Goal: Task Accomplishment & Management: Complete application form

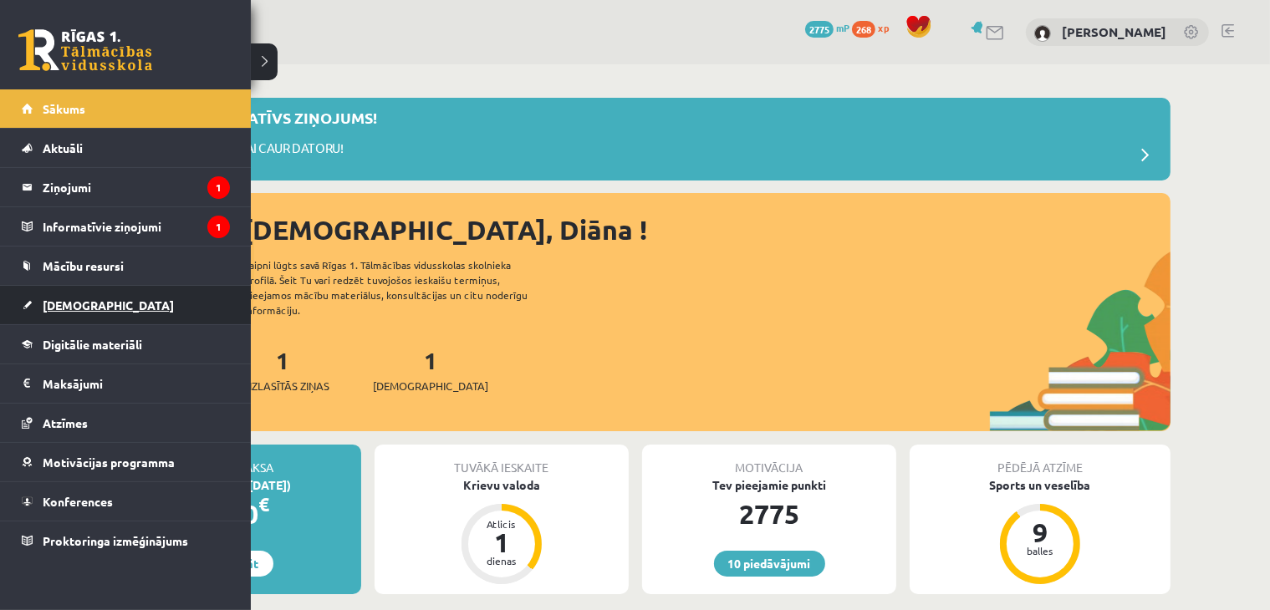
click at [58, 298] on span "[DEMOGRAPHIC_DATA]" at bounding box center [108, 305] width 131 height 15
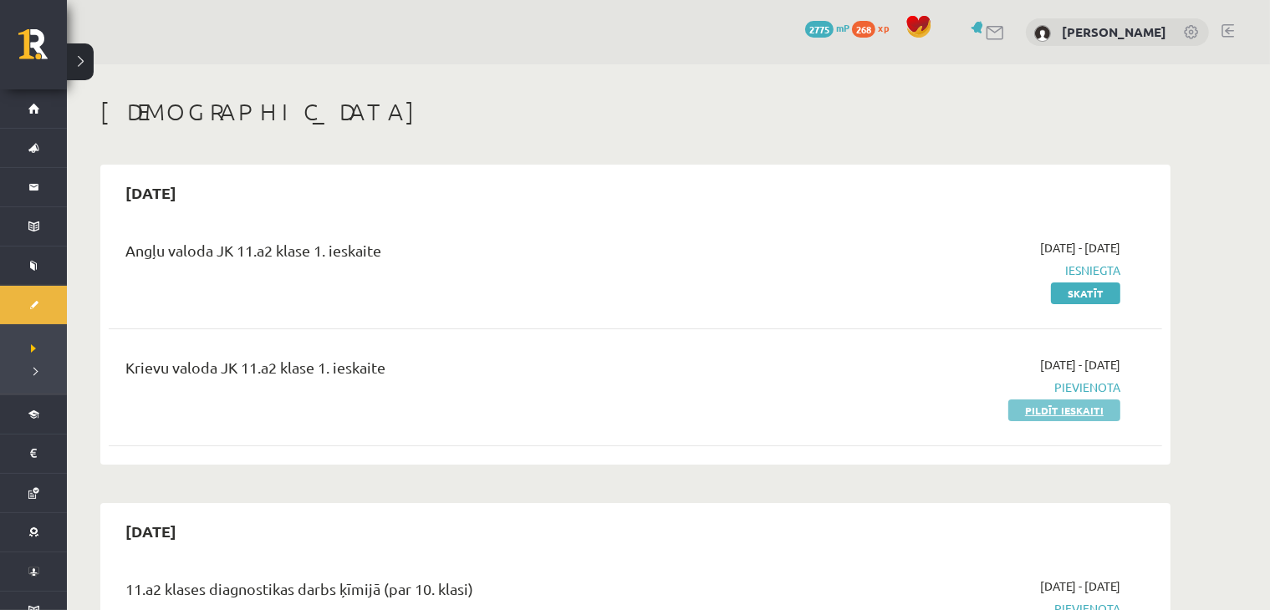
click at [1038, 412] on link "Pildīt ieskaiti" at bounding box center [1064, 411] width 112 height 22
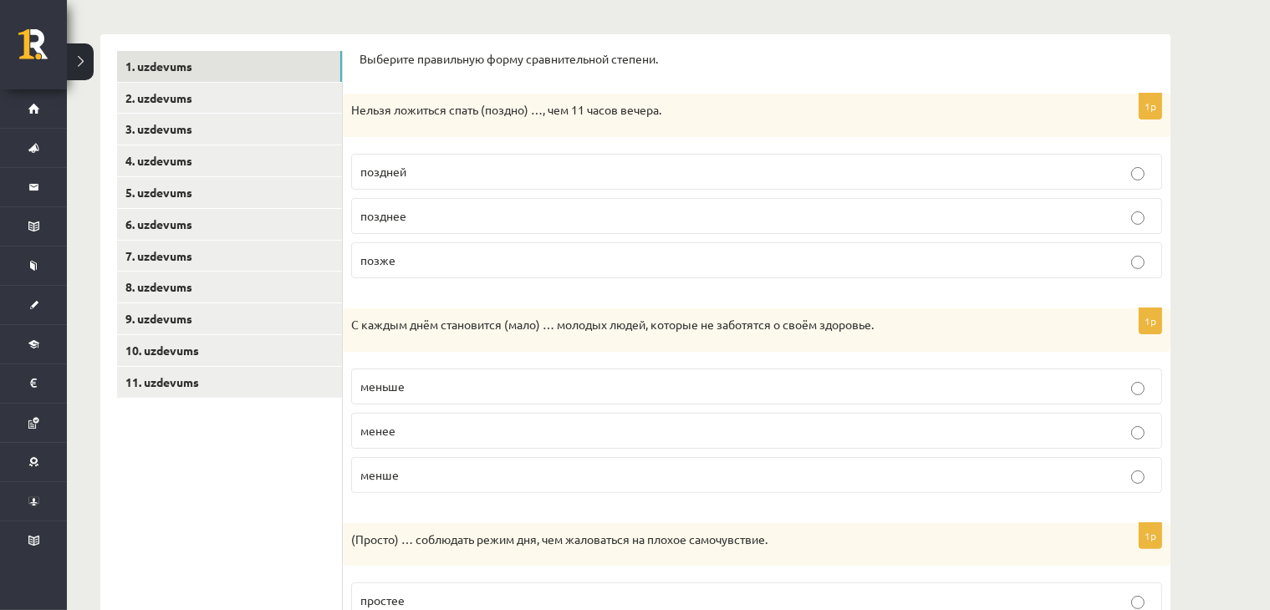
scroll to position [53, 0]
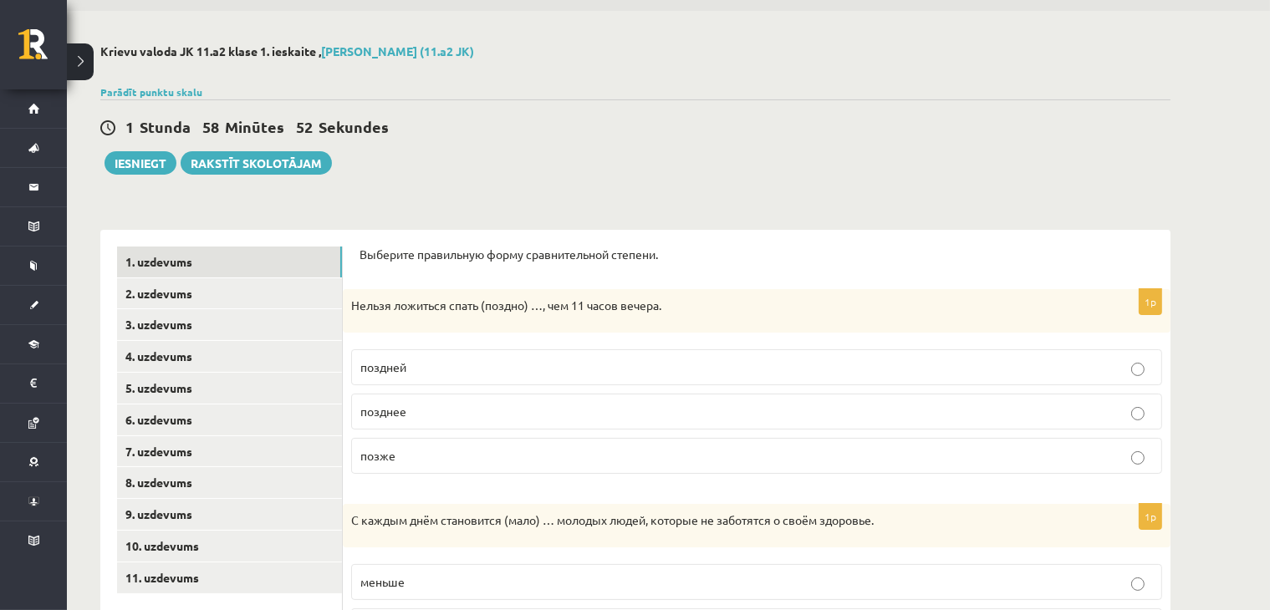
click at [471, 415] on p "позднее" at bounding box center [756, 412] width 792 height 18
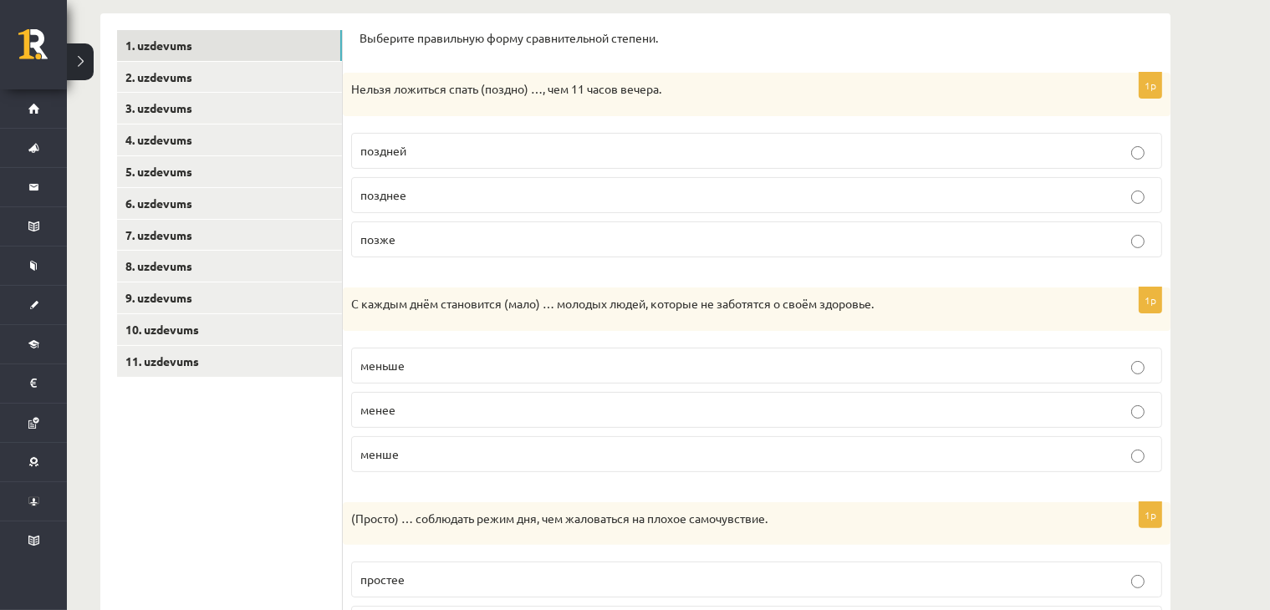
scroll to position [249, 0]
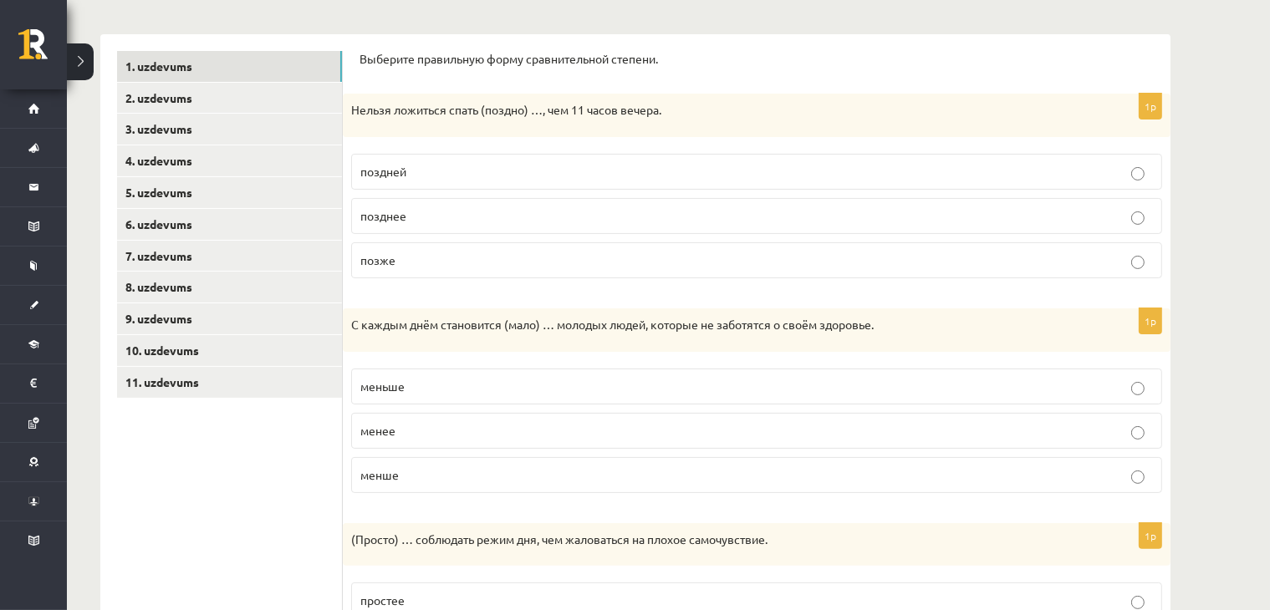
click at [491, 395] on label "меньше" at bounding box center [756, 387] width 811 height 36
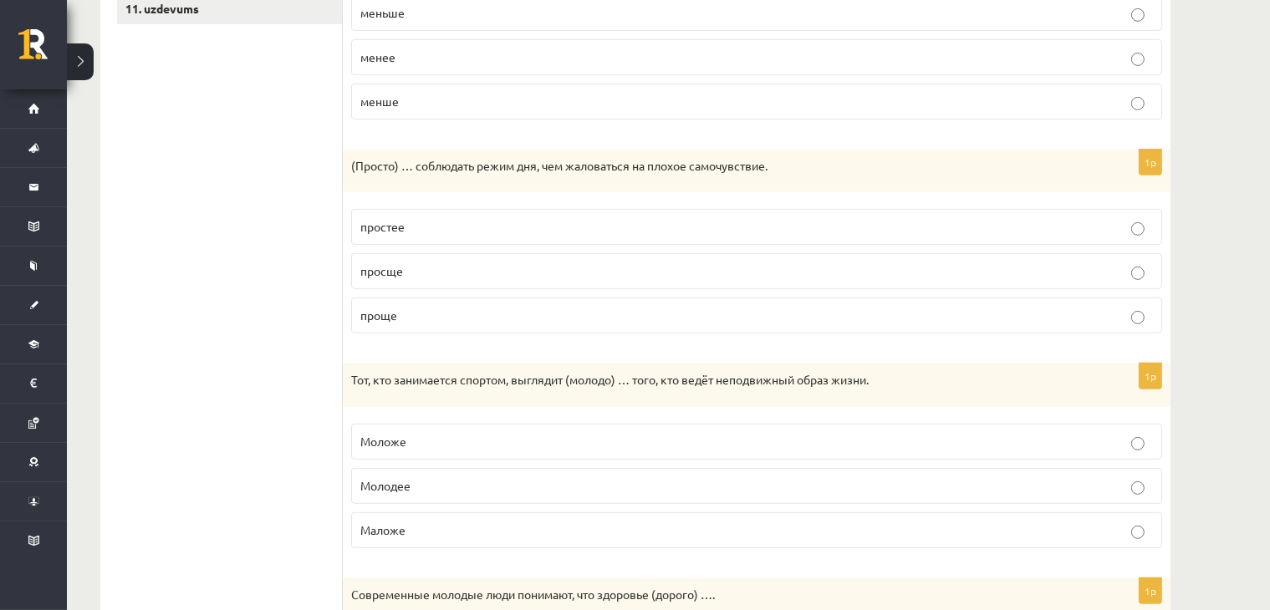
scroll to position [639, 0]
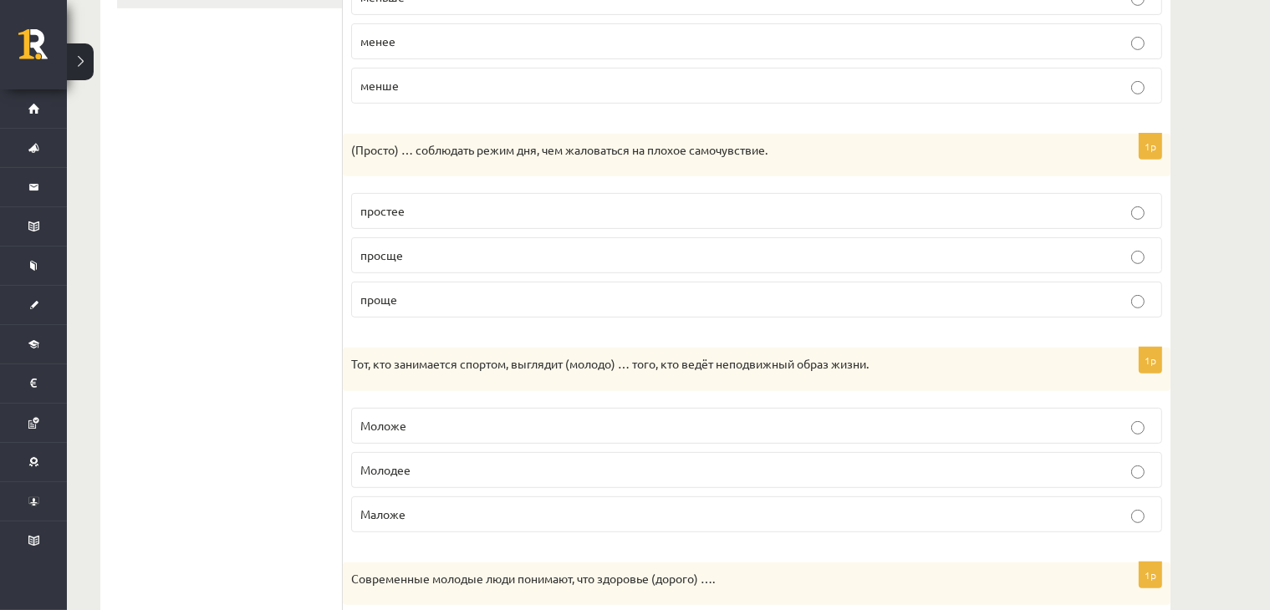
click at [497, 261] on p "просще" at bounding box center [756, 256] width 792 height 18
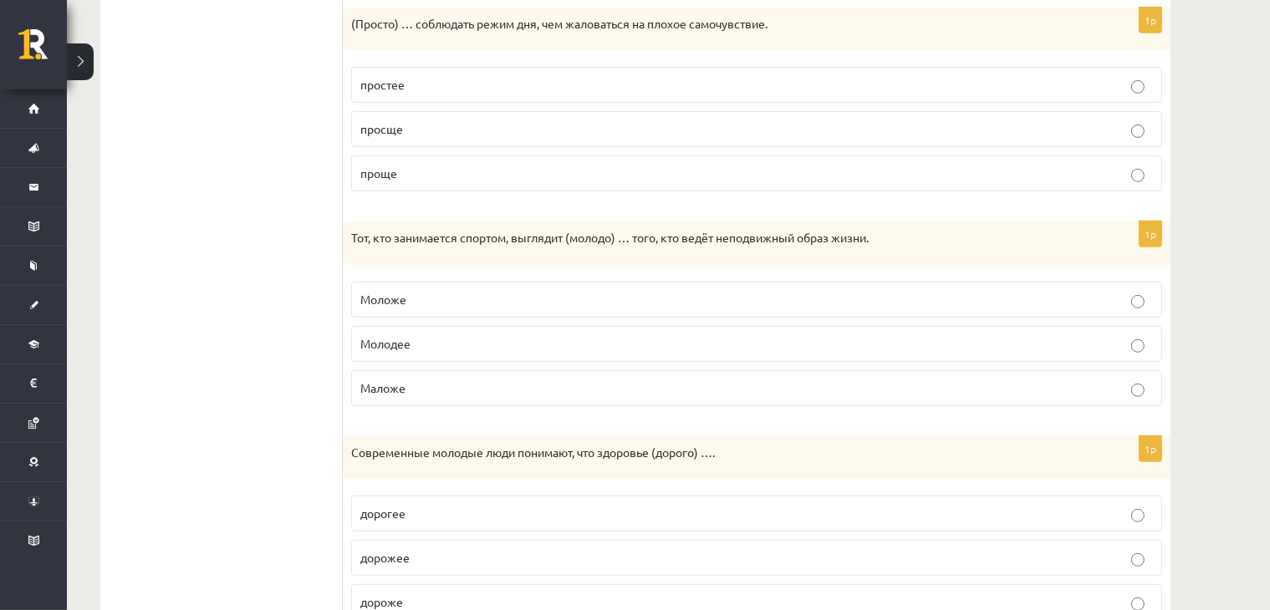
scroll to position [834, 0]
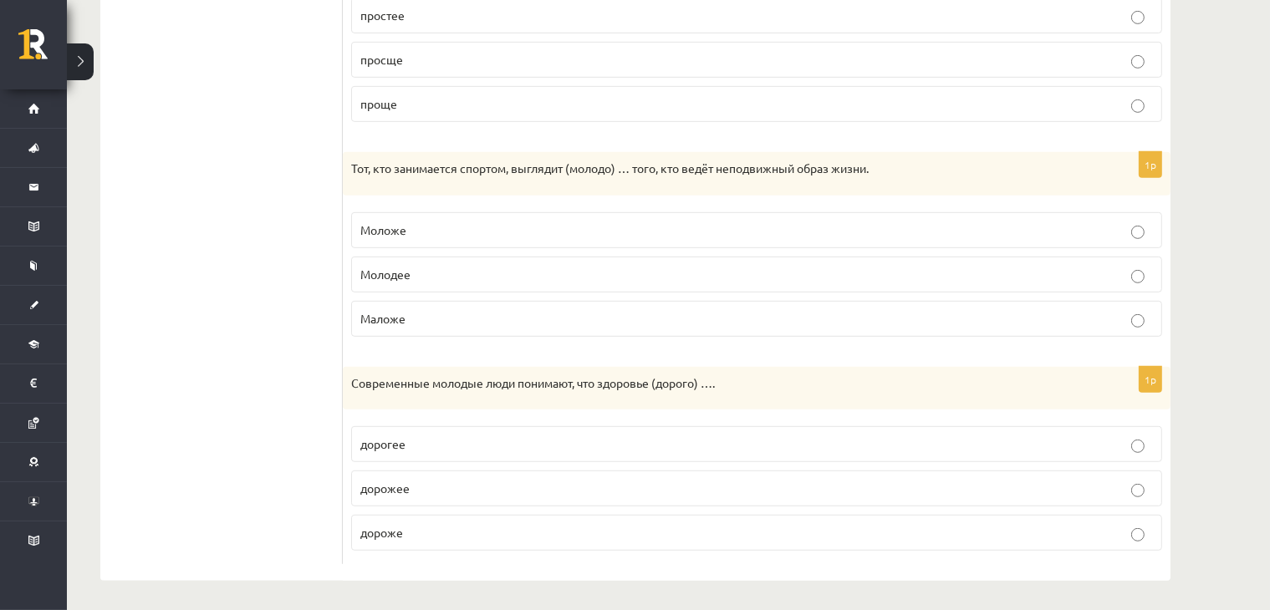
click at [476, 232] on p "Моложе" at bounding box center [756, 231] width 792 height 18
click at [602, 489] on p "дорожее" at bounding box center [756, 489] width 792 height 18
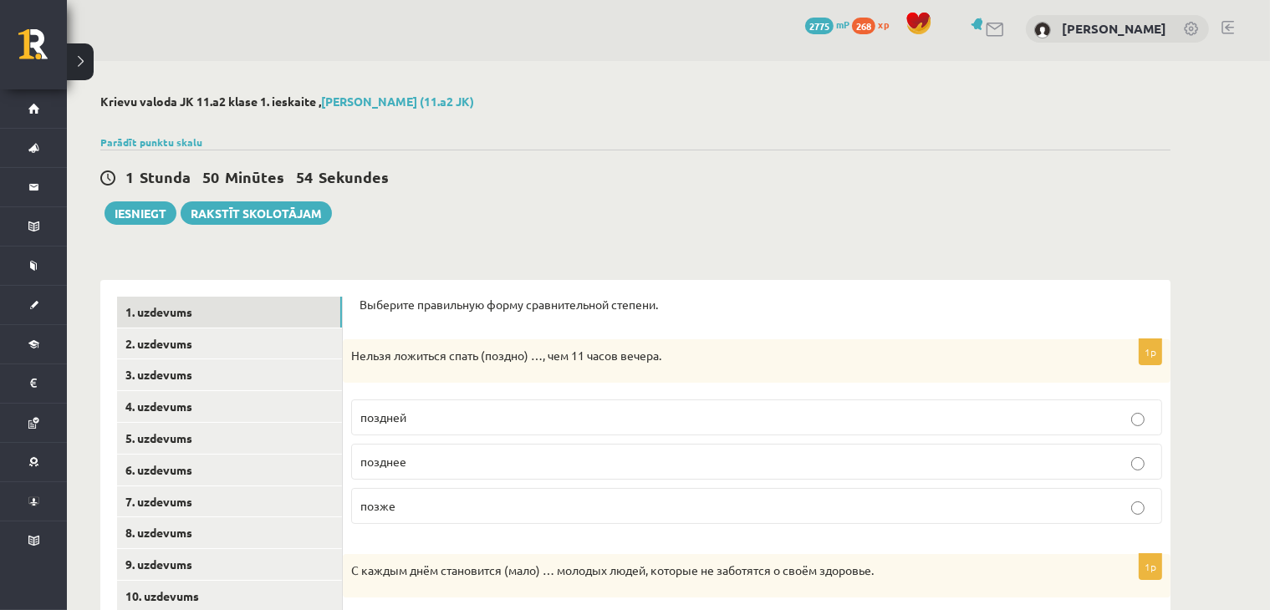
scroll to position [0, 0]
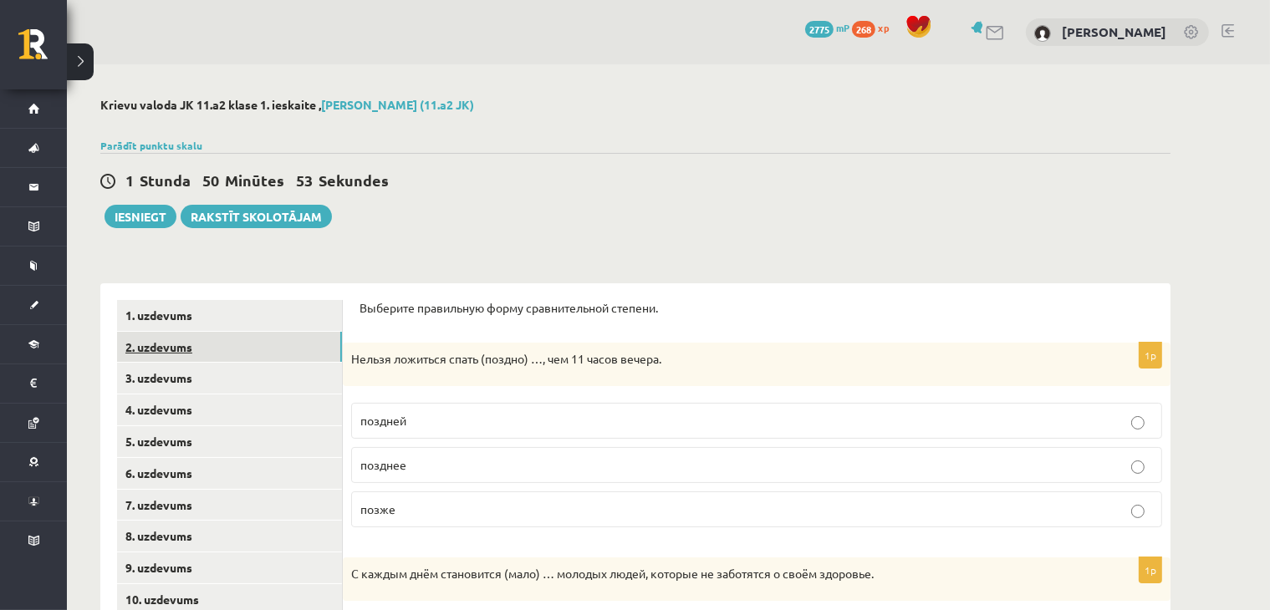
click at [200, 354] on link "2. uzdevums" at bounding box center [229, 347] width 225 height 31
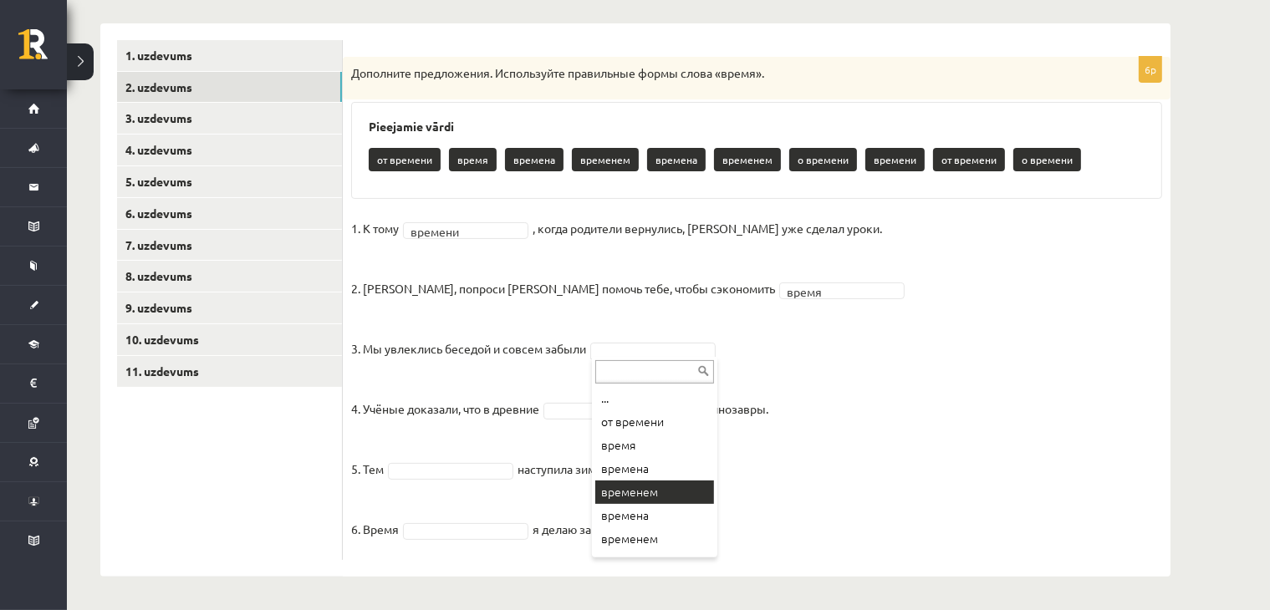
scroll to position [90, 0]
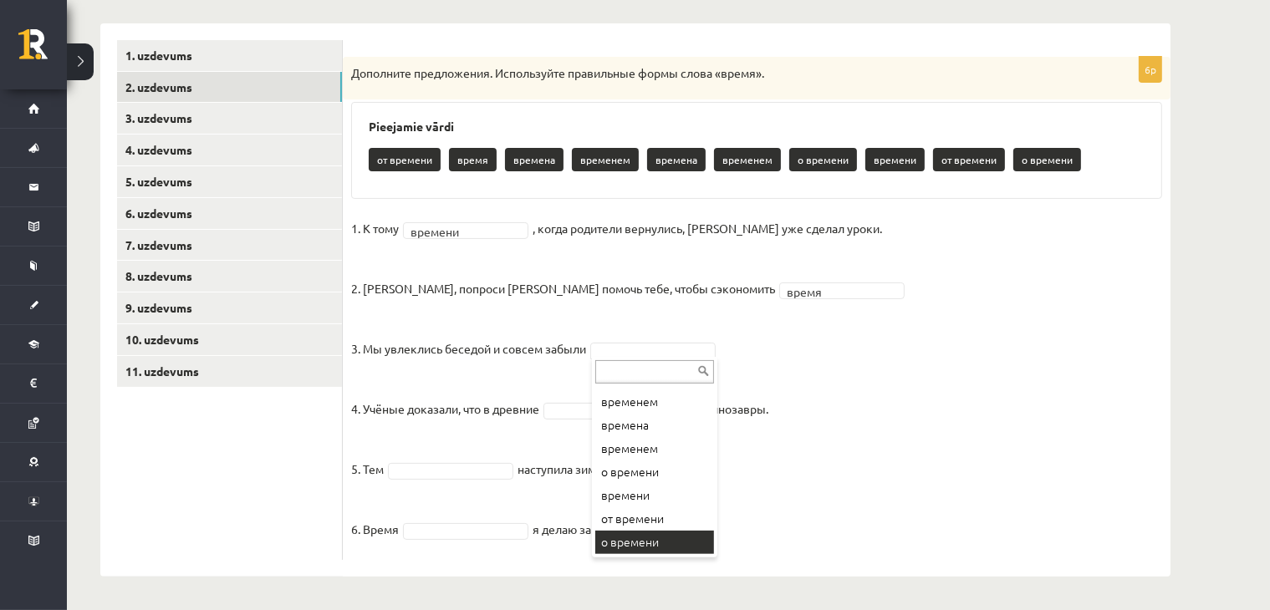
drag, startPoint x: 657, startPoint y: 546, endPoint x: 660, endPoint y: 536, distance: 10.6
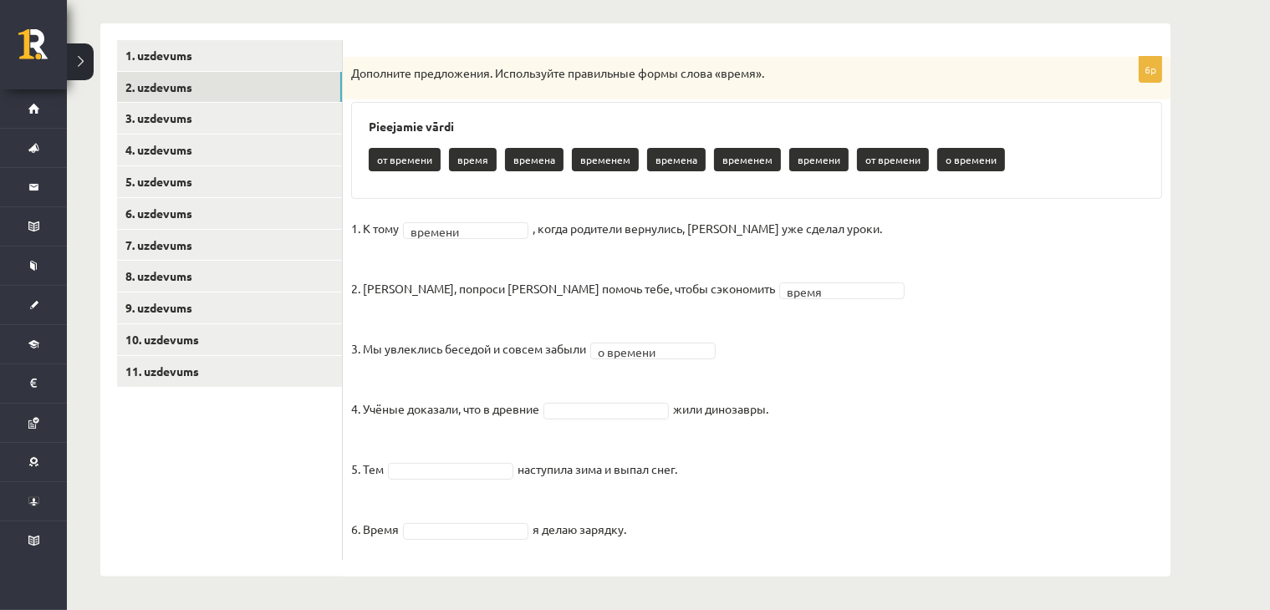
click at [590, 392] on fieldset "1. К тому времени ******* , когда родители вернулись, Эгилс уже сделал уроки. 2…" at bounding box center [756, 384] width 811 height 336
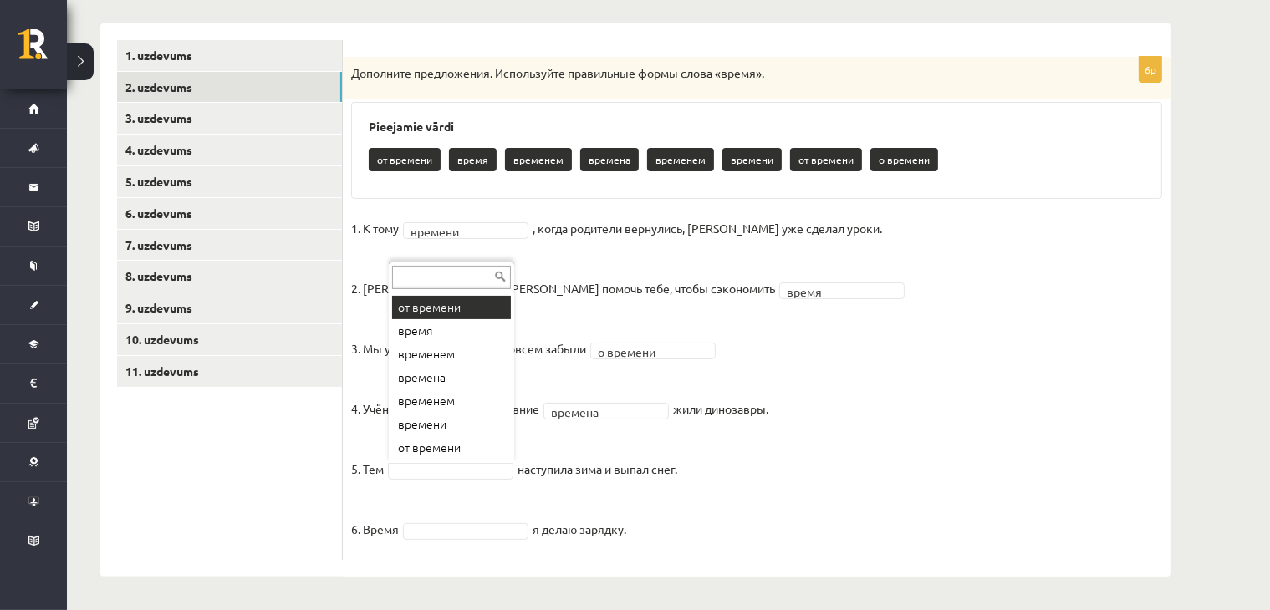
scroll to position [0, 0]
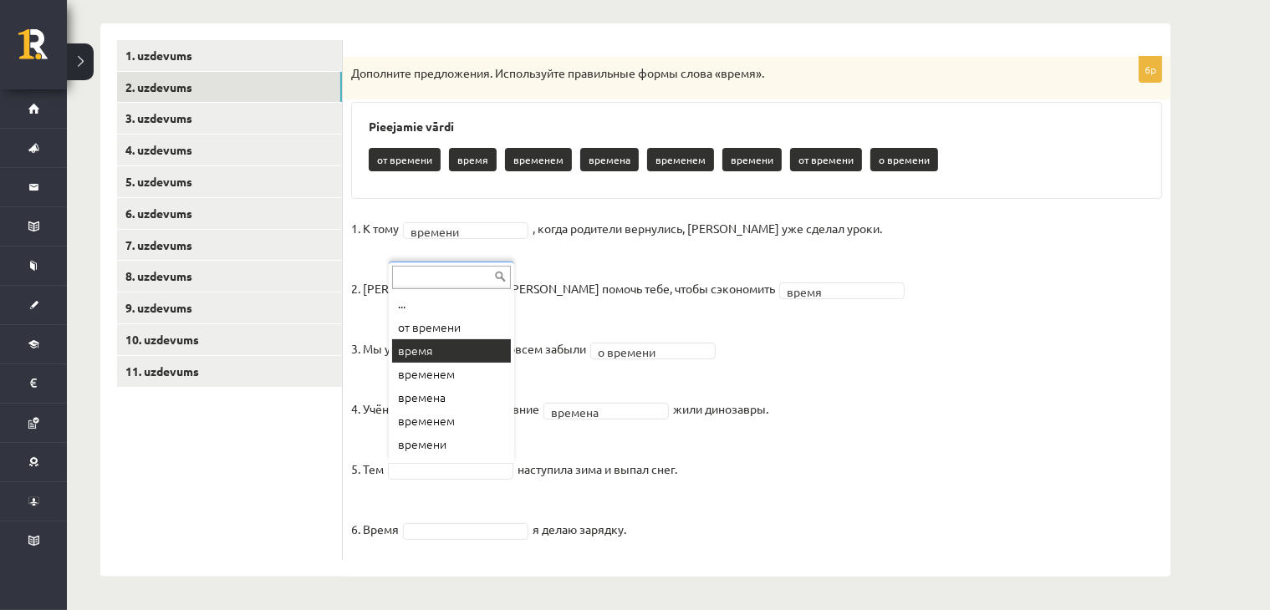
drag, startPoint x: 451, startPoint y: 340, endPoint x: 448, endPoint y: 349, distance: 9.5
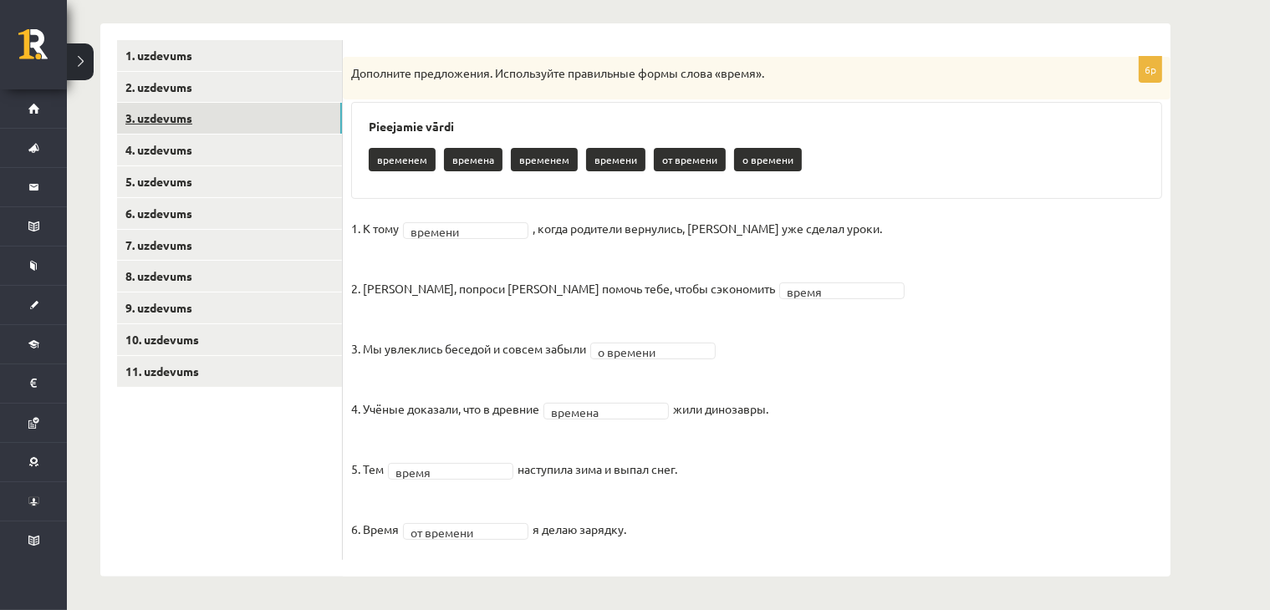
click at [242, 115] on link "3. uzdevums" at bounding box center [229, 118] width 225 height 31
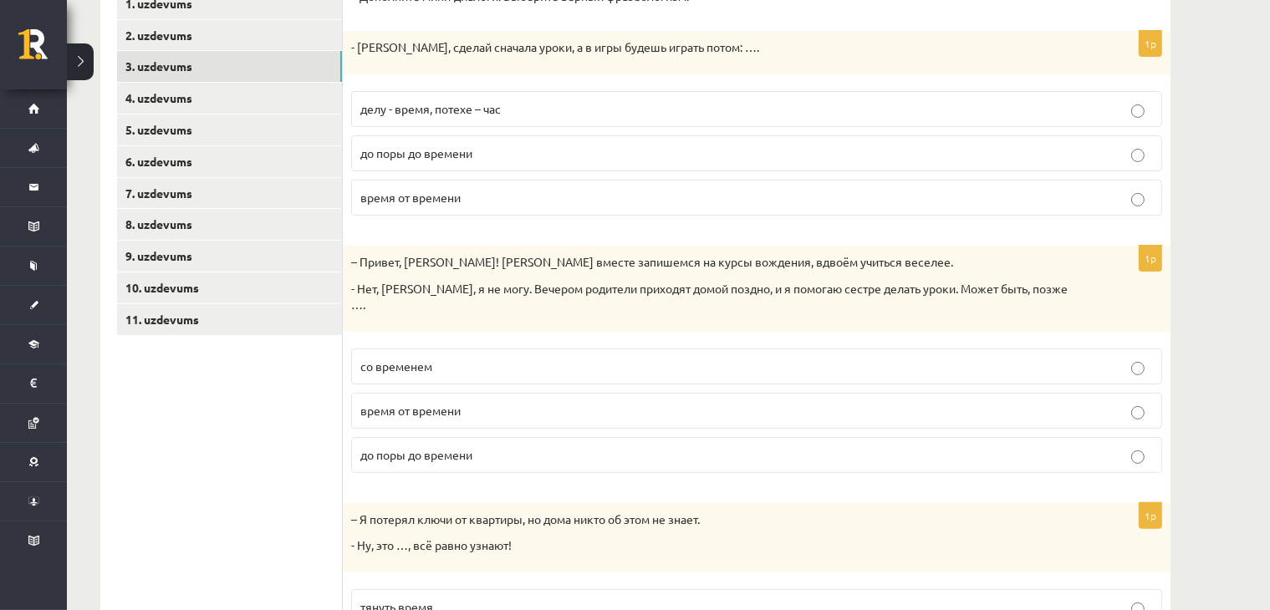
scroll to position [260, 0]
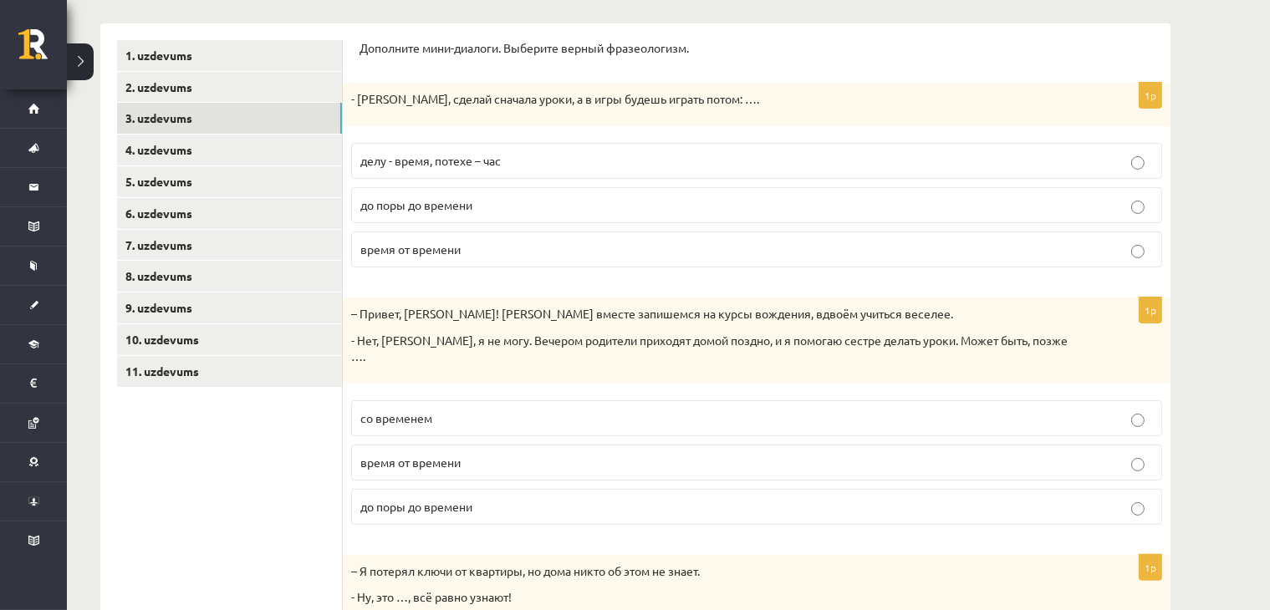
click at [662, 147] on label "делу - время, потехе – час" at bounding box center [756, 161] width 811 height 36
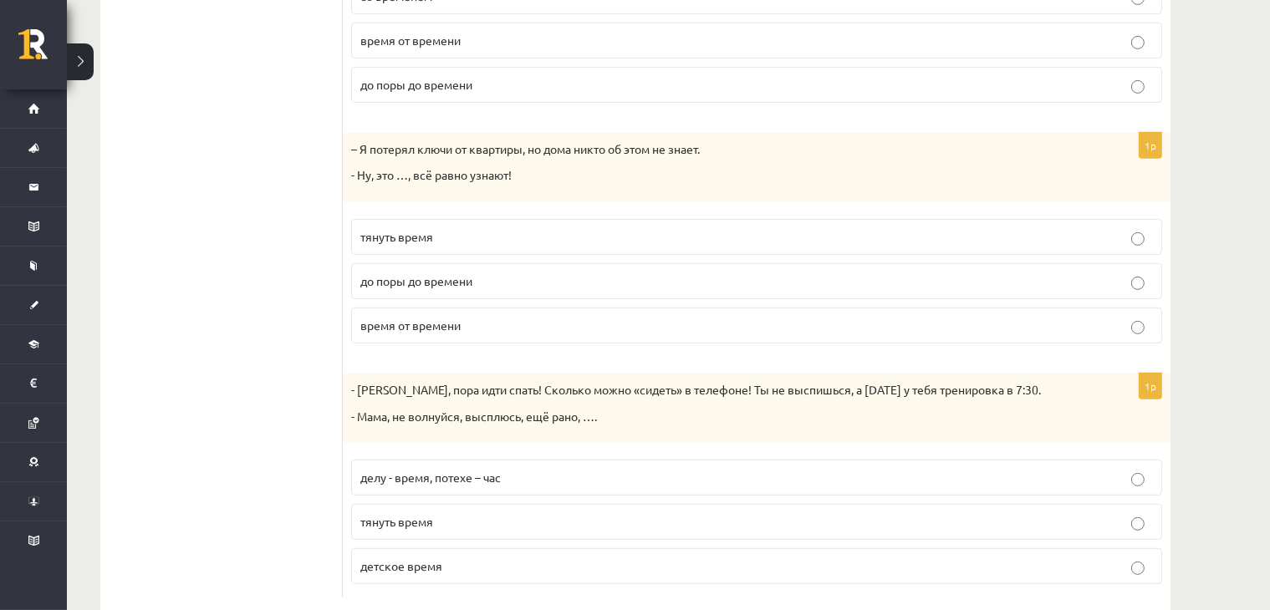
scroll to position [700, 0]
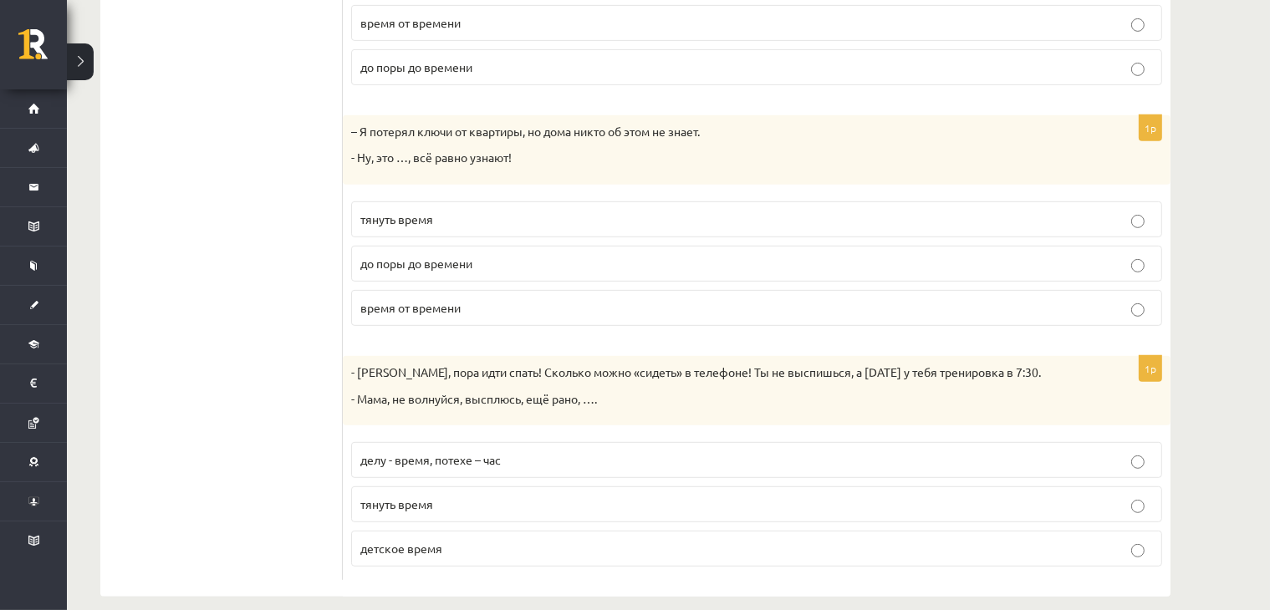
click at [411, 541] on span "детское время" at bounding box center [401, 548] width 82 height 15
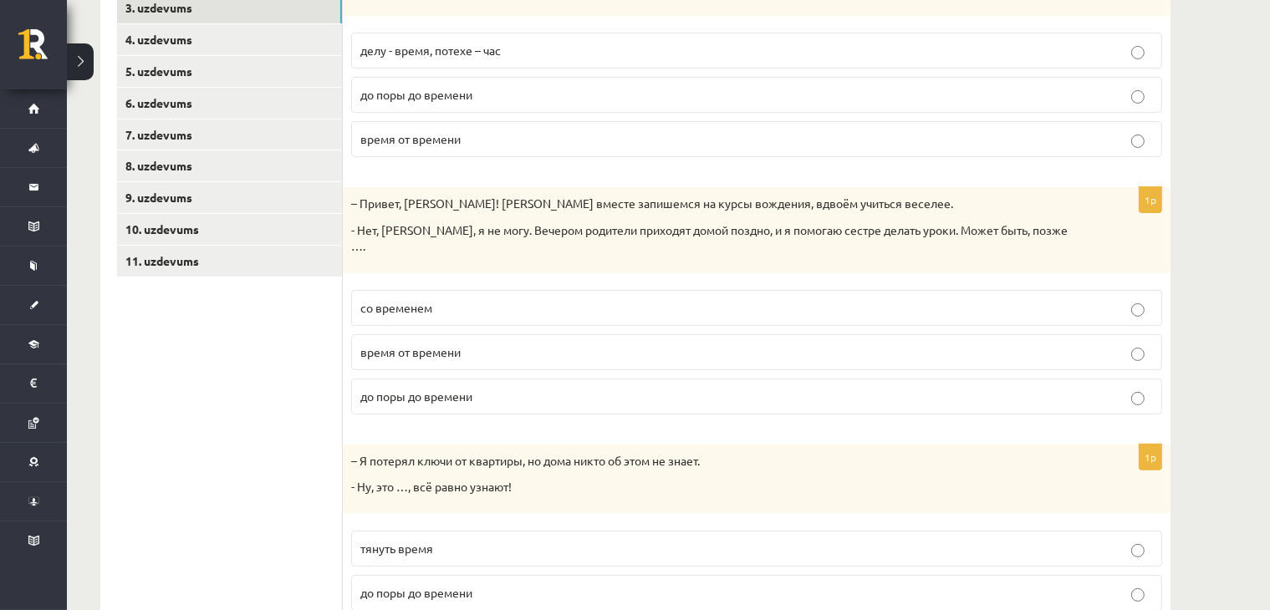
scroll to position [115, 0]
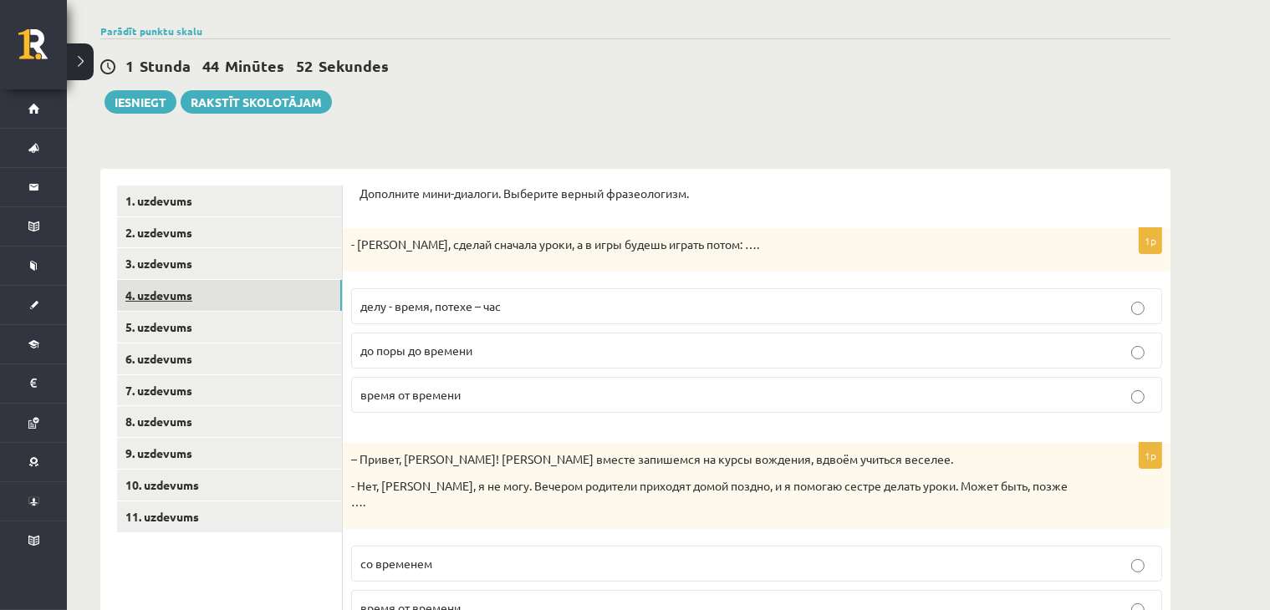
click at [247, 292] on link "4. uzdevums" at bounding box center [229, 295] width 225 height 31
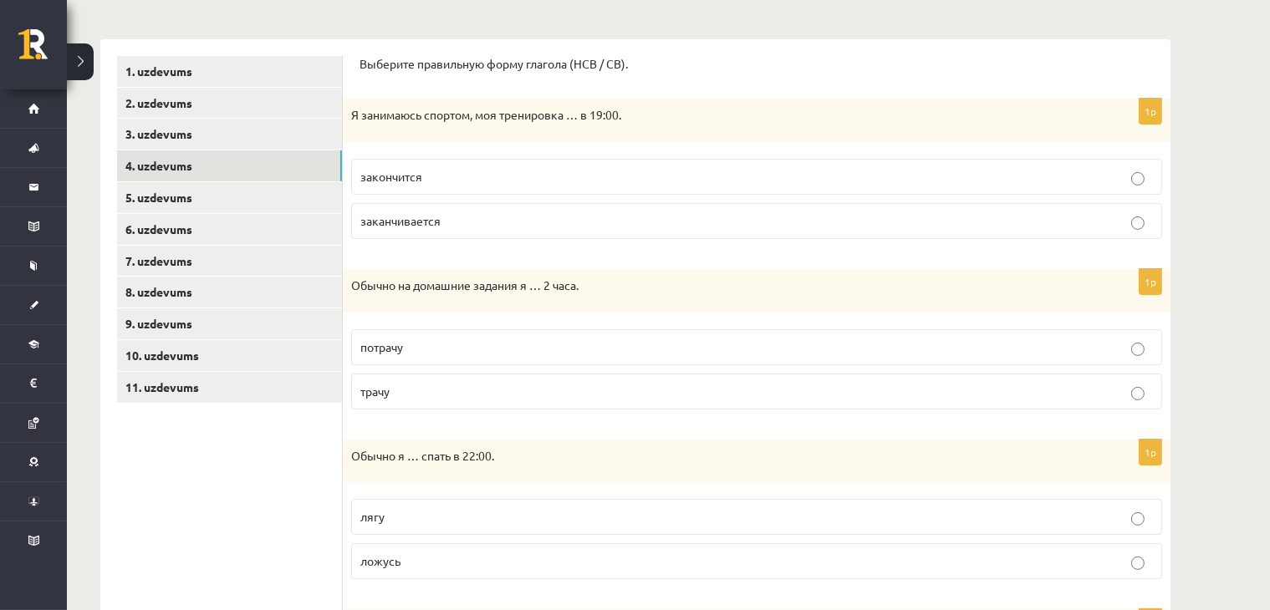
scroll to position [147, 0]
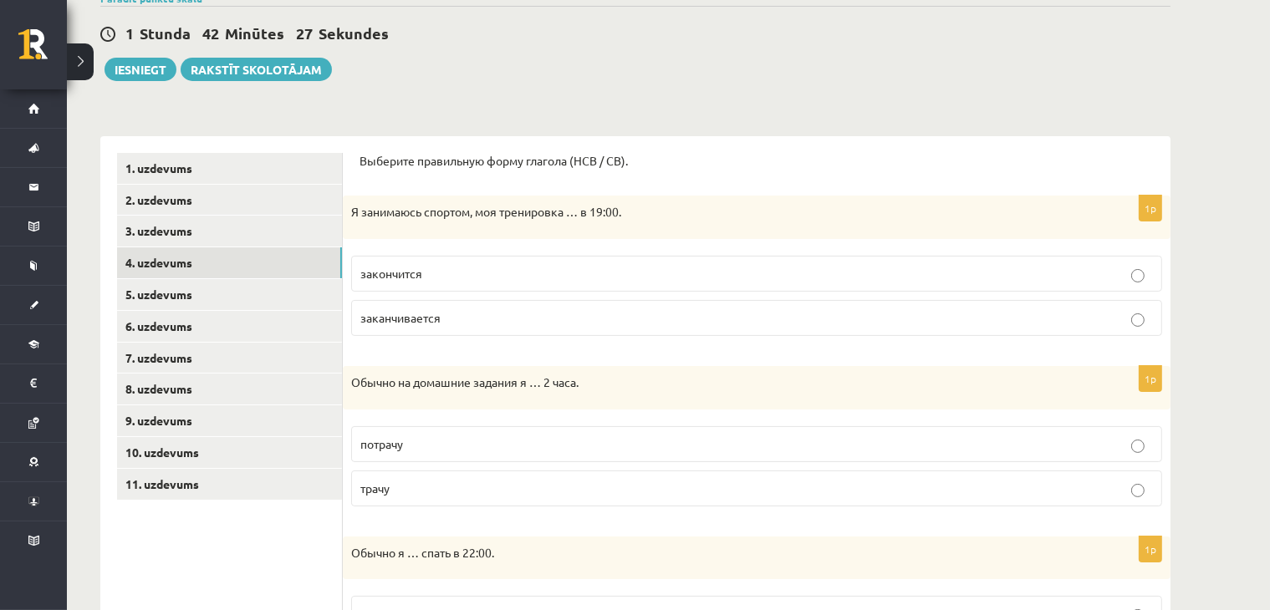
click at [415, 476] on label "трачу" at bounding box center [756, 489] width 811 height 36
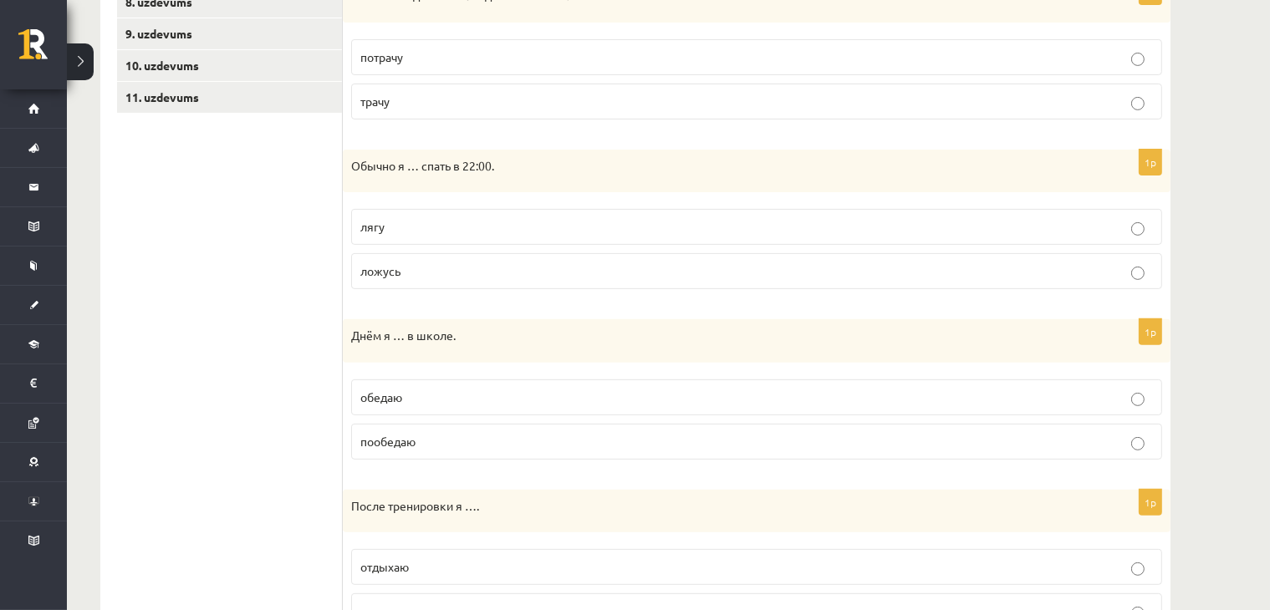
scroll to position [537, 0]
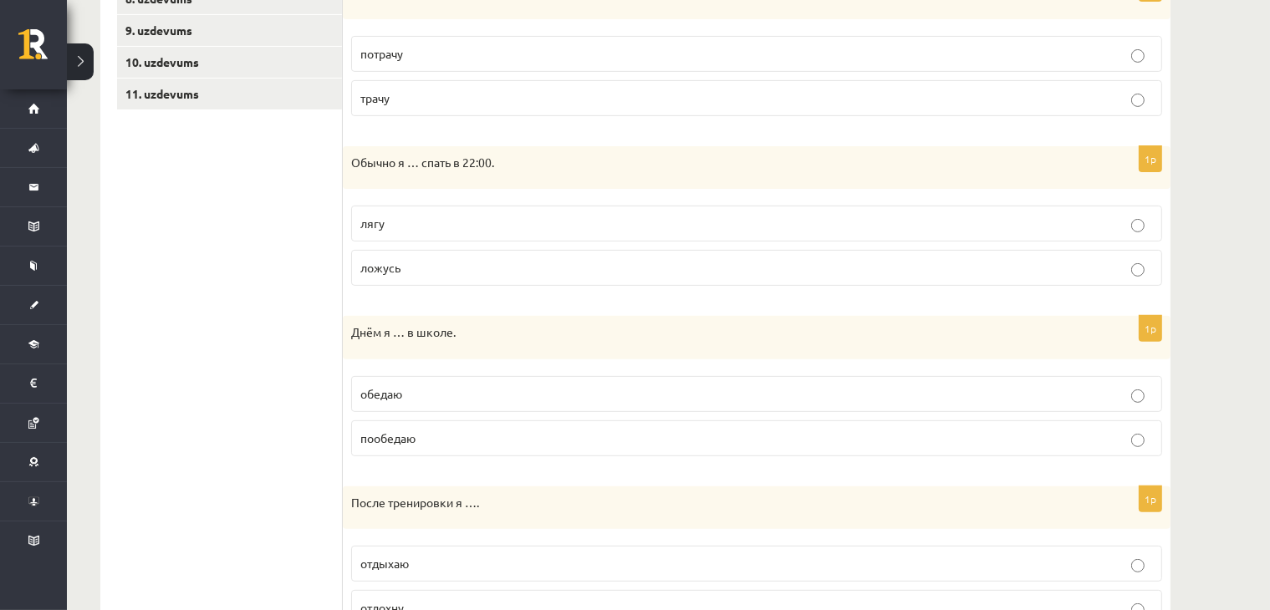
click at [399, 272] on p "ложусь" at bounding box center [756, 268] width 792 height 18
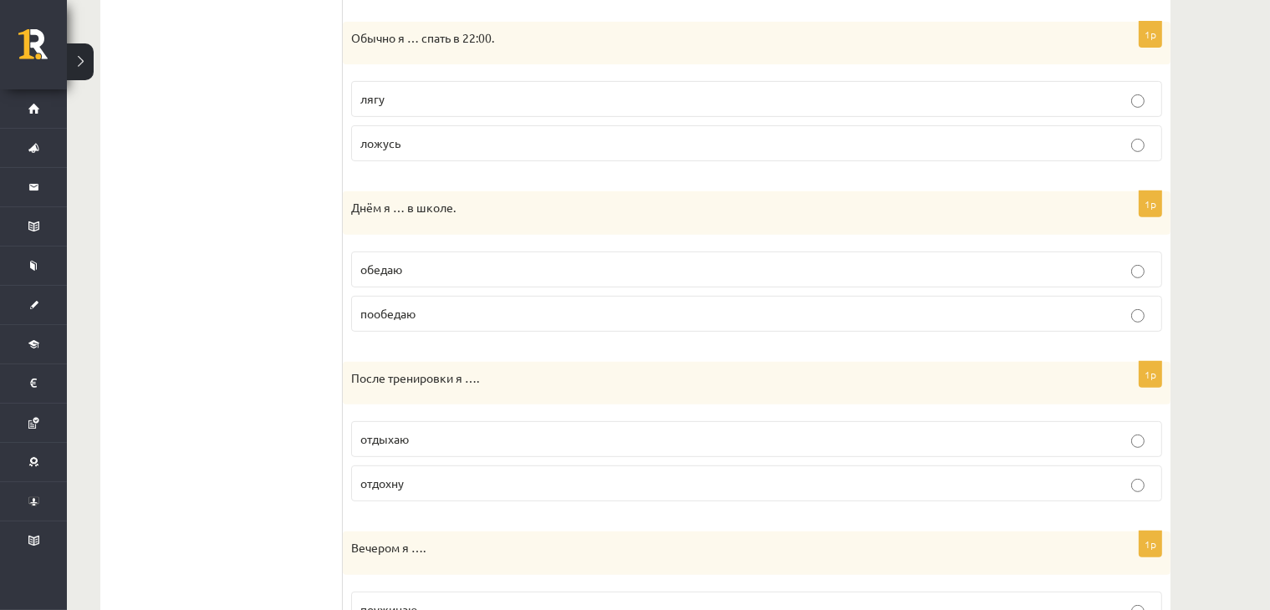
scroll to position [732, 0]
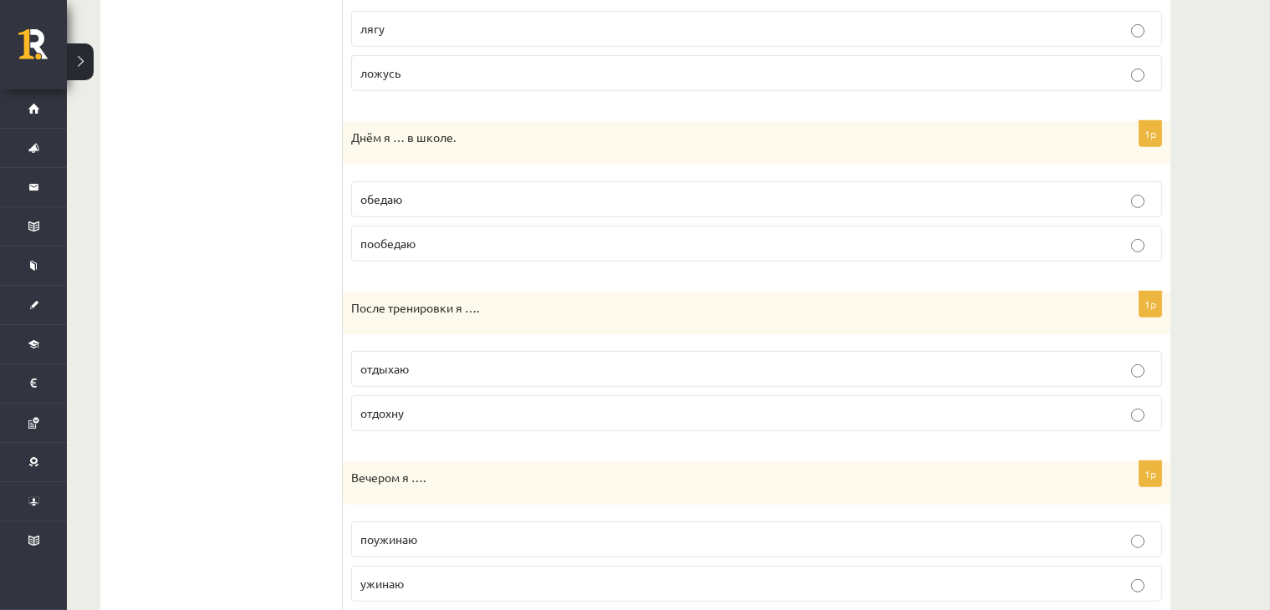
click at [405, 202] on p "обедаю" at bounding box center [756, 200] width 792 height 18
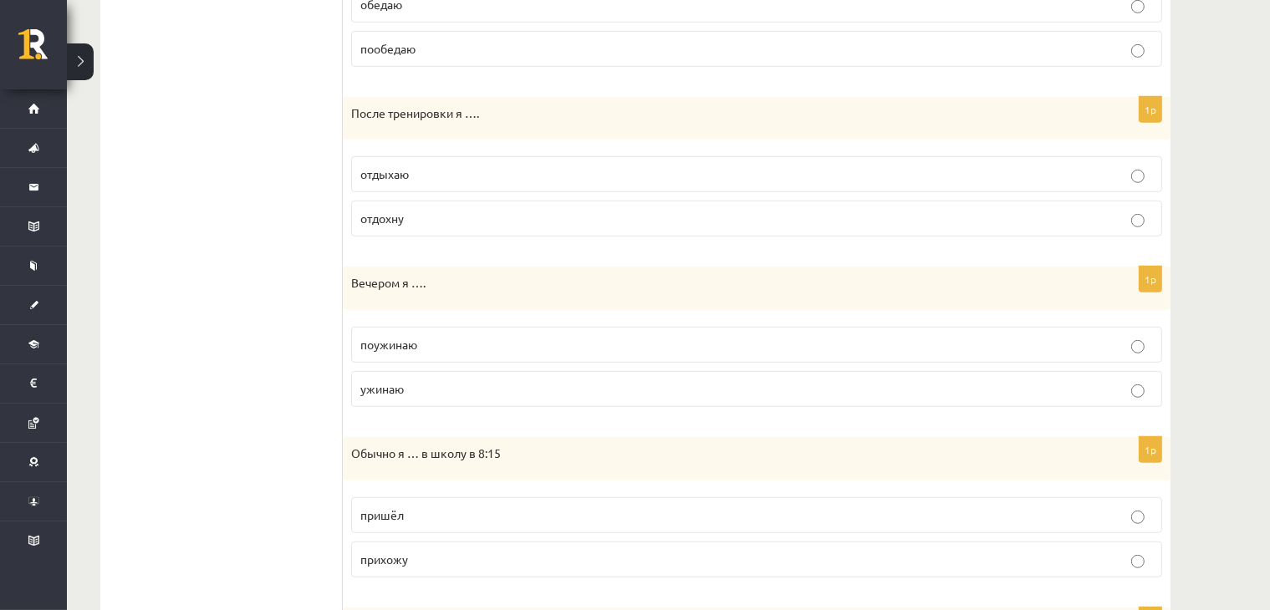
click at [416, 224] on label "отдохну" at bounding box center [756, 219] width 811 height 36
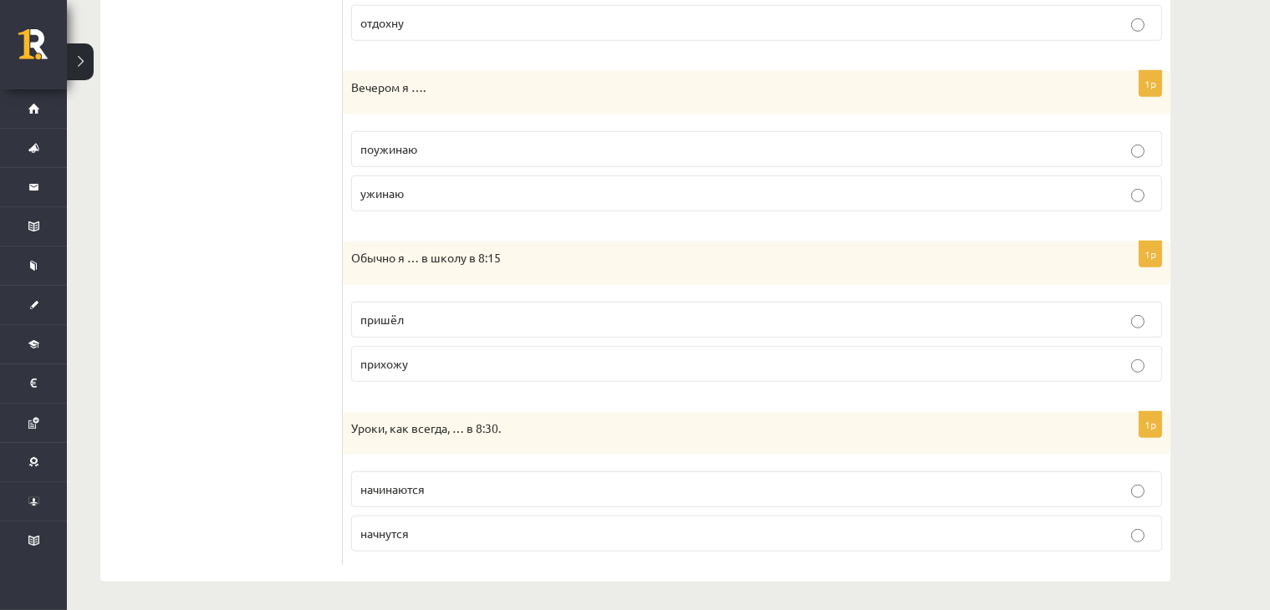
click at [469, 189] on p "ужинаю" at bounding box center [756, 194] width 792 height 18
click at [403, 364] on span "прихожу" at bounding box center [384, 363] width 48 height 15
click at [409, 526] on span "начнутся" at bounding box center [384, 533] width 48 height 15
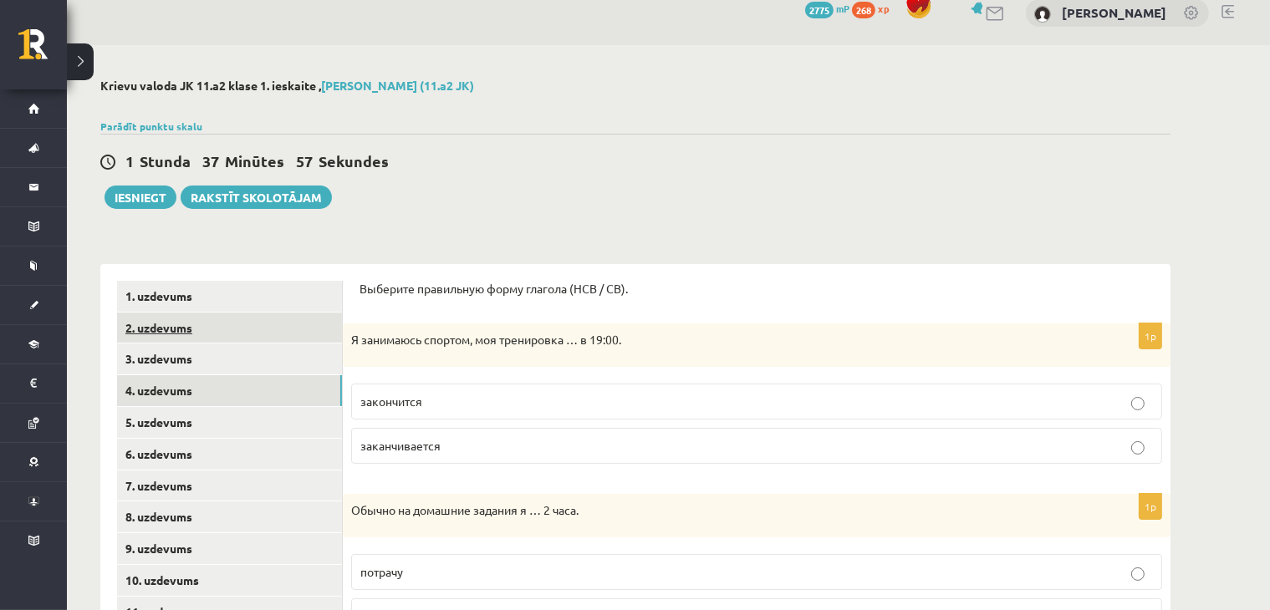
scroll to position [0, 0]
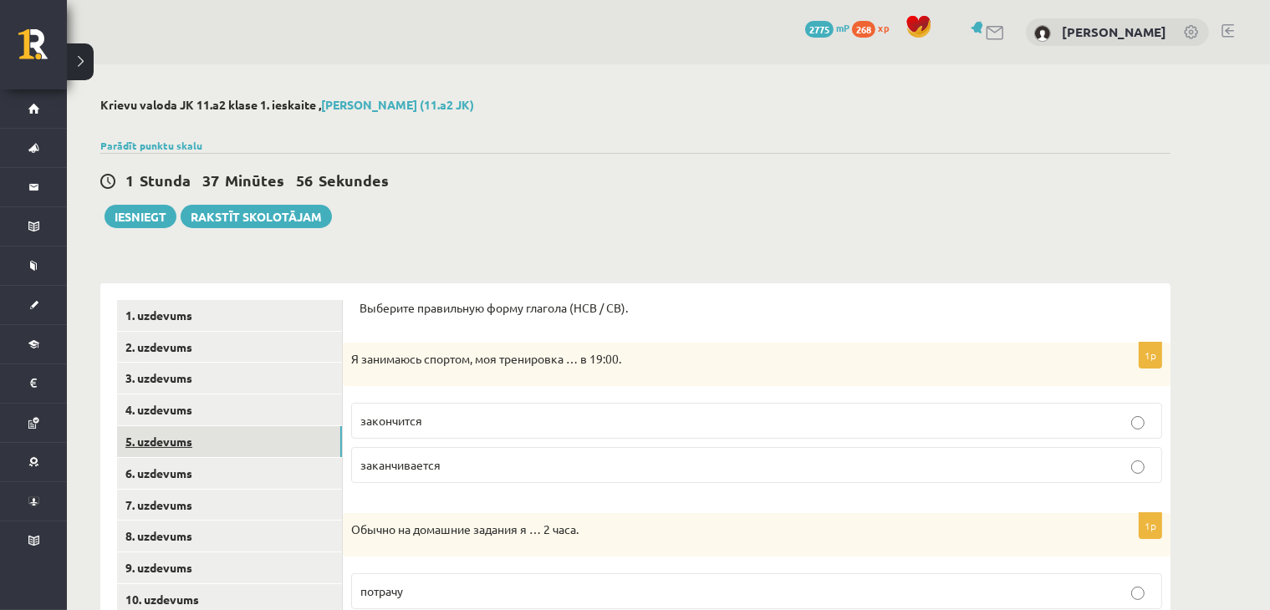
click at [211, 434] on link "5. uzdevums" at bounding box center [229, 441] width 225 height 31
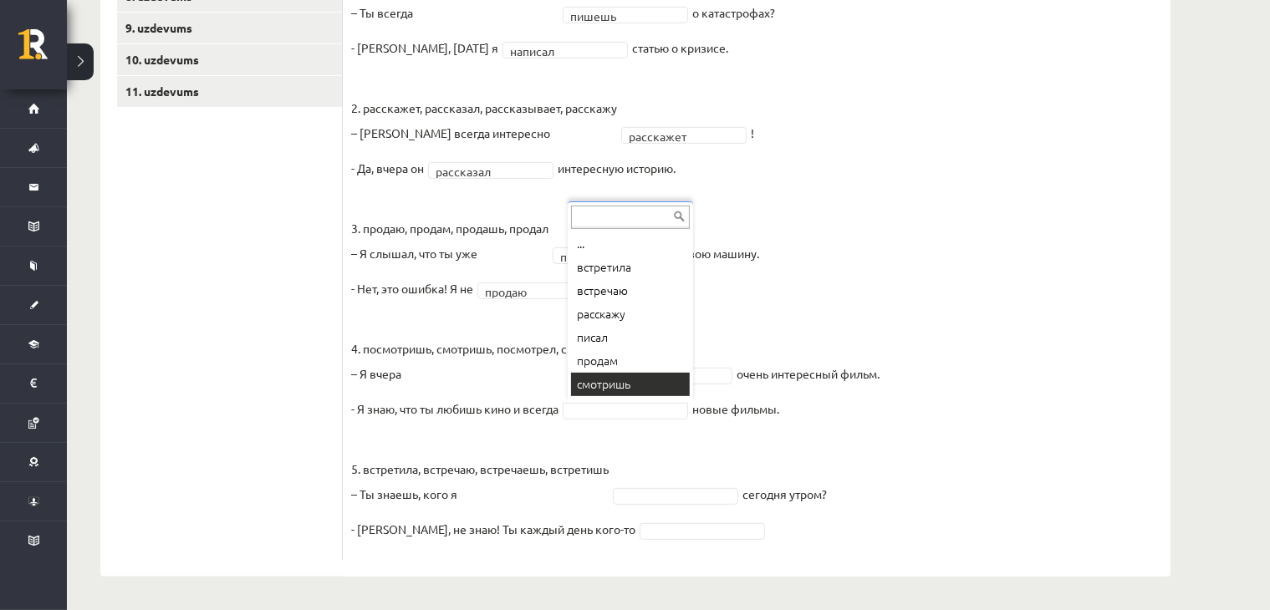
scroll to position [20, 0]
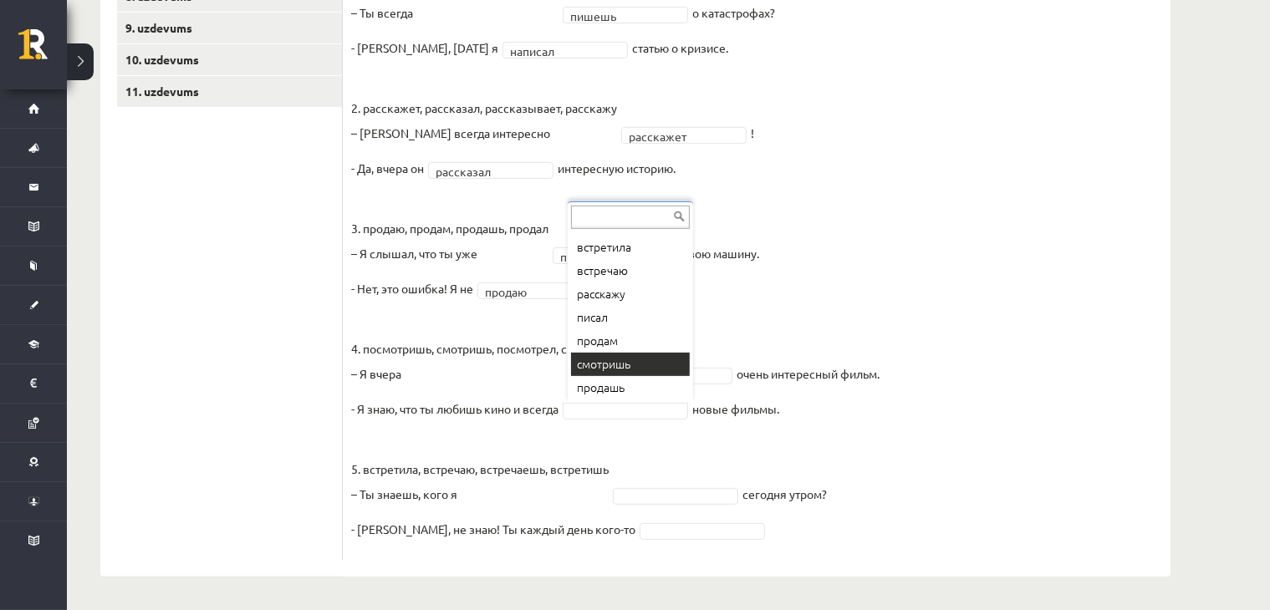
drag, startPoint x: 637, startPoint y: 359, endPoint x: 647, endPoint y: 360, distance: 10.1
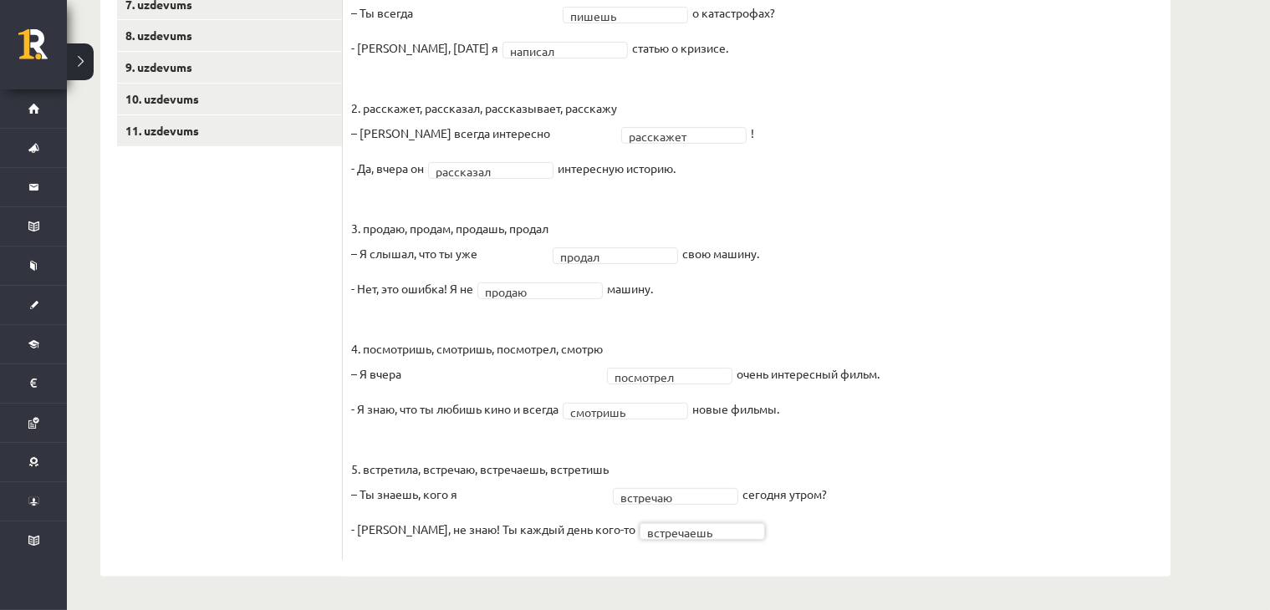
scroll to position [305, 0]
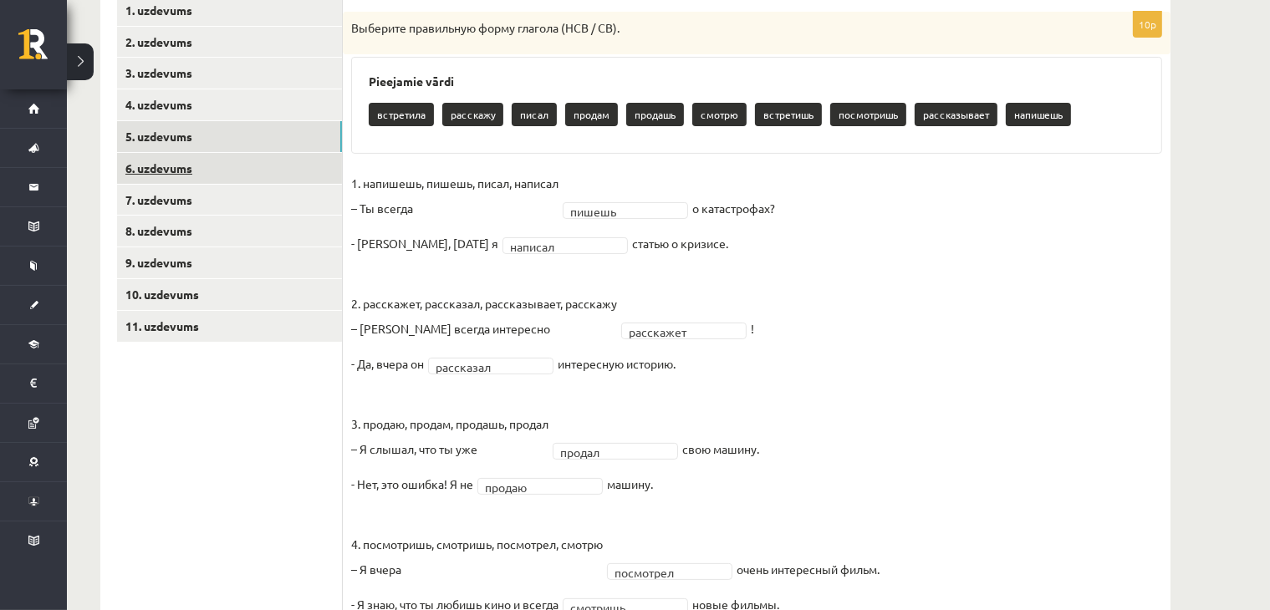
click at [267, 165] on link "6. uzdevums" at bounding box center [229, 168] width 225 height 31
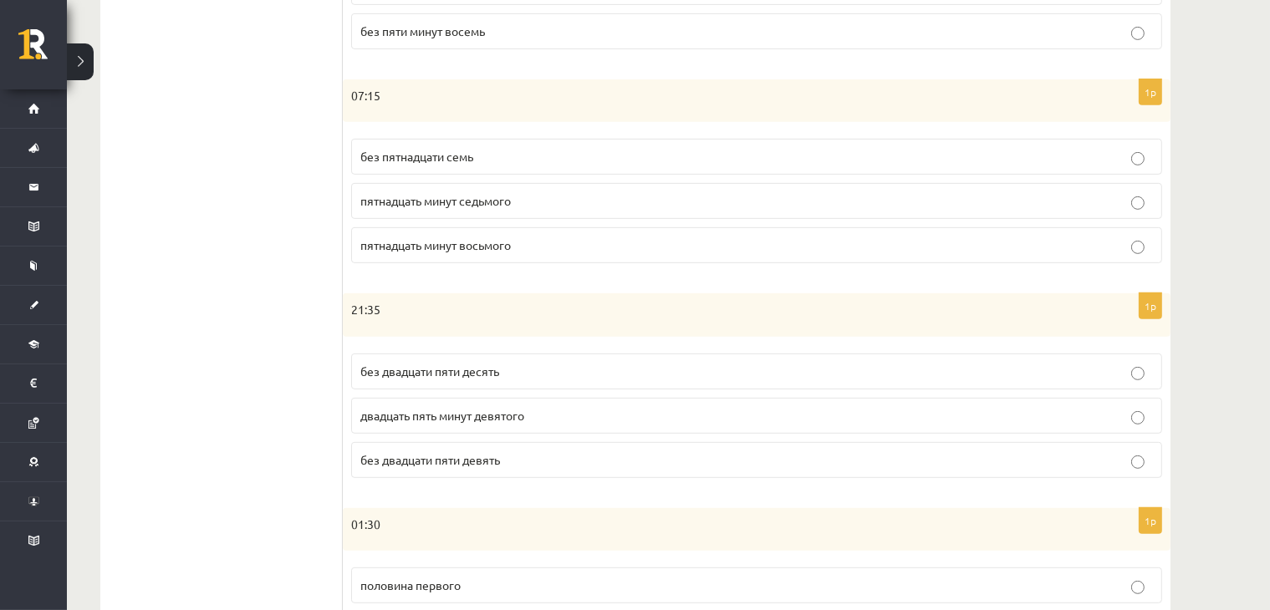
scroll to position [834, 0]
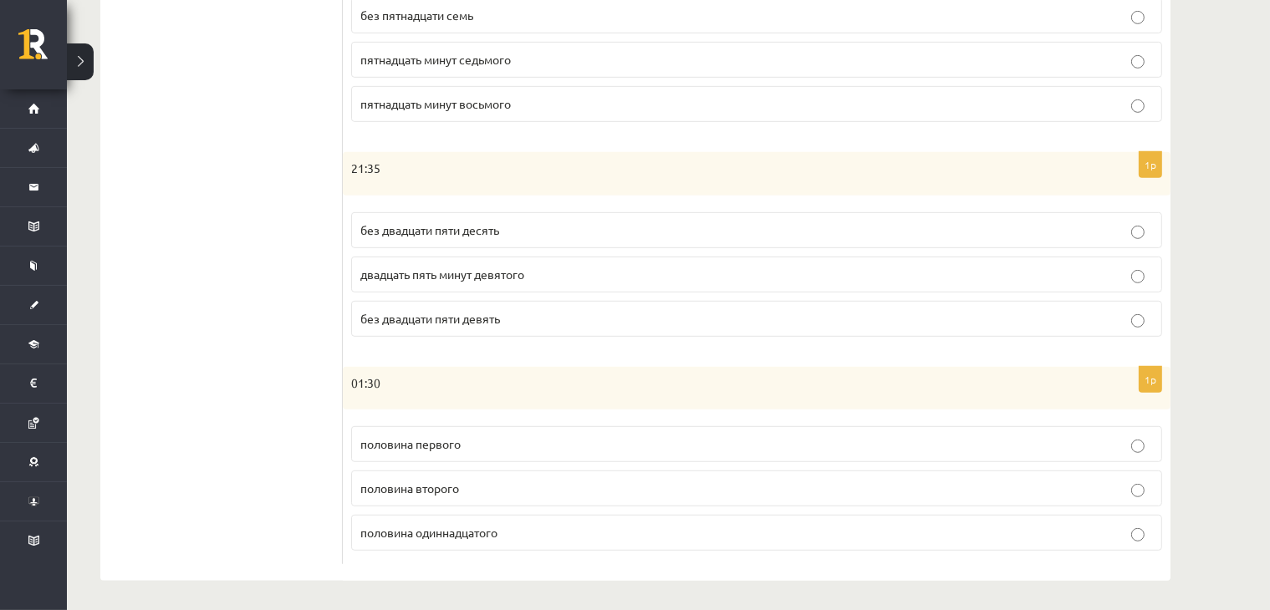
click at [485, 237] on label "без двадцати пяти десять" at bounding box center [756, 230] width 811 height 36
click at [441, 486] on span "половина второго" at bounding box center [409, 488] width 99 height 15
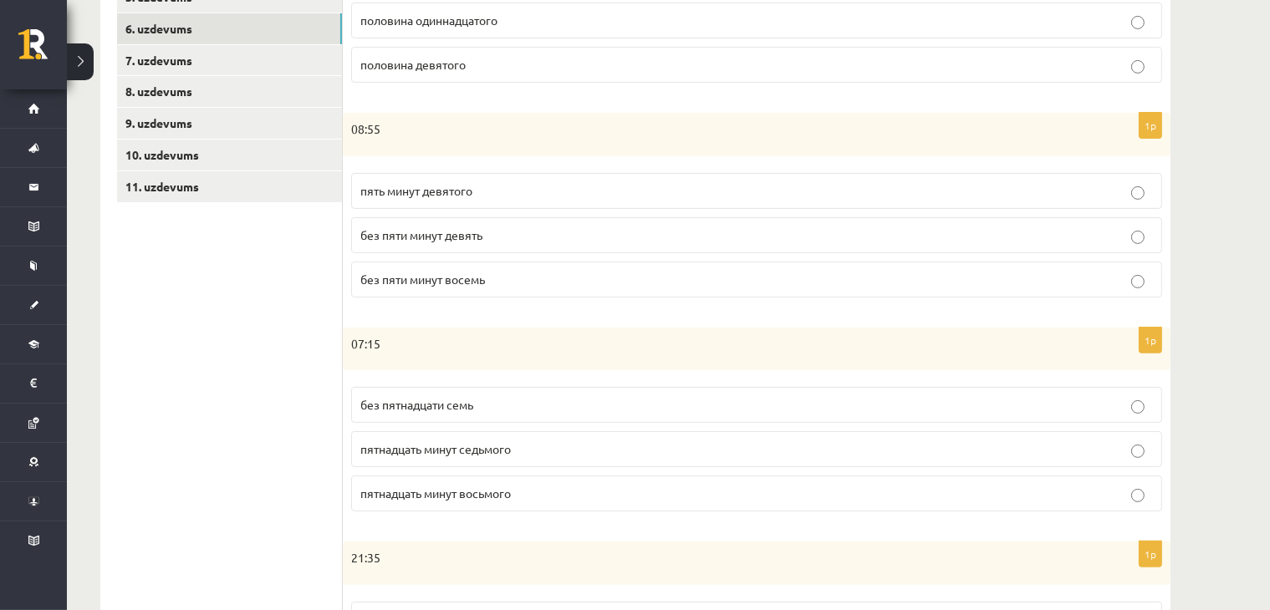
scroll to position [249, 0]
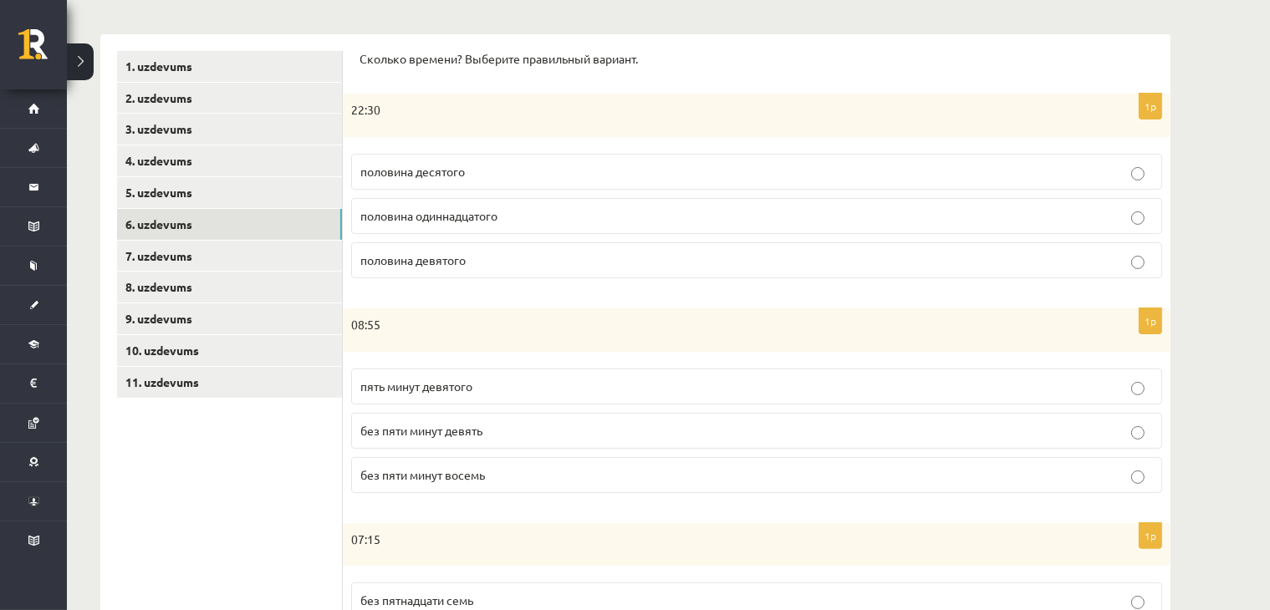
click at [545, 218] on p "половина одиннадцатого" at bounding box center [756, 216] width 792 height 18
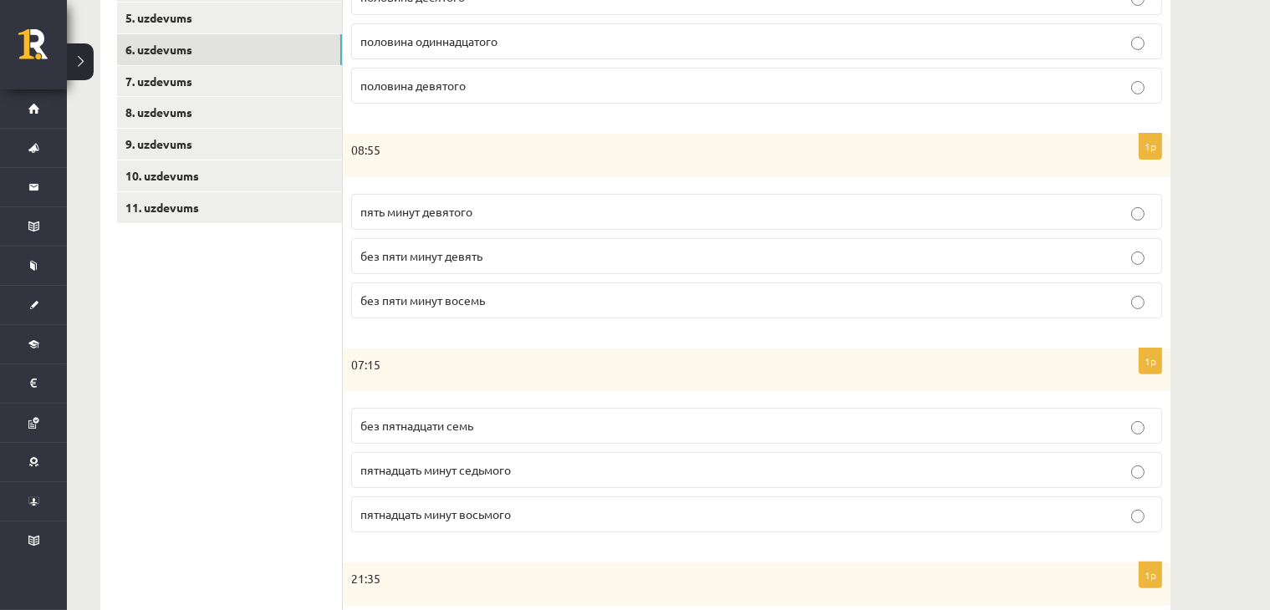
scroll to position [445, 0]
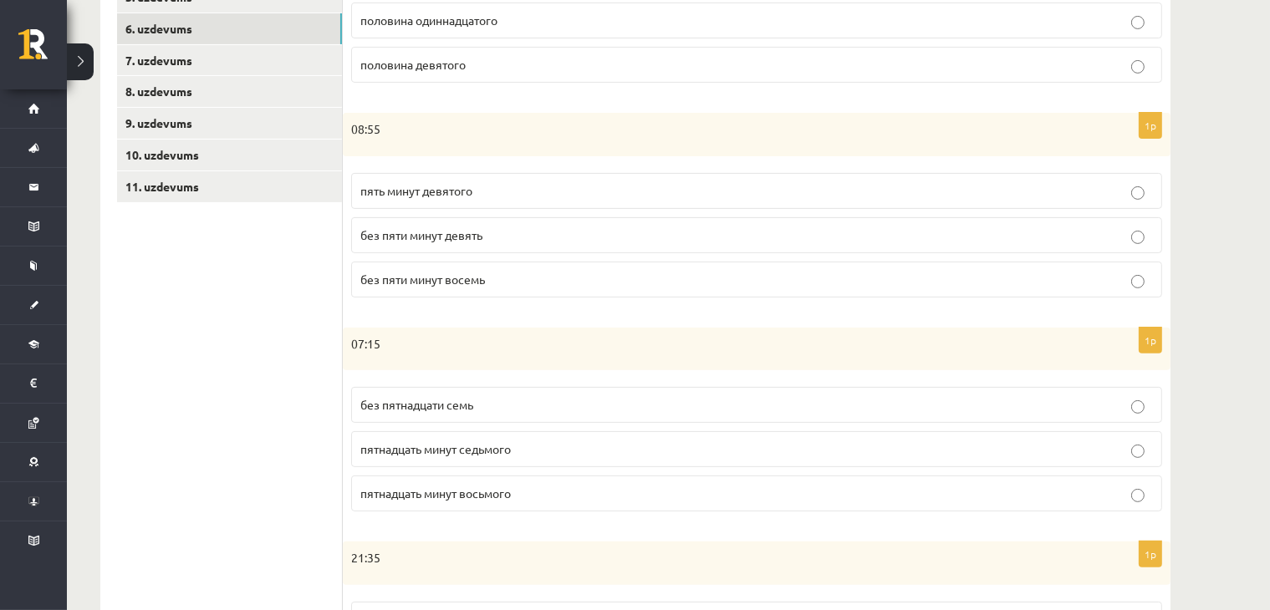
click at [419, 239] on p "без пяти минут девять" at bounding box center [756, 236] width 792 height 18
click at [398, 400] on span "без пятнадцати семь" at bounding box center [416, 404] width 113 height 15
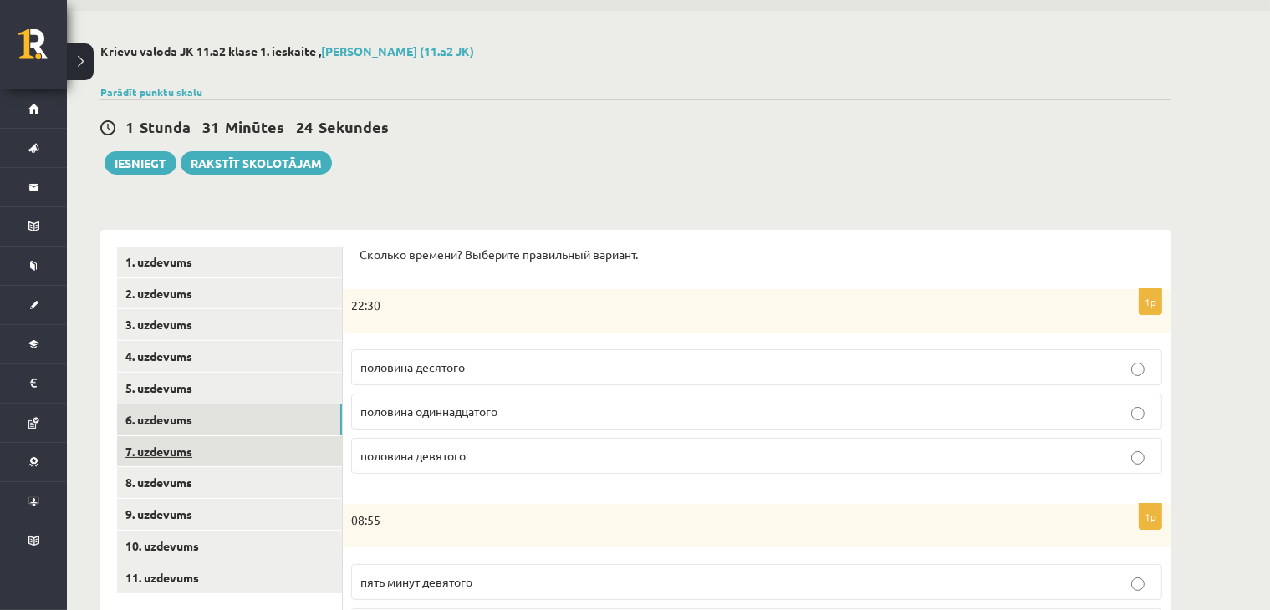
click at [223, 459] on link "7. uzdevums" at bounding box center [229, 451] width 225 height 31
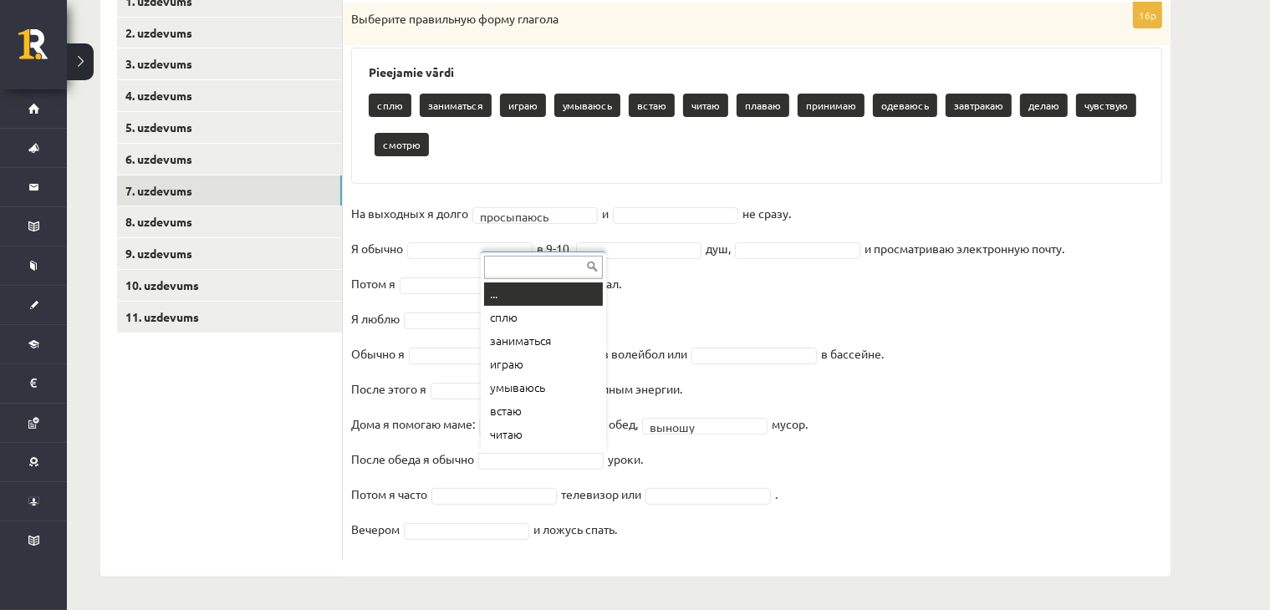
scroll to position [20, 0]
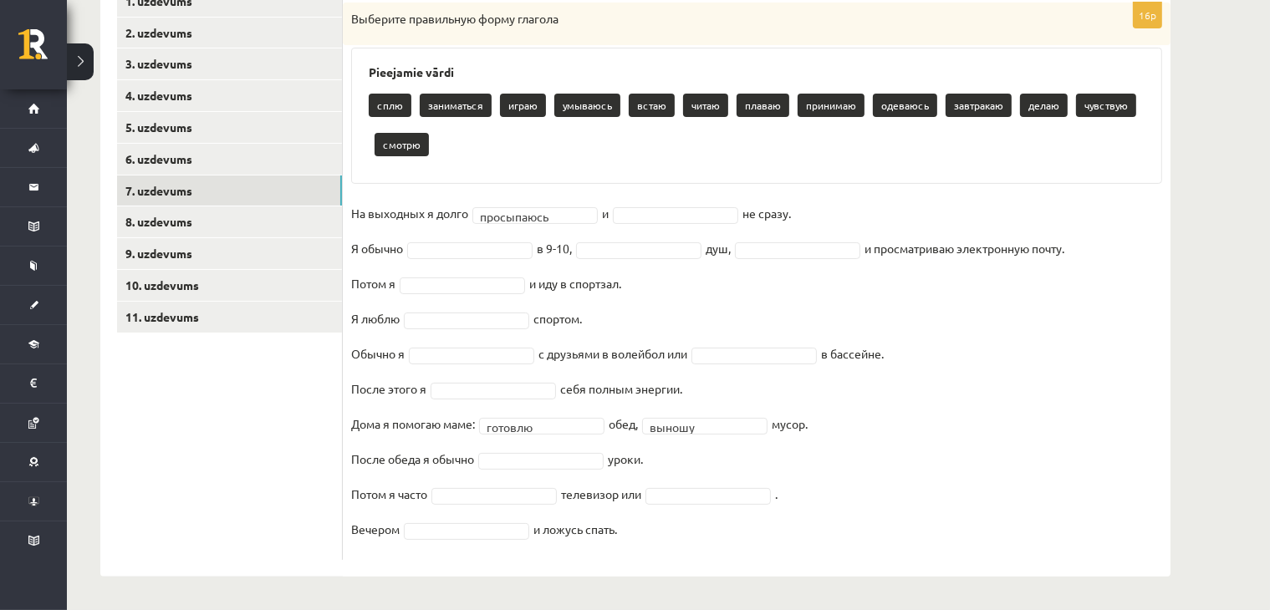
click at [532, 479] on fieldset "**********" at bounding box center [756, 376] width 811 height 351
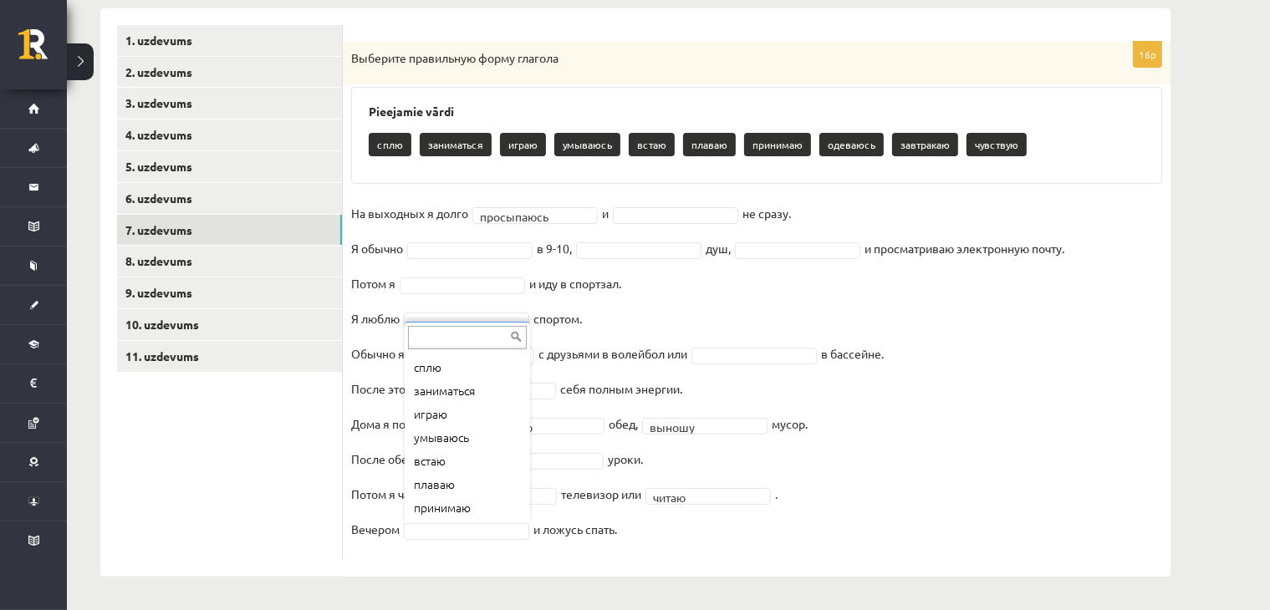
scroll to position [0, 0]
drag, startPoint x: 526, startPoint y: 372, endPoint x: 507, endPoint y: 400, distance: 34.3
click at [531, 335] on body "0 Dāvanas 2775 mP 268 xp Diāna Rihaļska Sākums Aktuāli Kā mācīties eSKOLĀ Konta…" at bounding box center [635, 30] width 1270 height 610
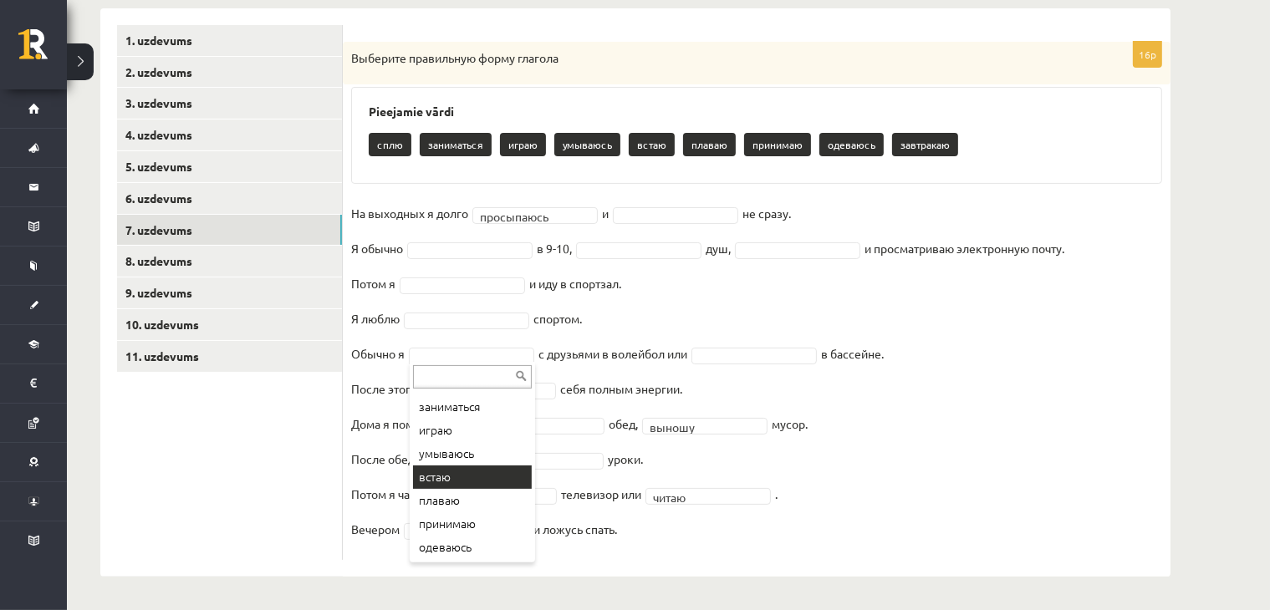
scroll to position [67, 0]
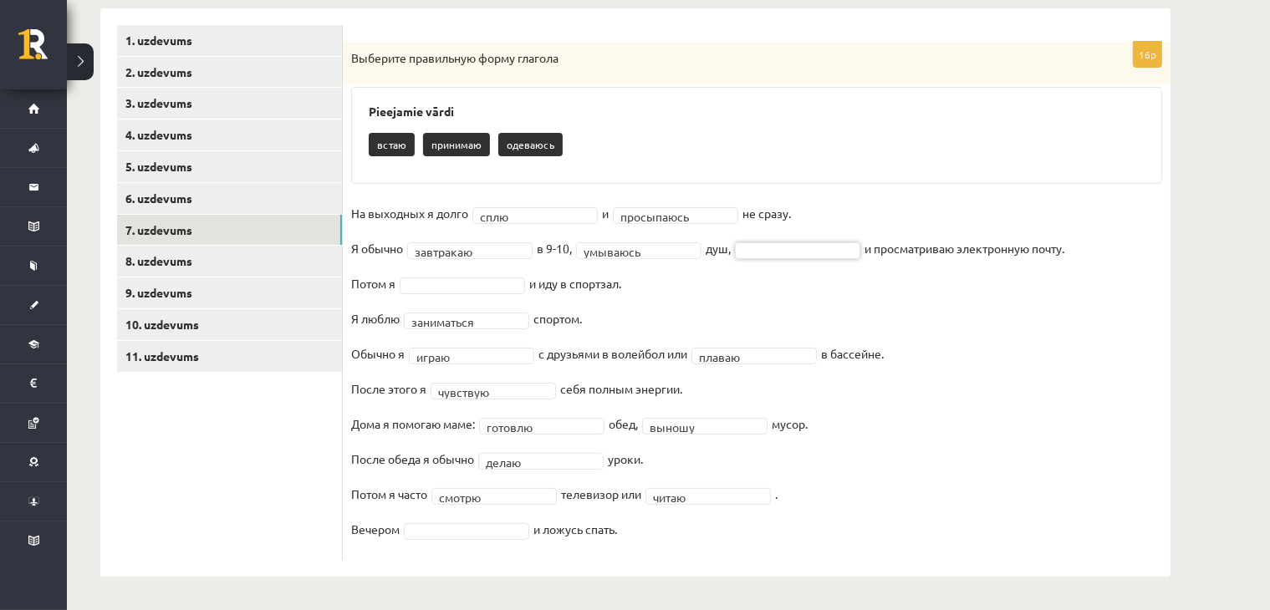
click at [488, 262] on fieldset "**********" at bounding box center [756, 376] width 811 height 351
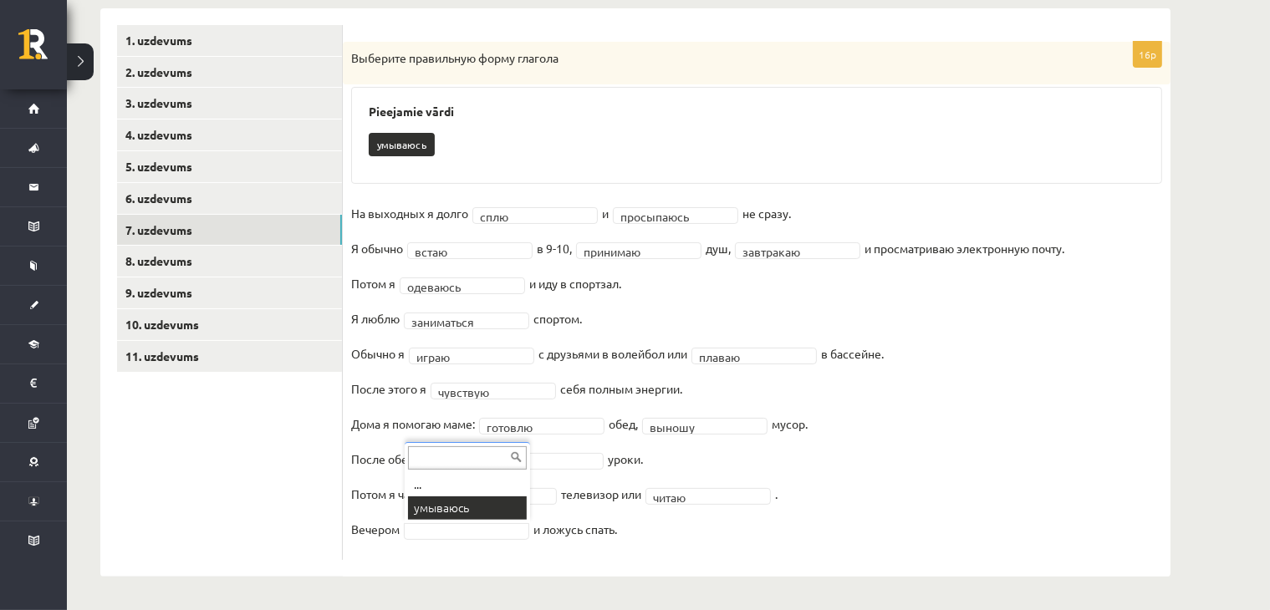
scroll to position [236, 0]
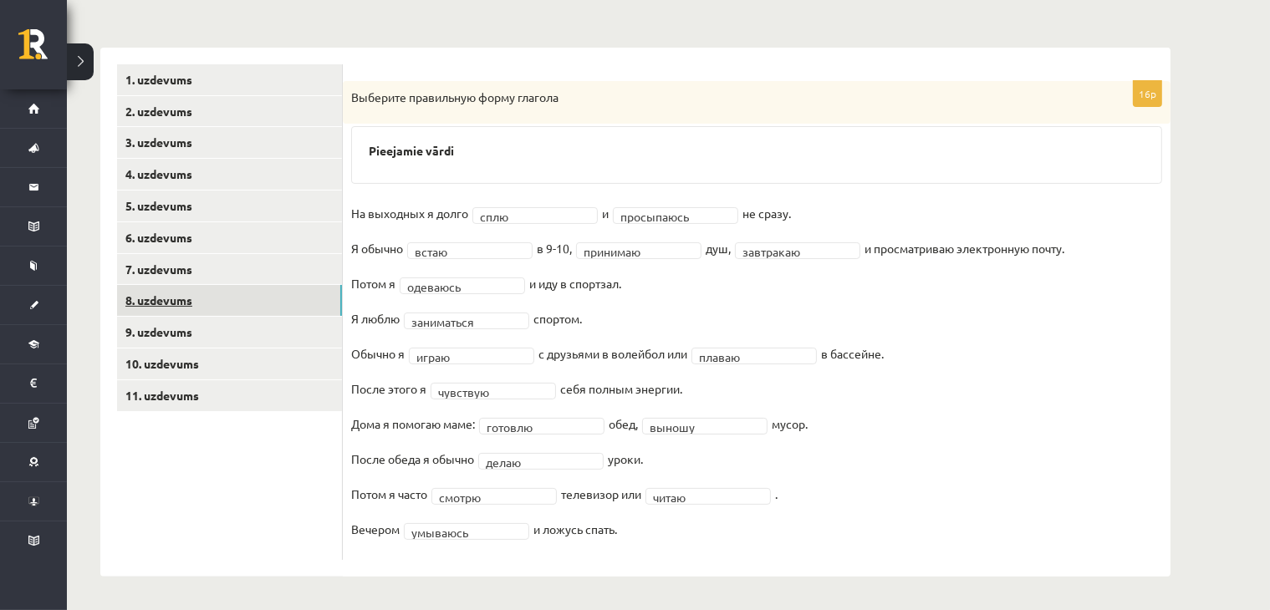
click at [160, 297] on link "8. uzdevums" at bounding box center [229, 300] width 225 height 31
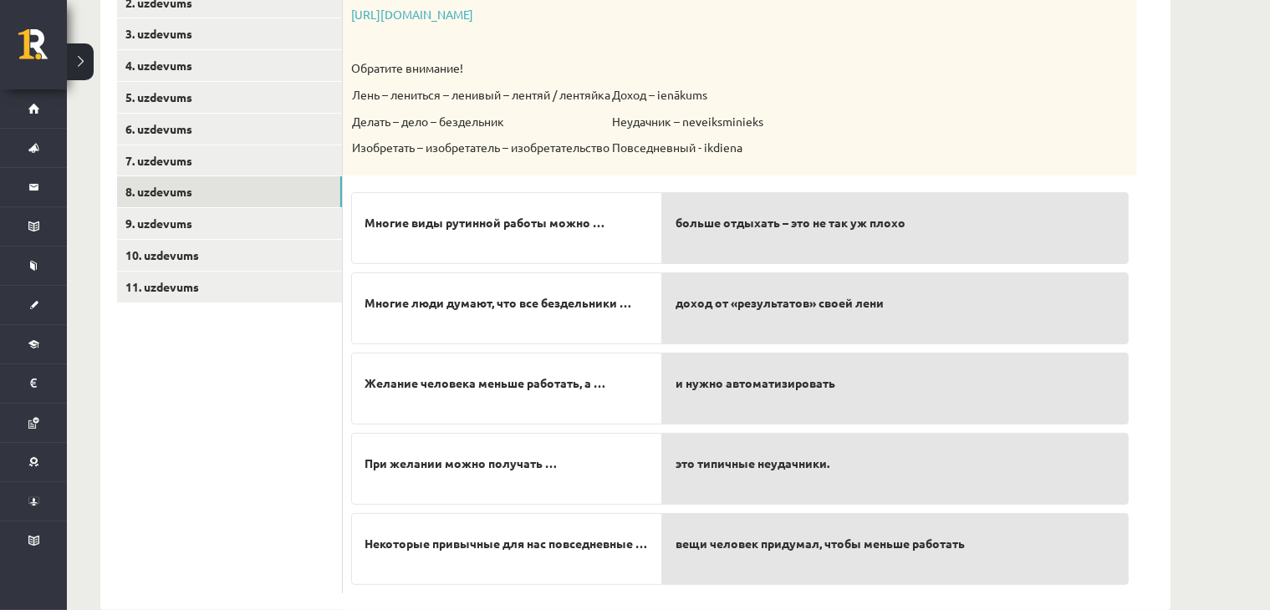
scroll to position [376, 0]
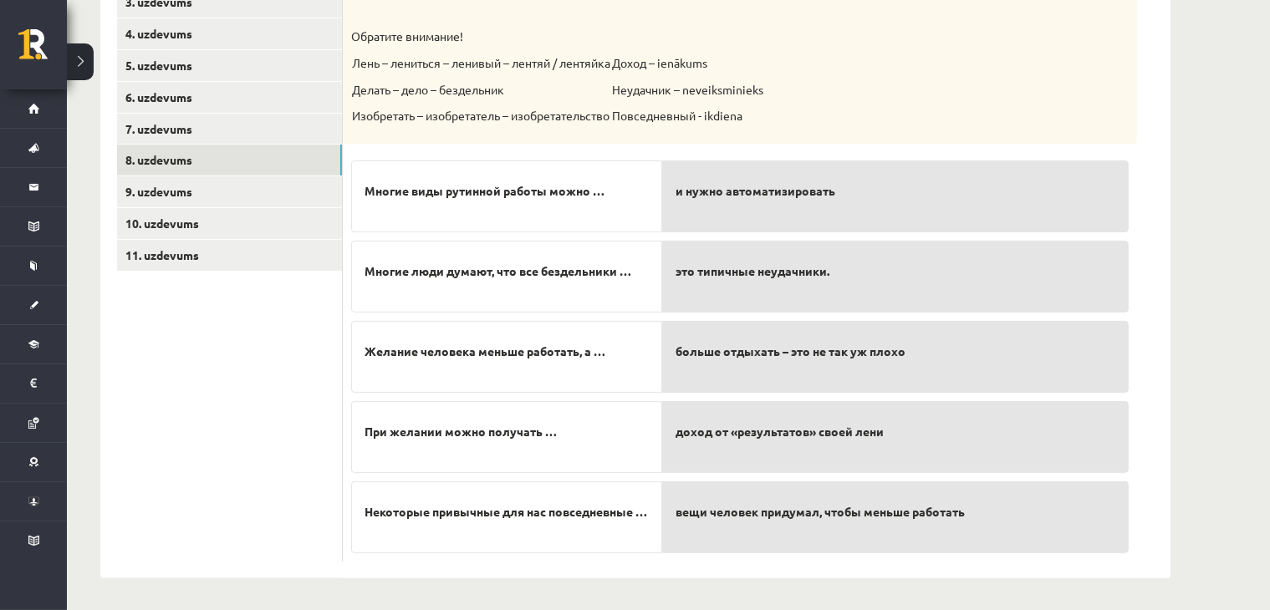
click at [870, 372] on div "больше отдыхать – это не так уж плохо" at bounding box center [895, 357] width 466 height 72
click at [868, 439] on p "доход от «результатов» своей лени" at bounding box center [895, 432] width 440 height 35
click at [228, 193] on link "9. uzdevums" at bounding box center [229, 191] width 225 height 31
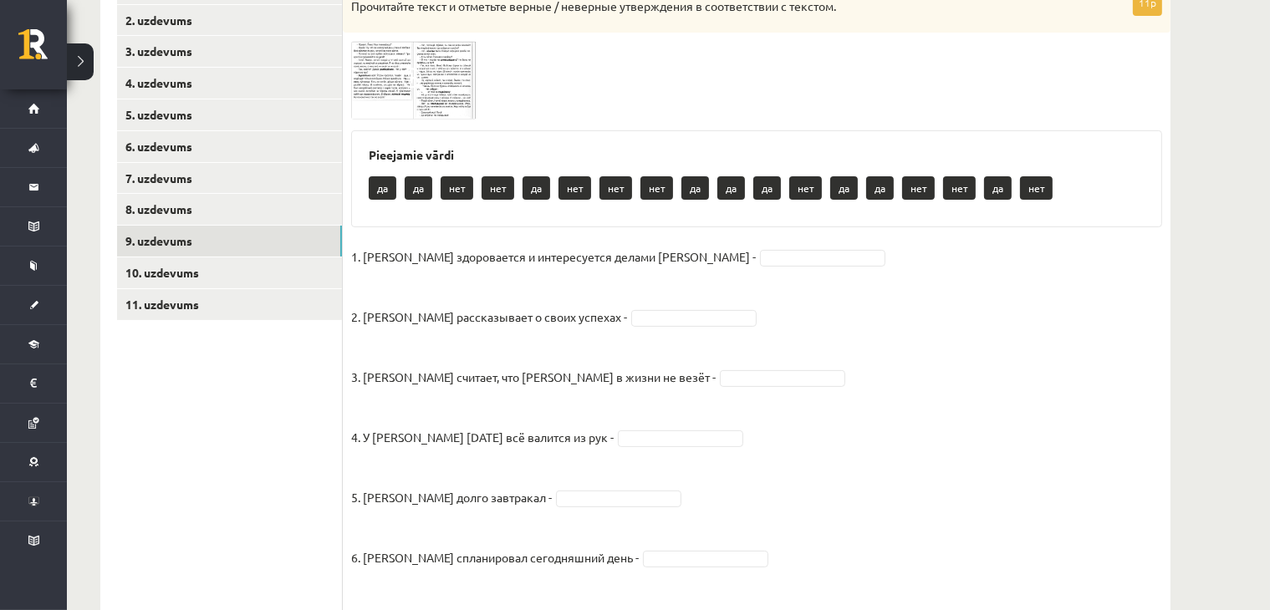
scroll to position [390, 0]
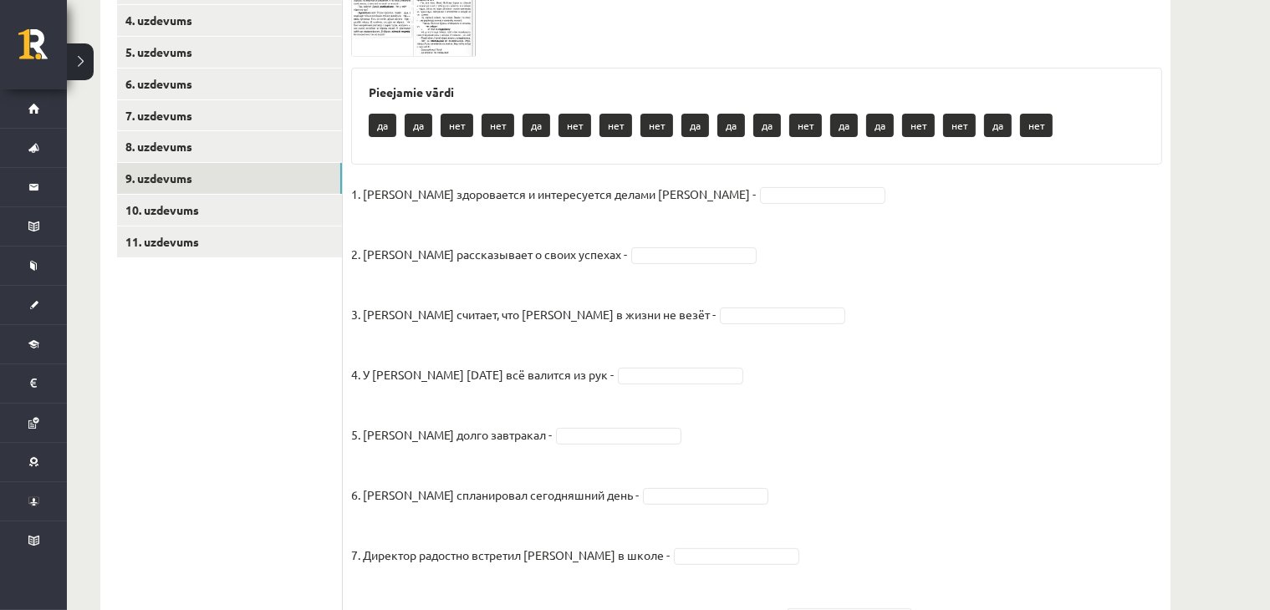
click at [444, 28] on img at bounding box center [413, 17] width 125 height 78
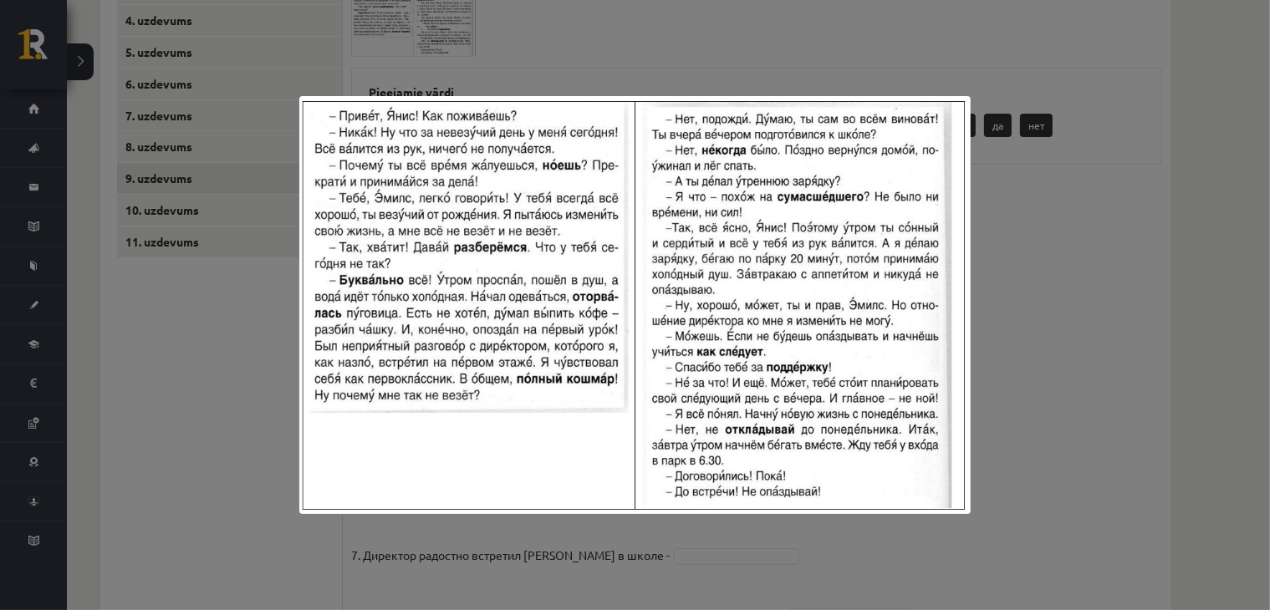
click at [923, 64] on div at bounding box center [635, 305] width 1270 height 610
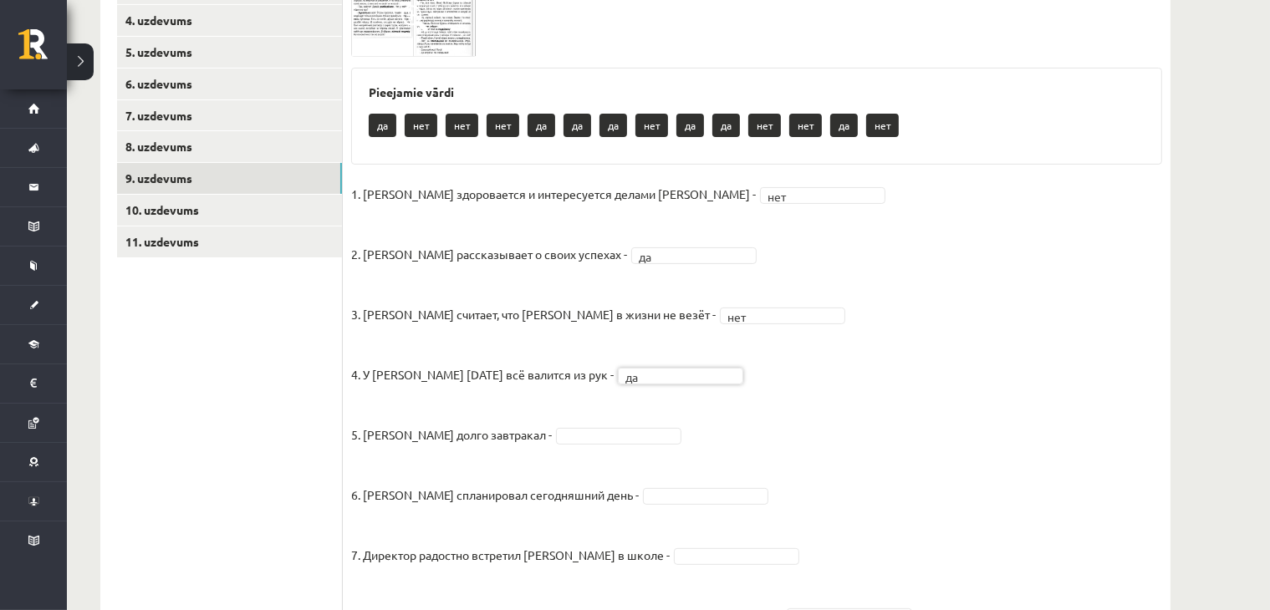
scroll to position [585, 0]
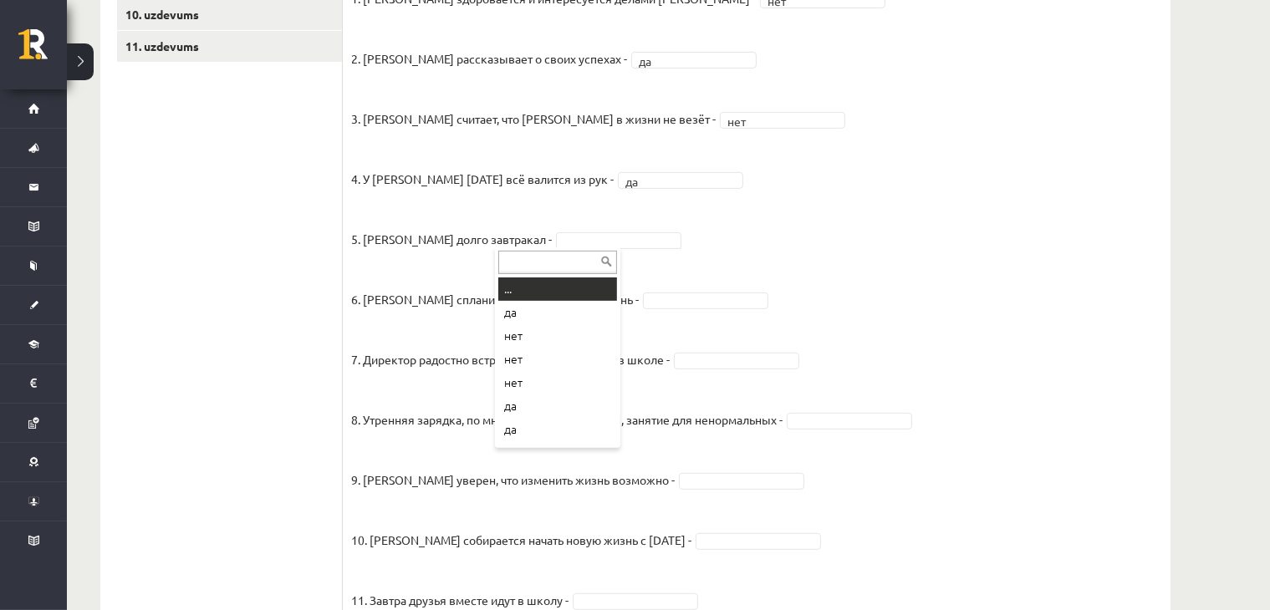
drag, startPoint x: 579, startPoint y: 231, endPoint x: 576, endPoint y: 245, distance: 14.6
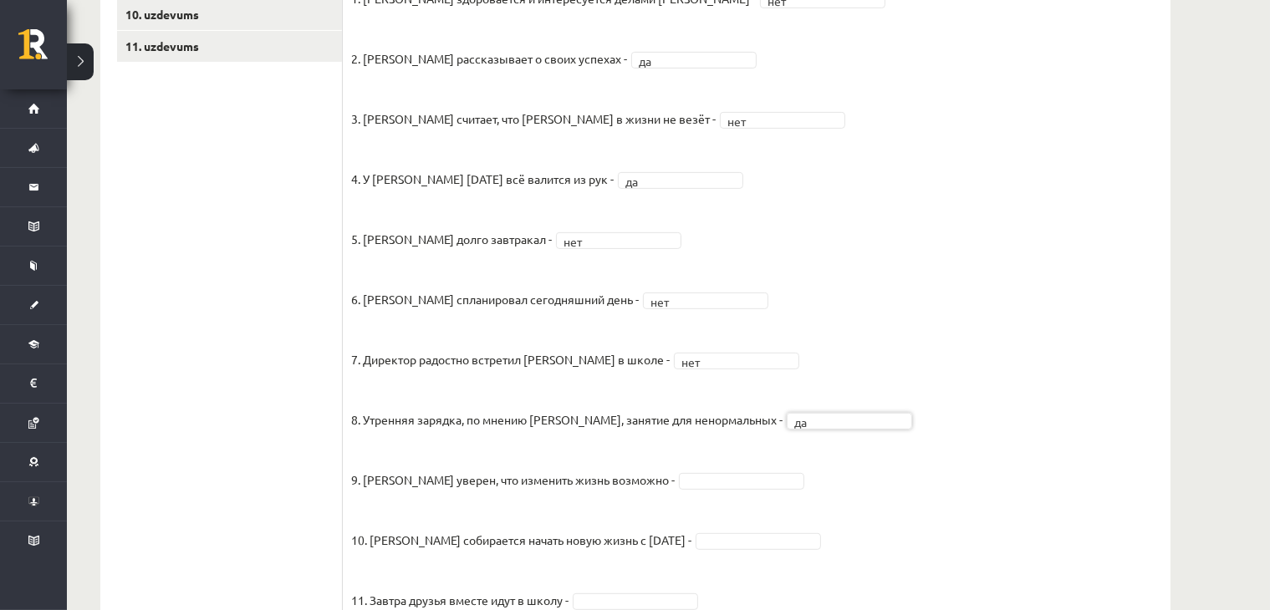
scroll to position [681, 0]
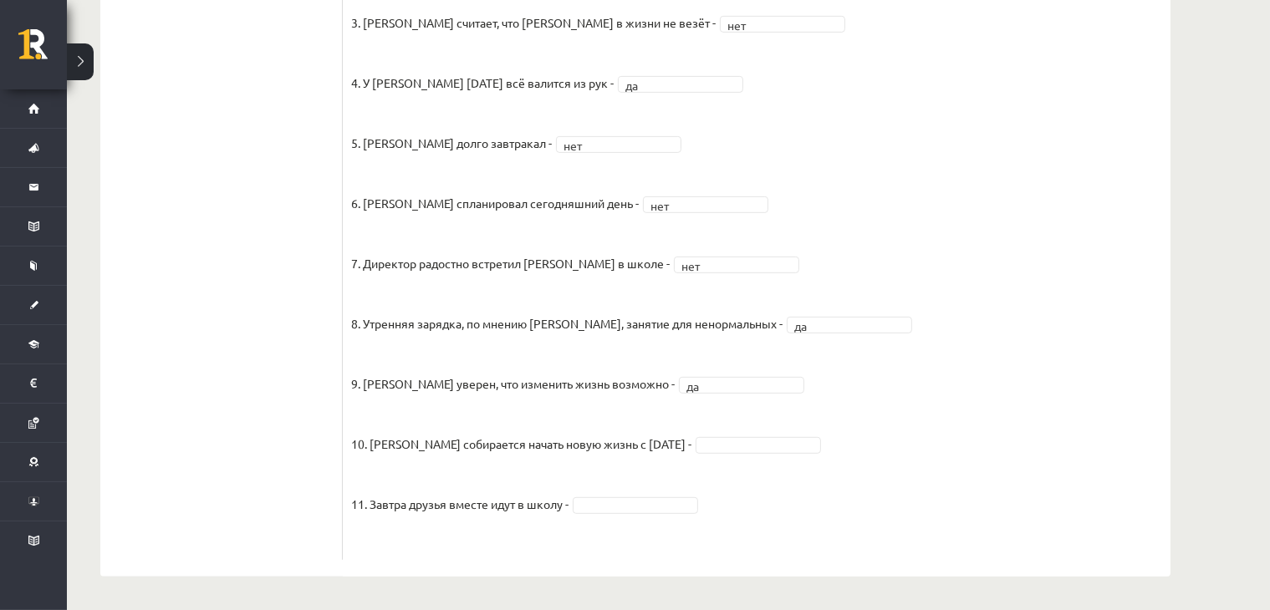
drag, startPoint x: 770, startPoint y: 427, endPoint x: 766, endPoint y: 448, distance: 21.3
click at [769, 432] on fieldset "1. Эмилс здоровается и интересуется делами Яниса - нет *** 2. Янис рассказывает…" at bounding box center [756, 221] width 811 height 662
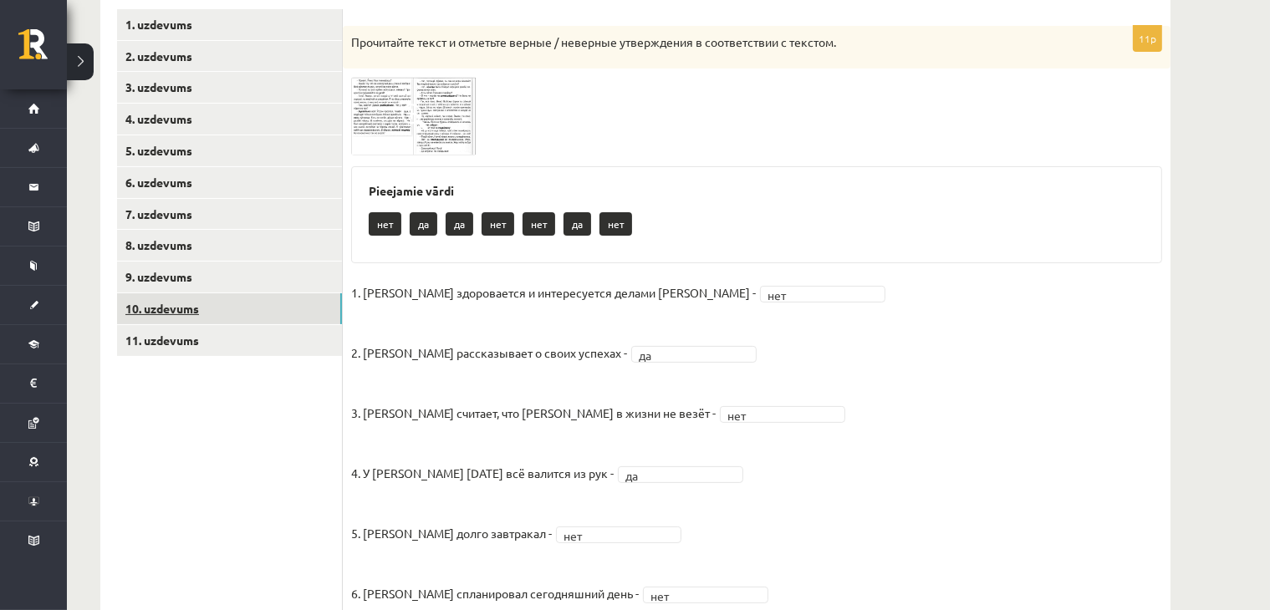
click at [227, 316] on link "10. uzdevums" at bounding box center [229, 308] width 225 height 31
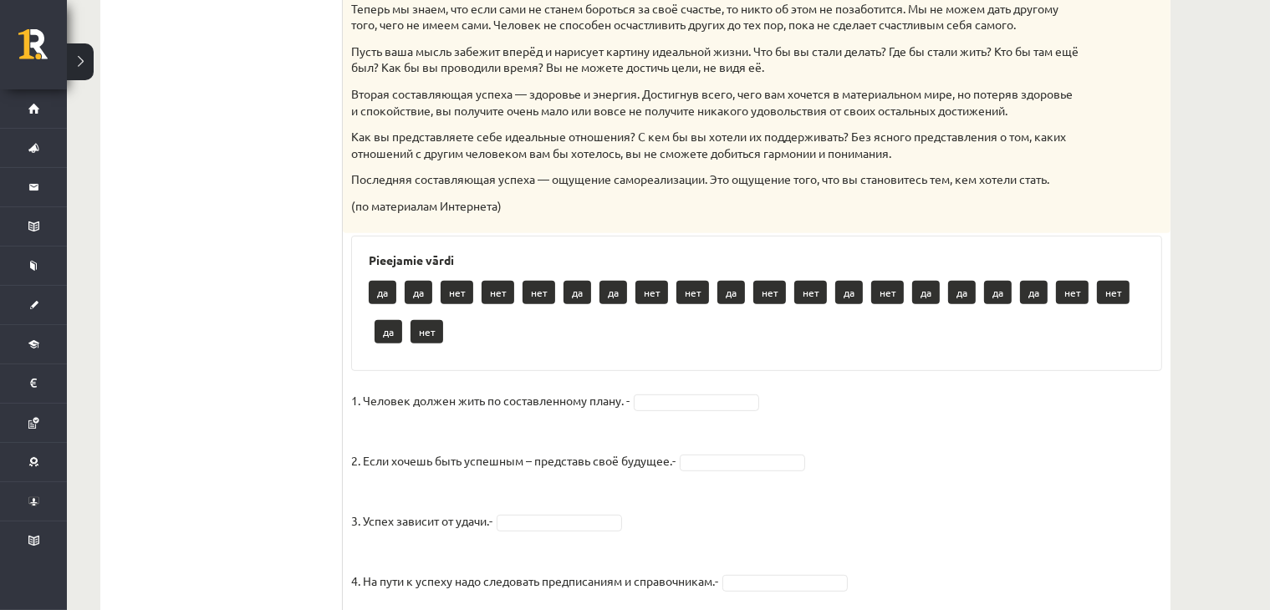
scroll to position [681, 0]
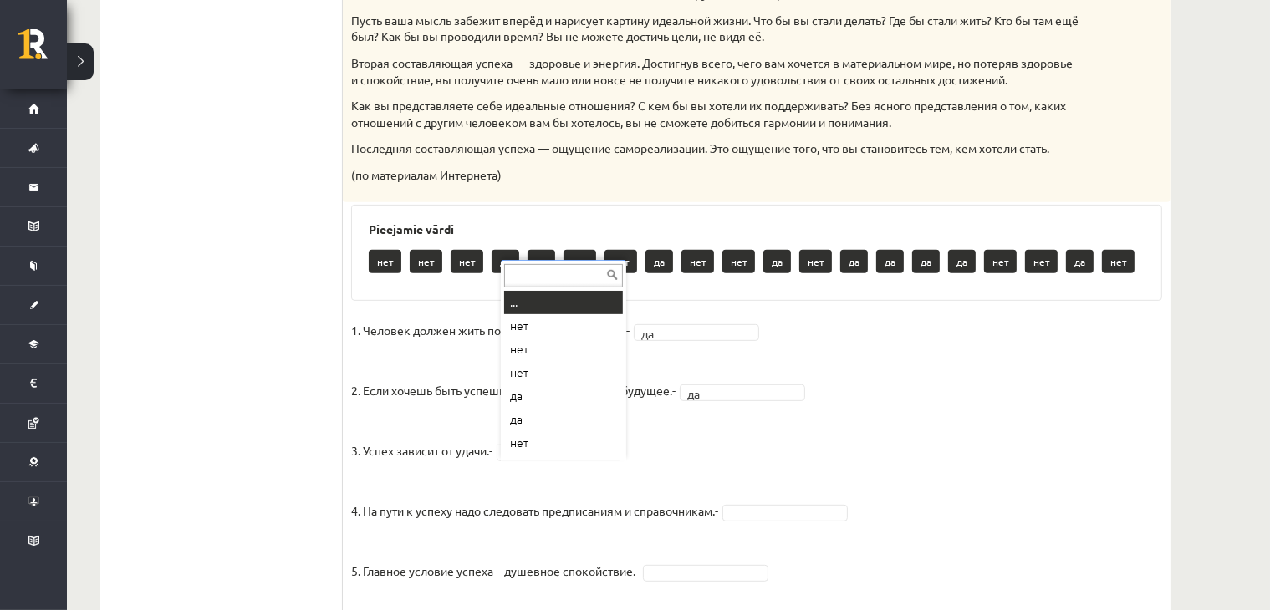
drag, startPoint x: 587, startPoint y: 476, endPoint x: 582, endPoint y: 485, distance: 10.5
drag, startPoint x: 541, startPoint y: 370, endPoint x: 541, endPoint y: 383, distance: 12.5
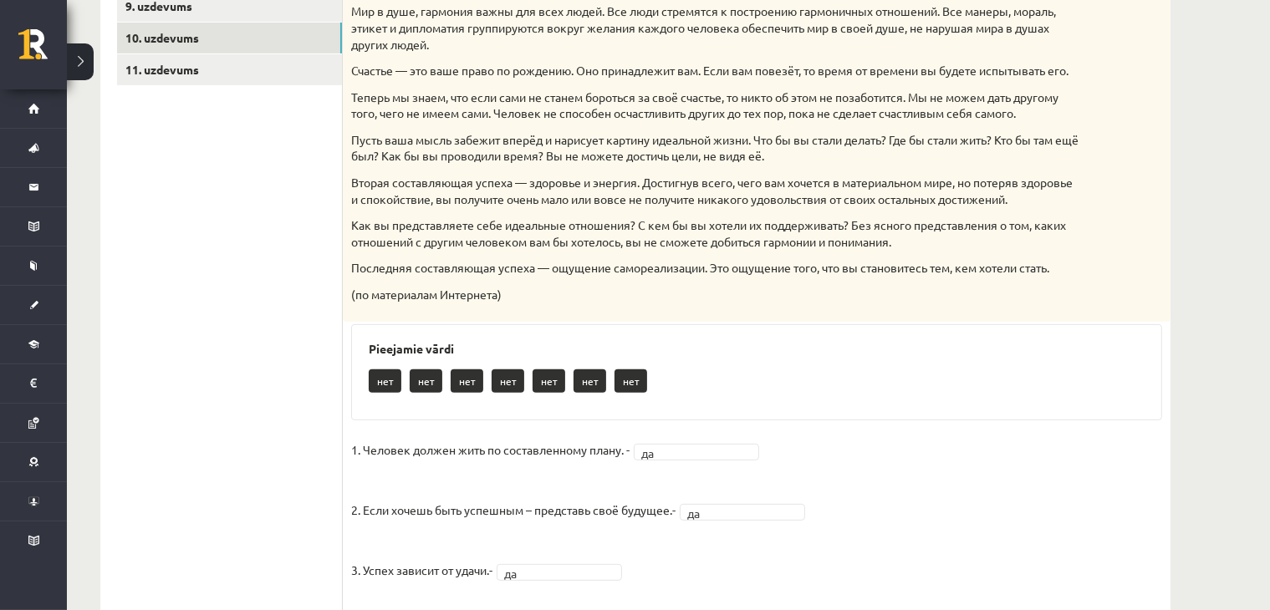
scroll to position [367, 0]
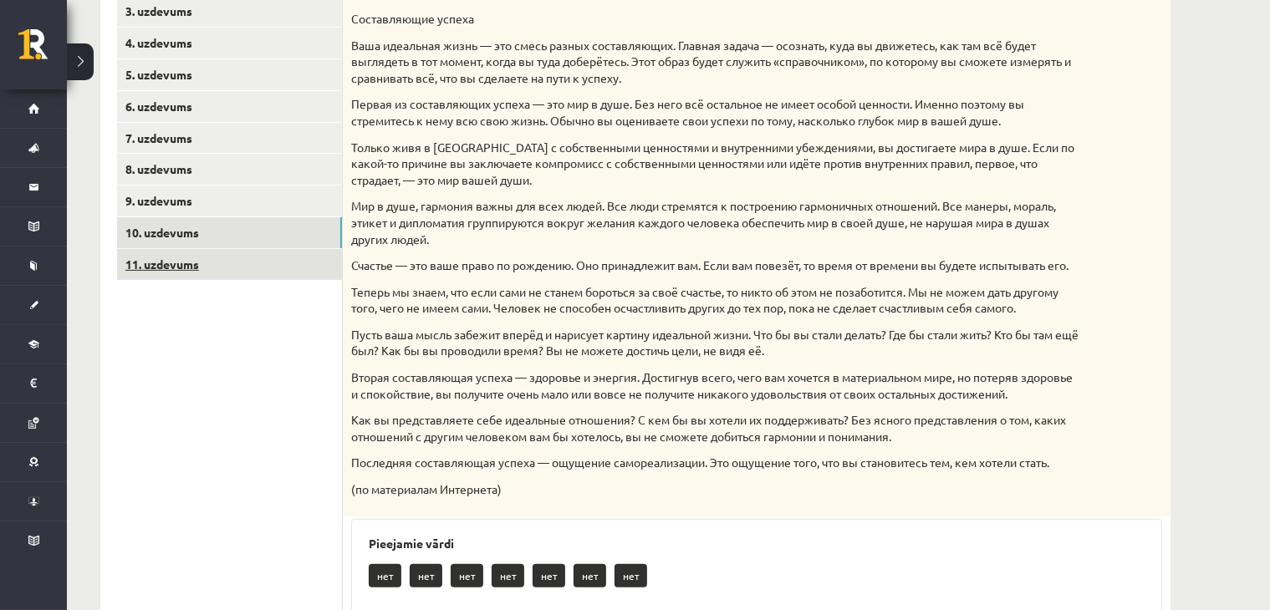
click at [280, 271] on link "11. uzdevums" at bounding box center [229, 264] width 225 height 31
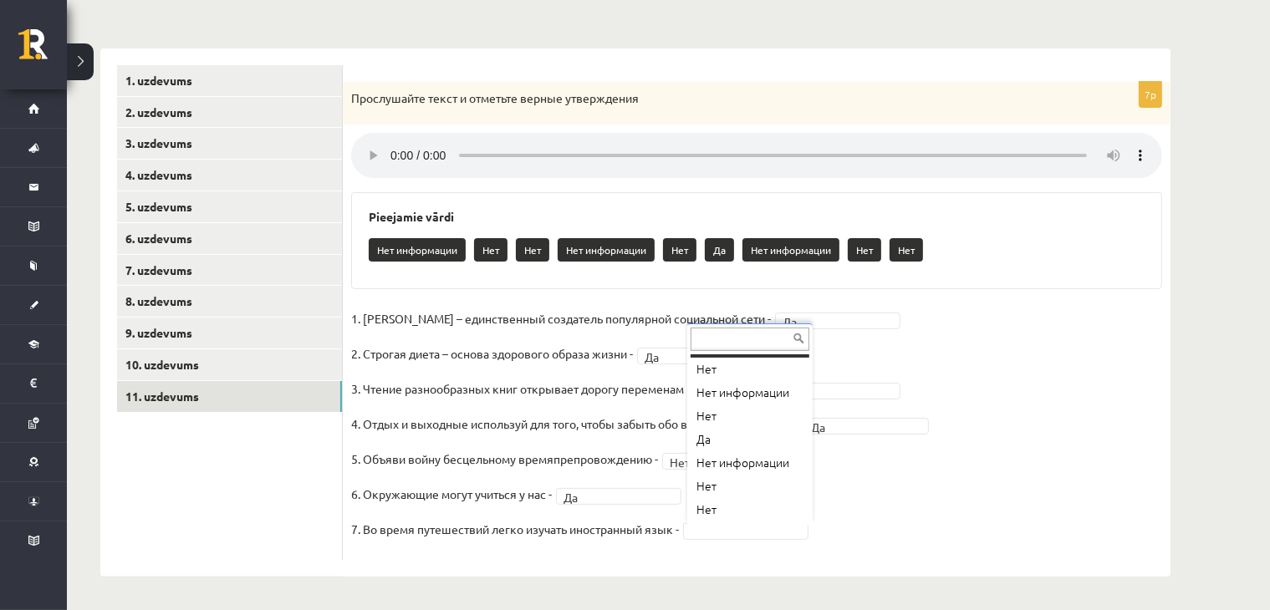
scroll to position [120, 0]
drag, startPoint x: 736, startPoint y: 422, endPoint x: 1026, endPoint y: 484, distance: 295.8
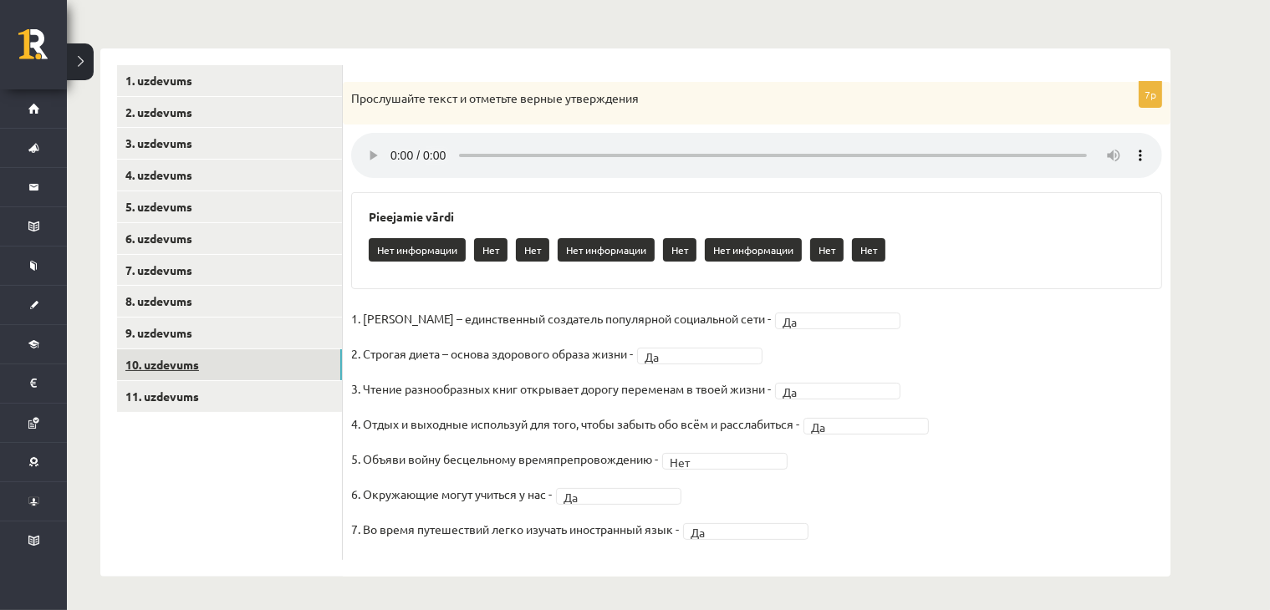
click at [221, 367] on link "10. uzdevums" at bounding box center [229, 364] width 225 height 31
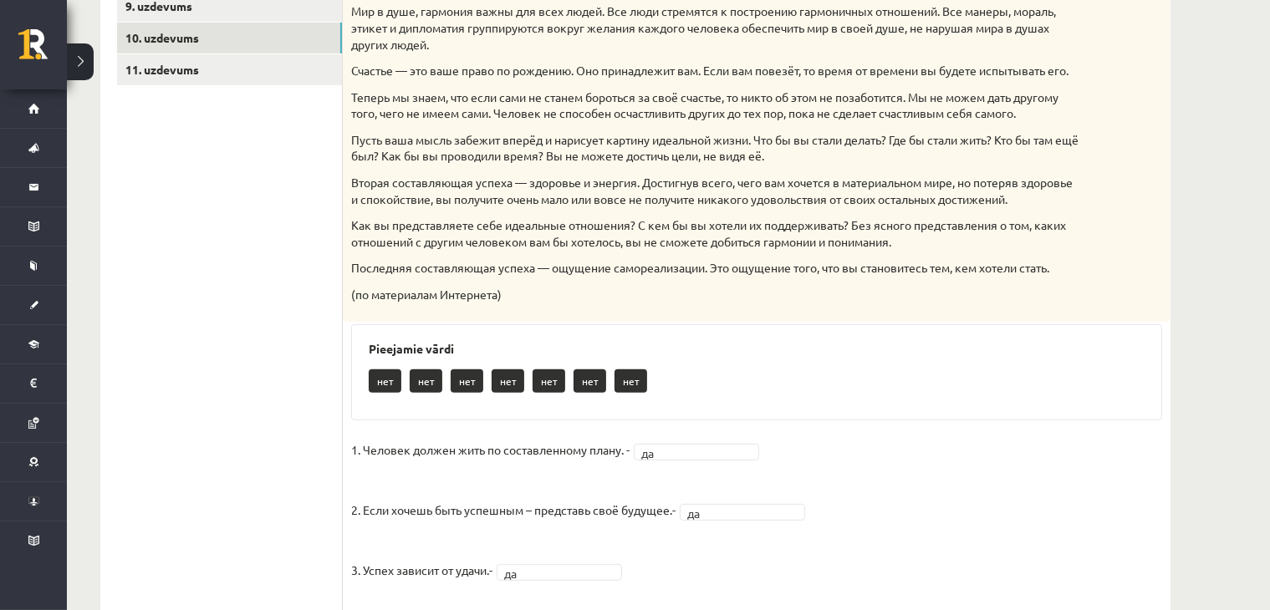
scroll to position [171, 0]
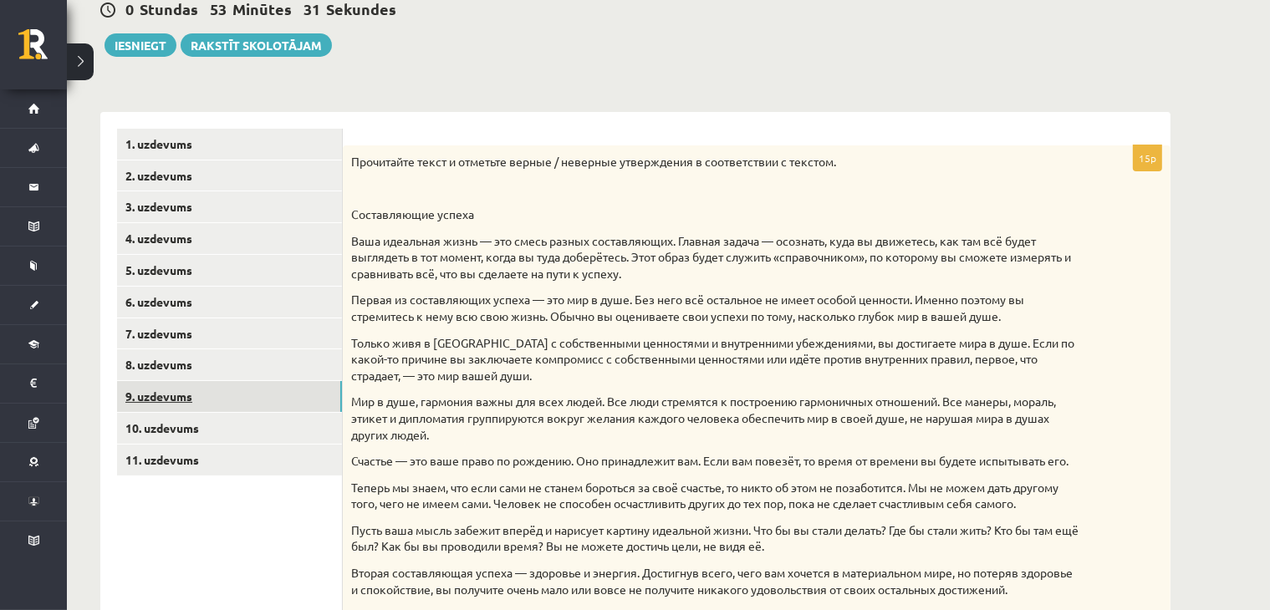
click at [271, 402] on link "9. uzdevums" at bounding box center [229, 396] width 225 height 31
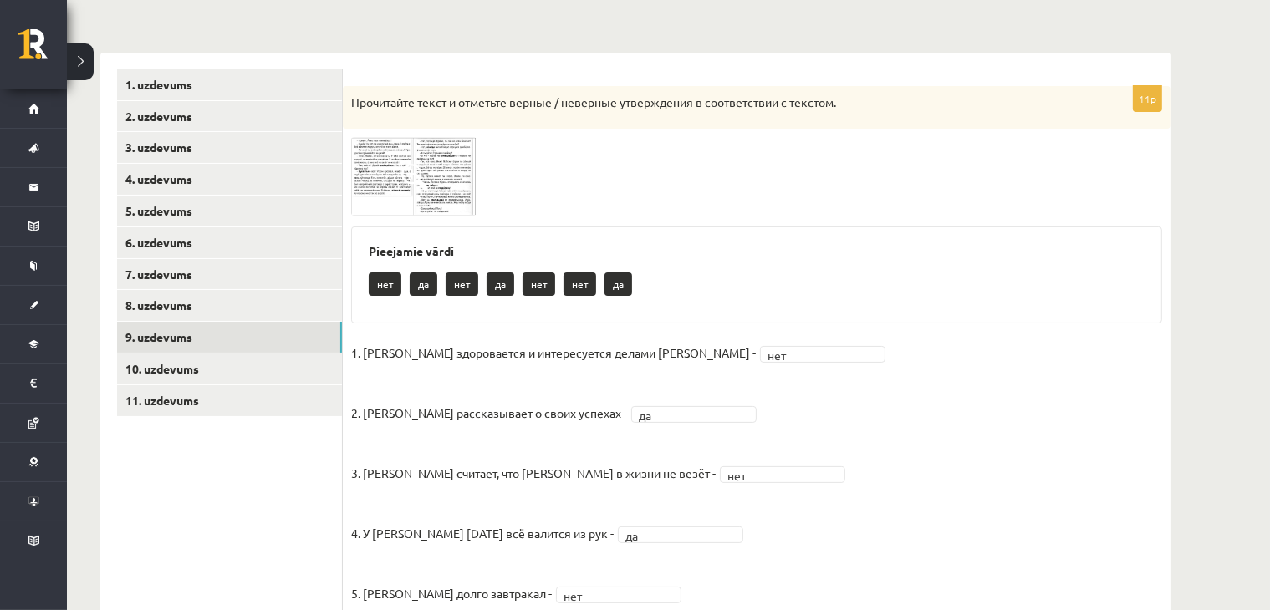
scroll to position [96, 0]
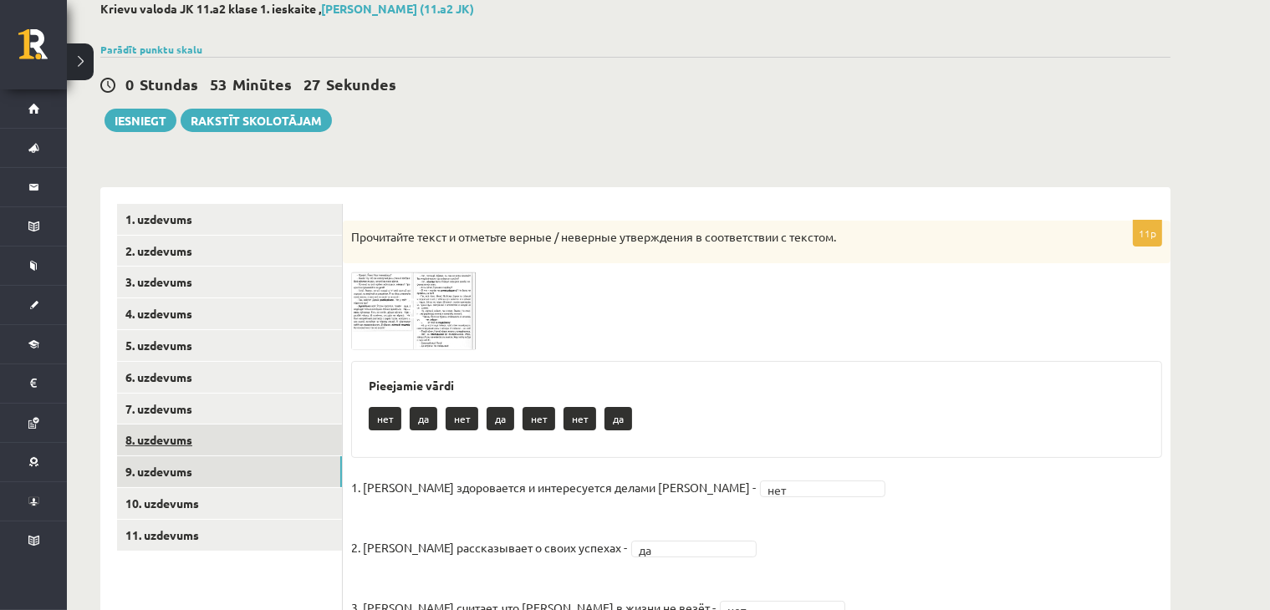
click at [267, 442] on link "8. uzdevums" at bounding box center [229, 440] width 225 height 31
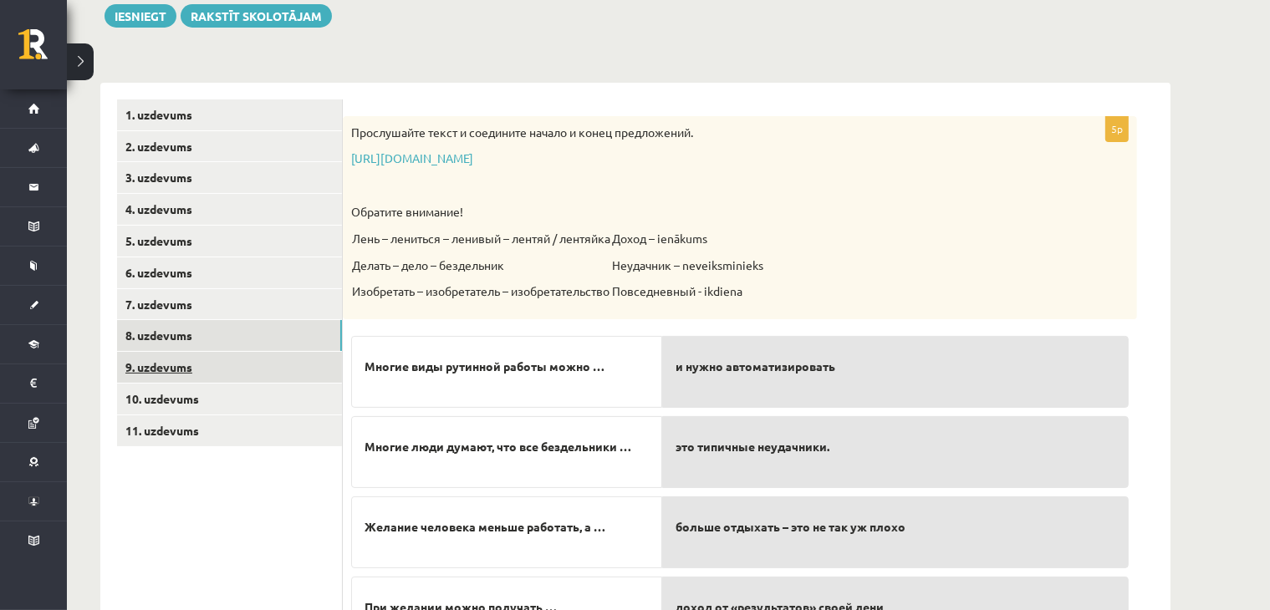
scroll to position [181, 0]
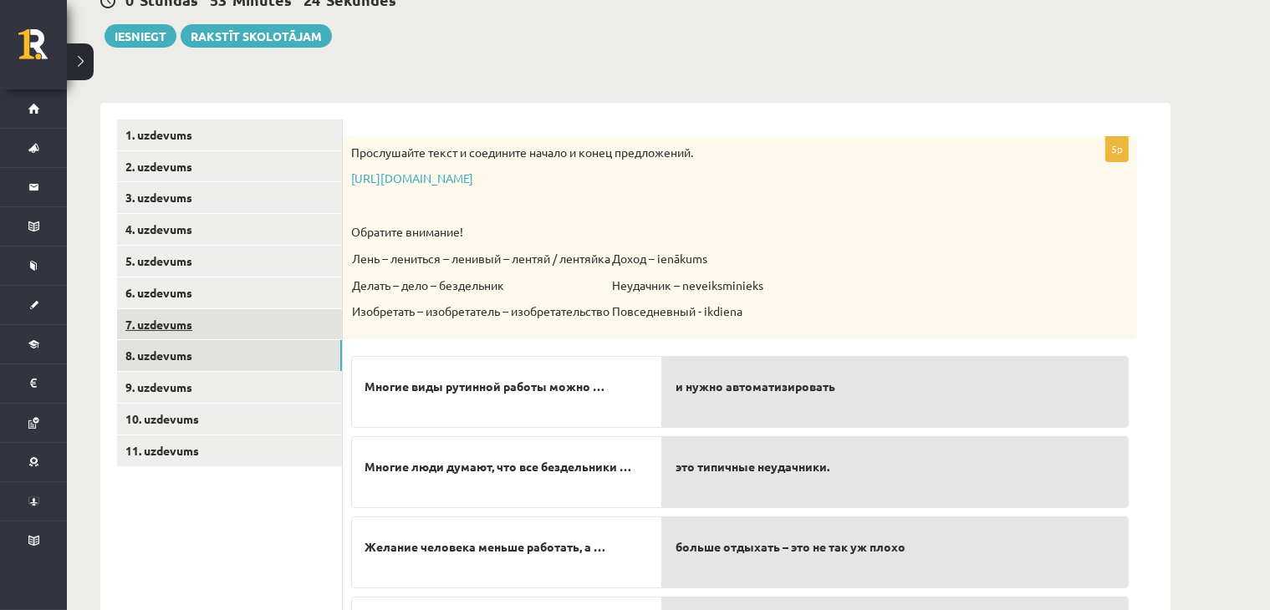
click at [288, 325] on link "7. uzdevums" at bounding box center [229, 324] width 225 height 31
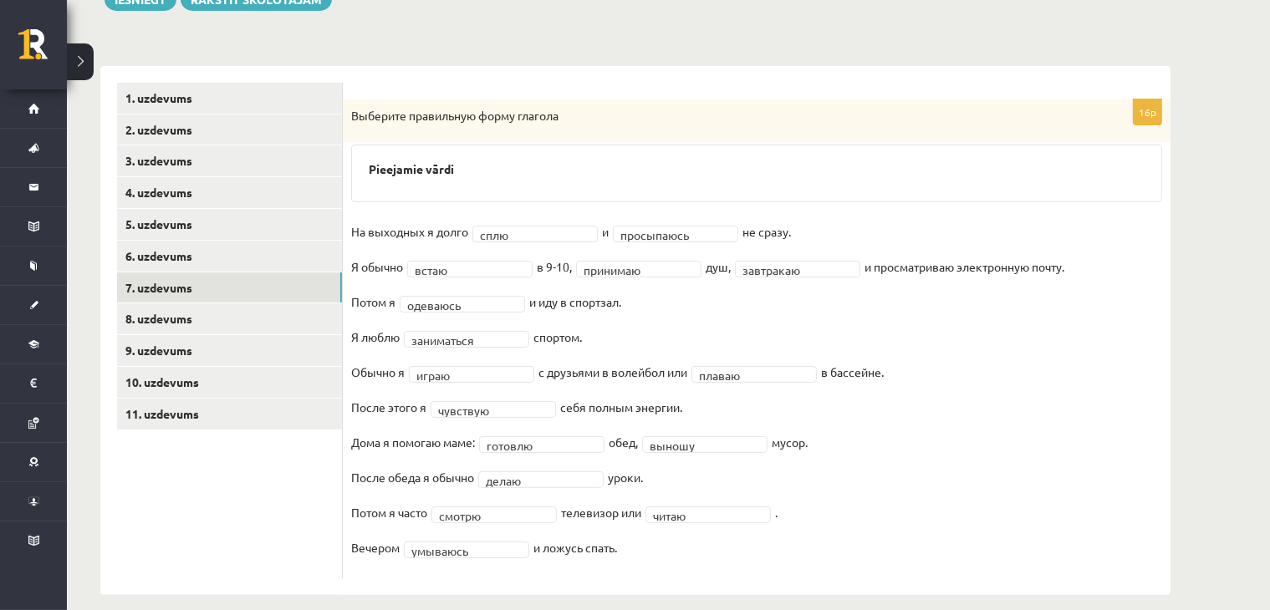
scroll to position [236, 0]
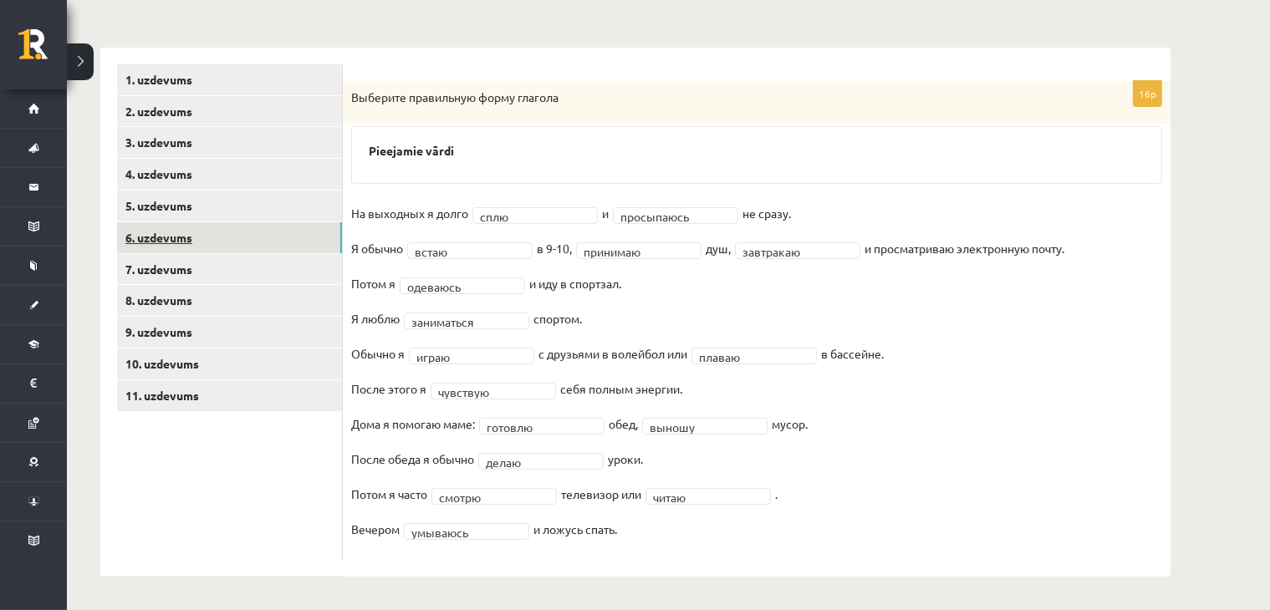
click at [145, 227] on link "6. uzdevums" at bounding box center [229, 237] width 225 height 31
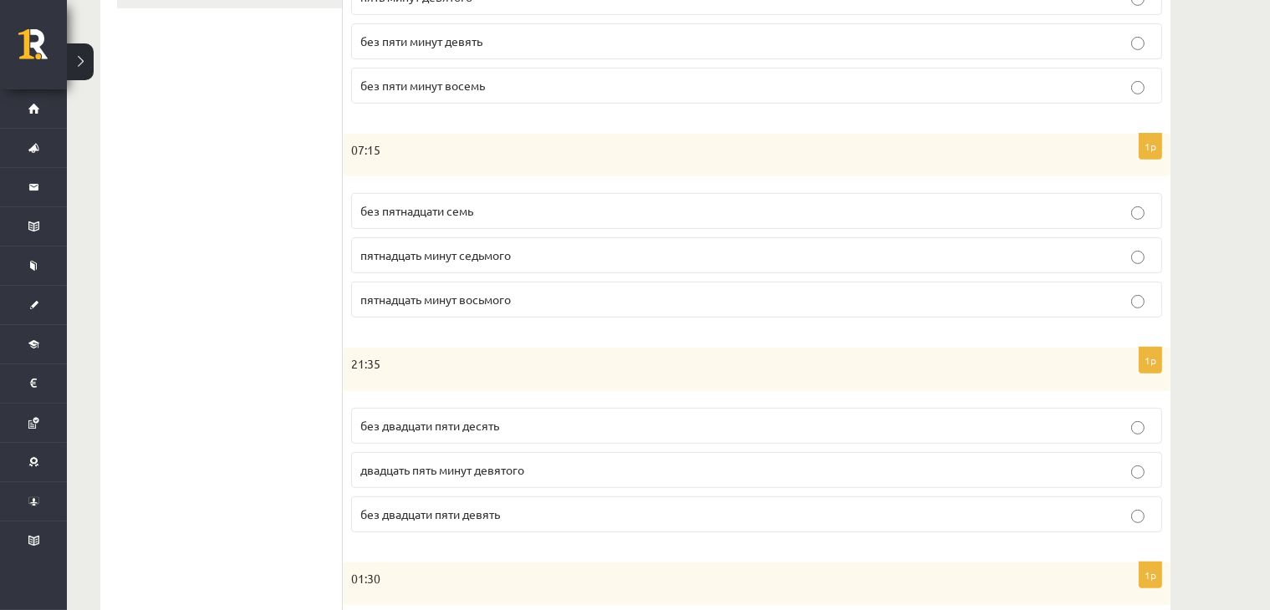
scroll to position [249, 0]
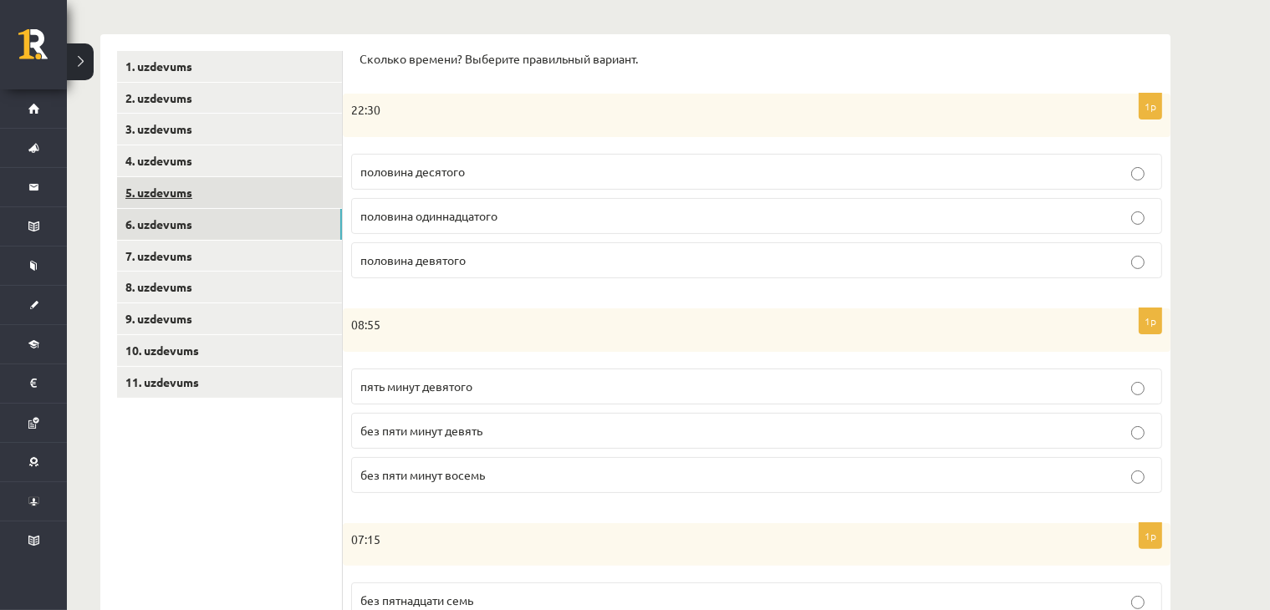
click at [273, 201] on link "5. uzdevums" at bounding box center [229, 192] width 225 height 31
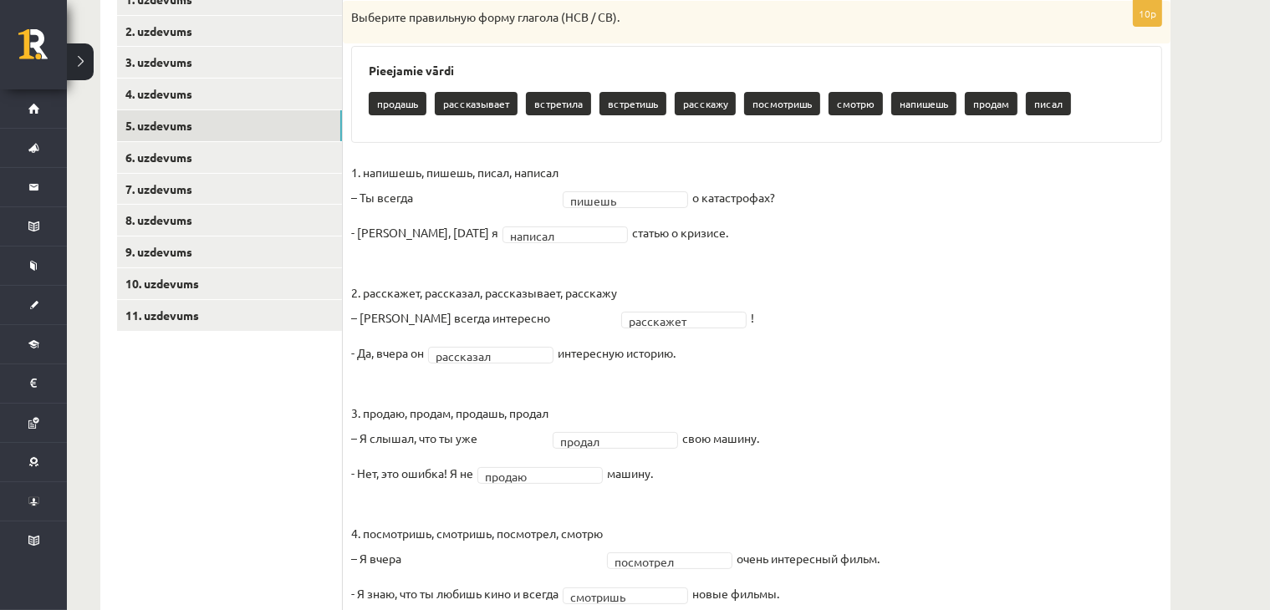
scroll to position [110, 0]
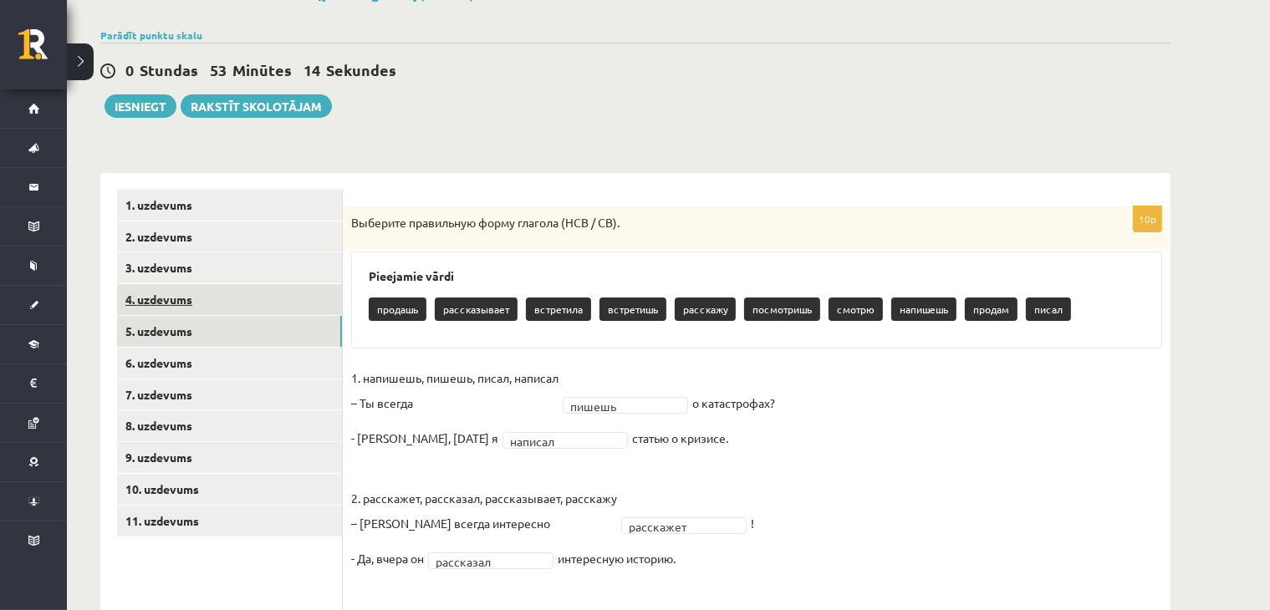
click at [189, 285] on link "4. uzdevums" at bounding box center [229, 299] width 225 height 31
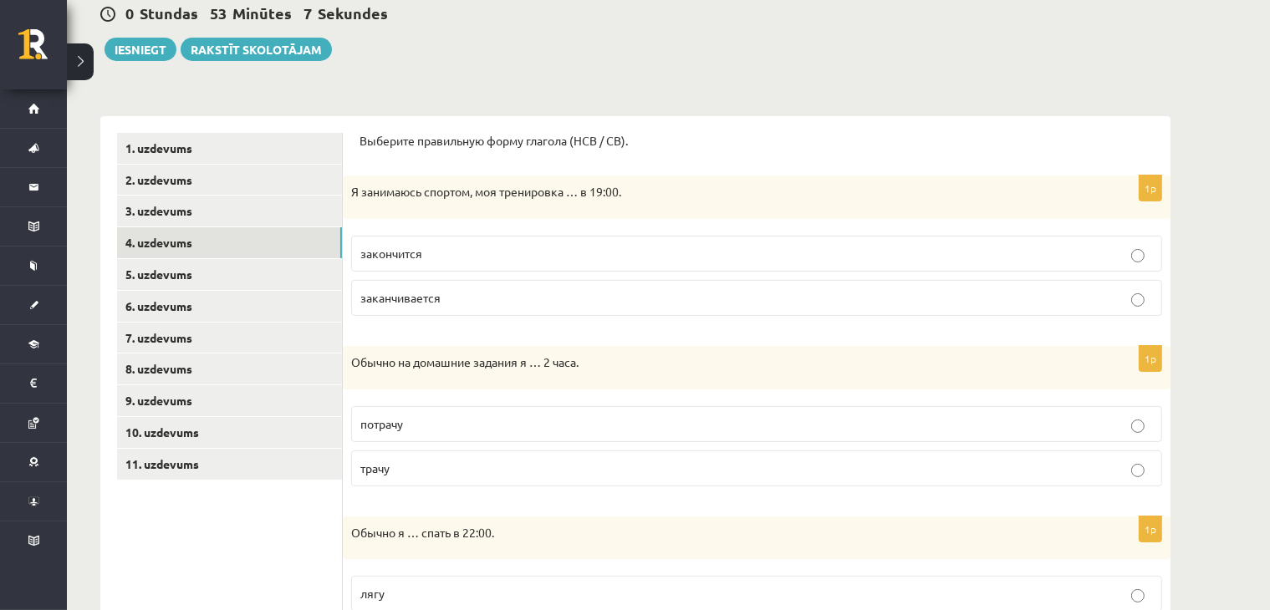
scroll to position [147, 0]
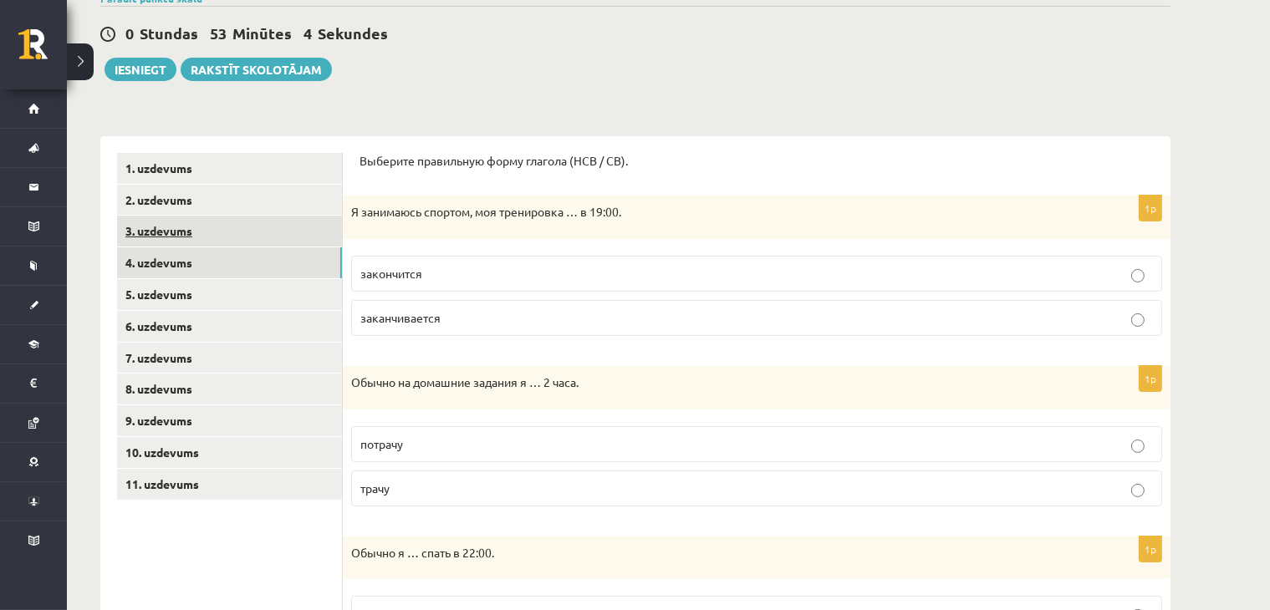
click at [178, 232] on link "3. uzdevums" at bounding box center [229, 231] width 225 height 31
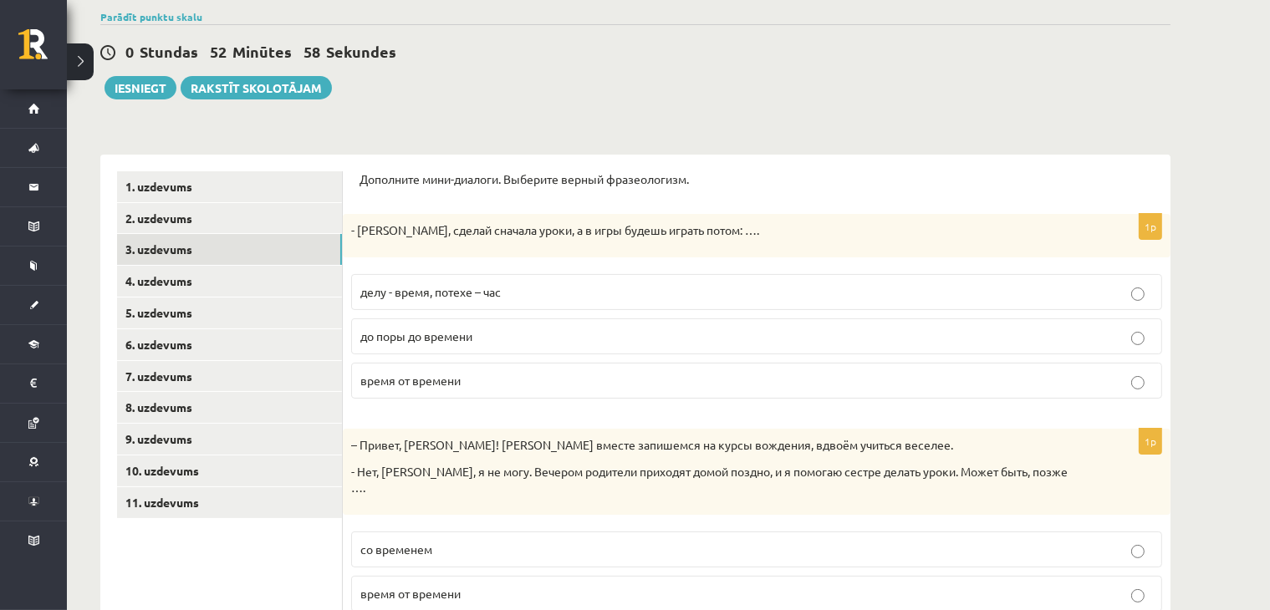
scroll to position [115, 0]
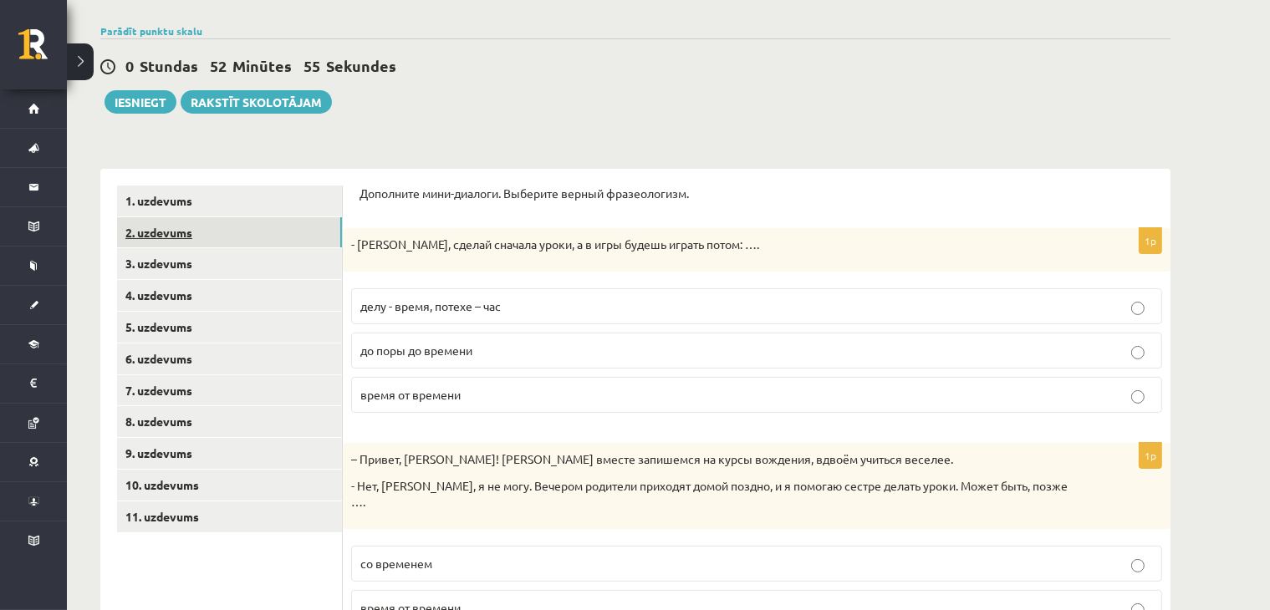
click at [181, 237] on link "2. uzdevums" at bounding box center [229, 232] width 225 height 31
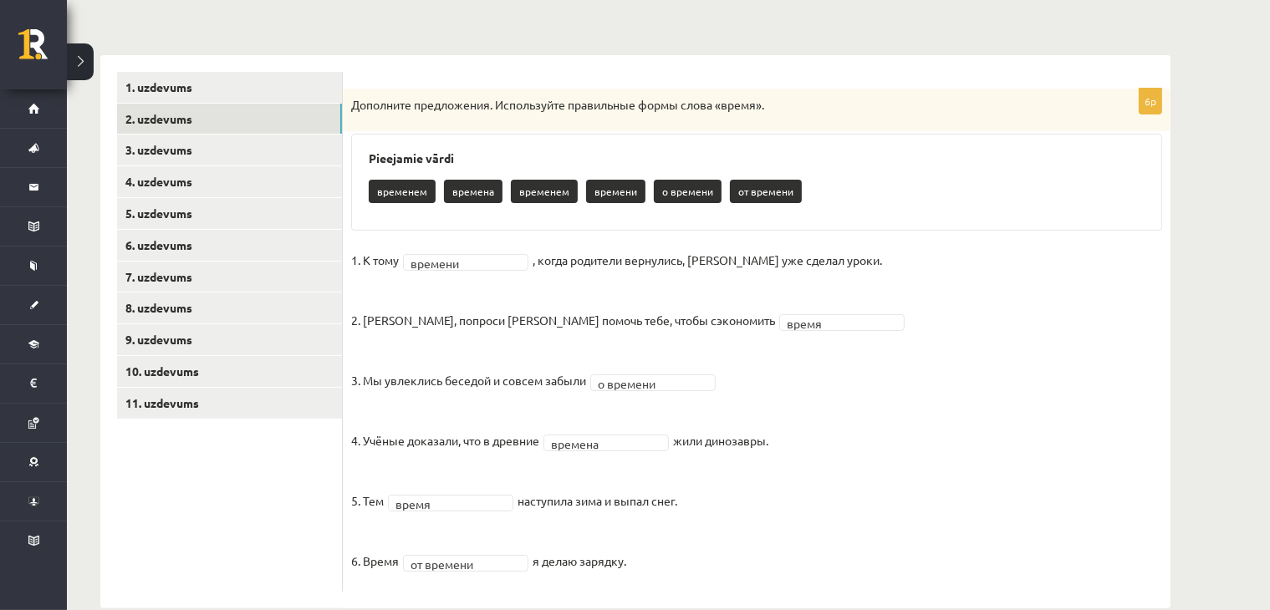
scroll to position [260, 0]
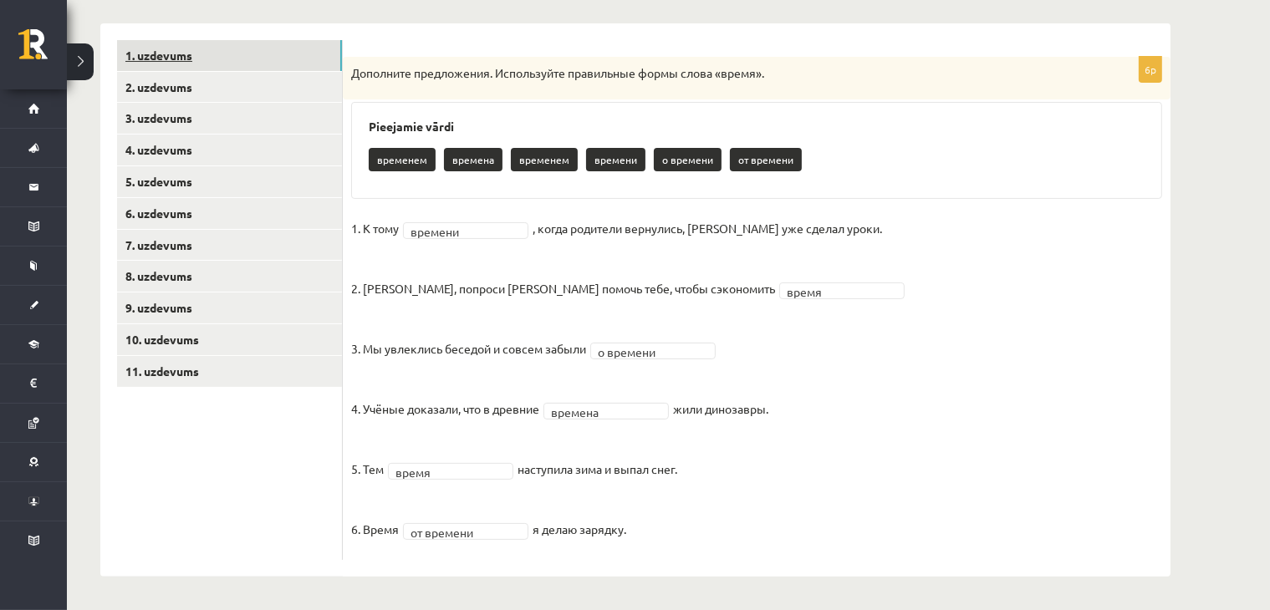
click at [267, 42] on link "1. uzdevums" at bounding box center [229, 55] width 225 height 31
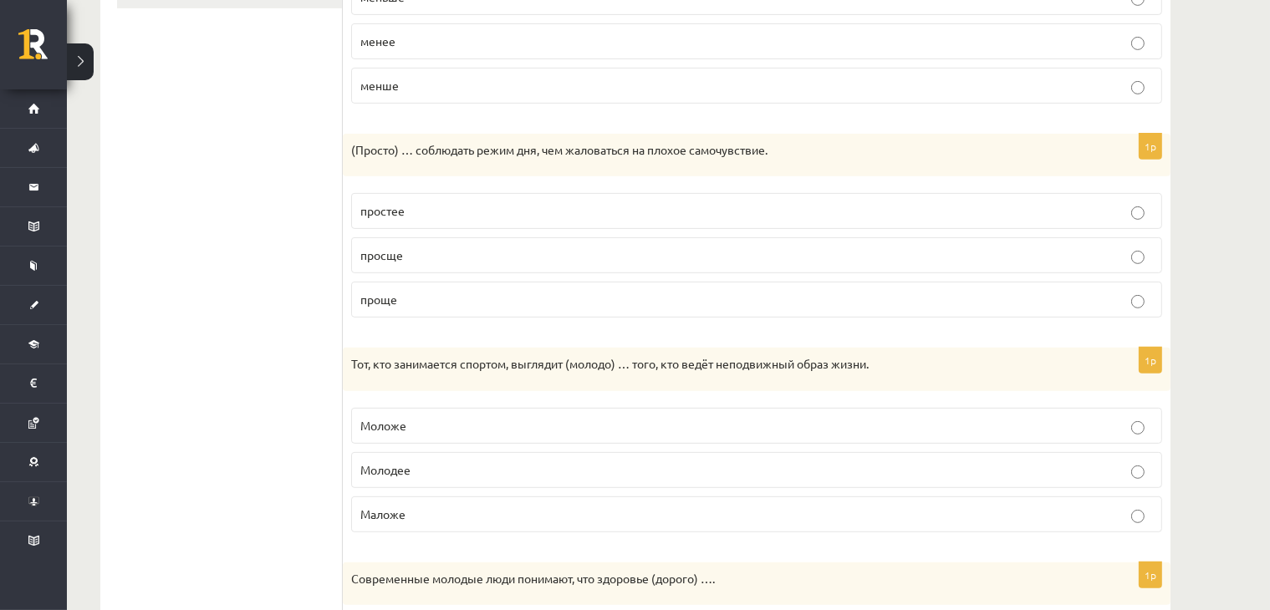
scroll to position [249, 0]
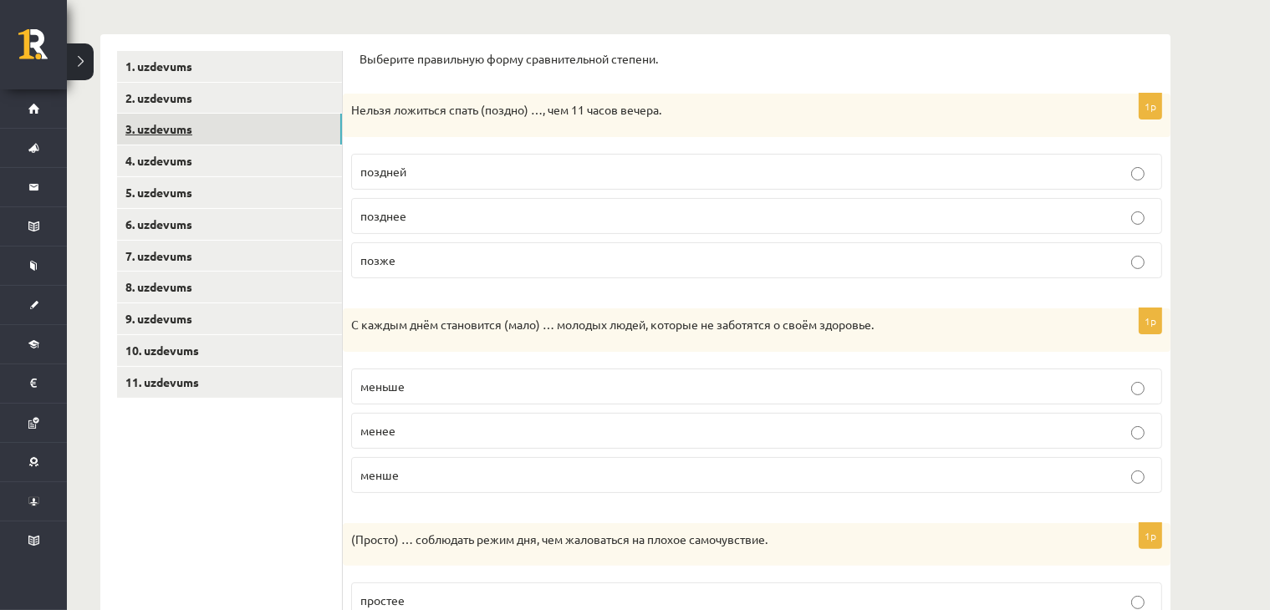
click at [190, 141] on link "3. uzdevums" at bounding box center [229, 129] width 225 height 31
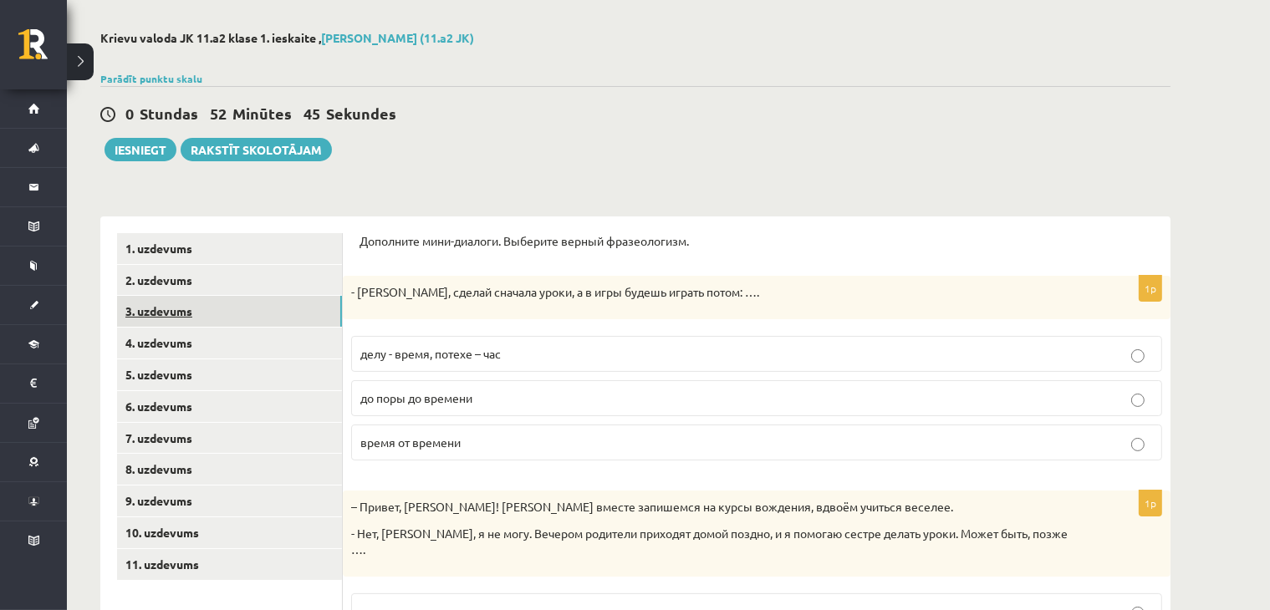
scroll to position [53, 0]
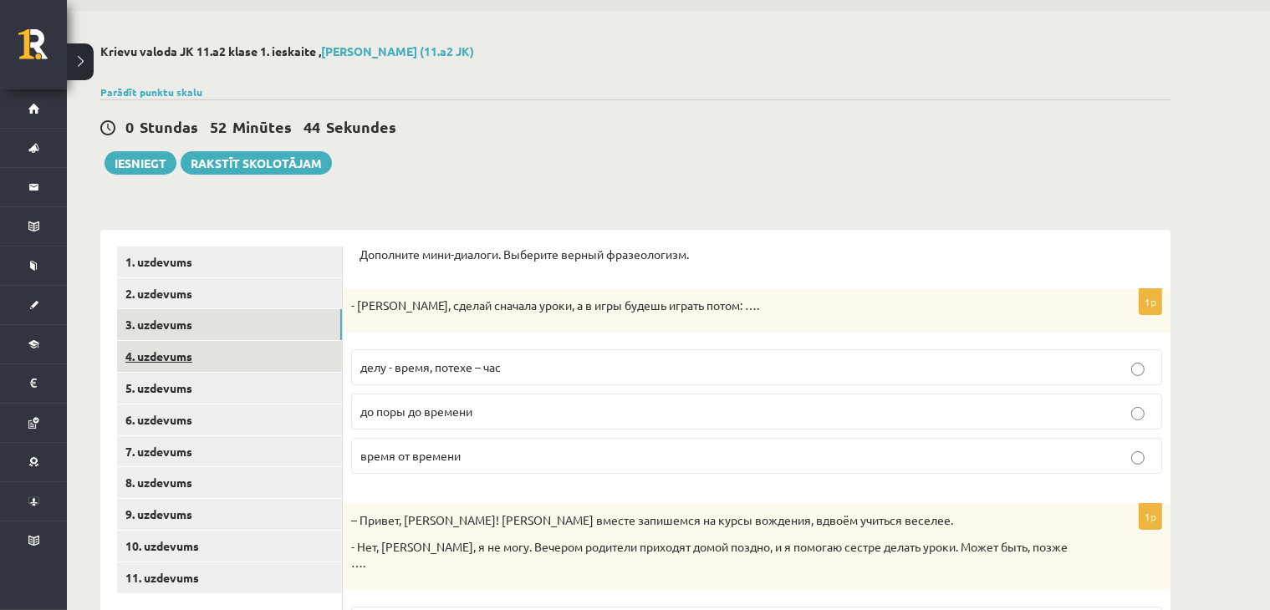
click at [214, 342] on link "4. uzdevums" at bounding box center [229, 356] width 225 height 31
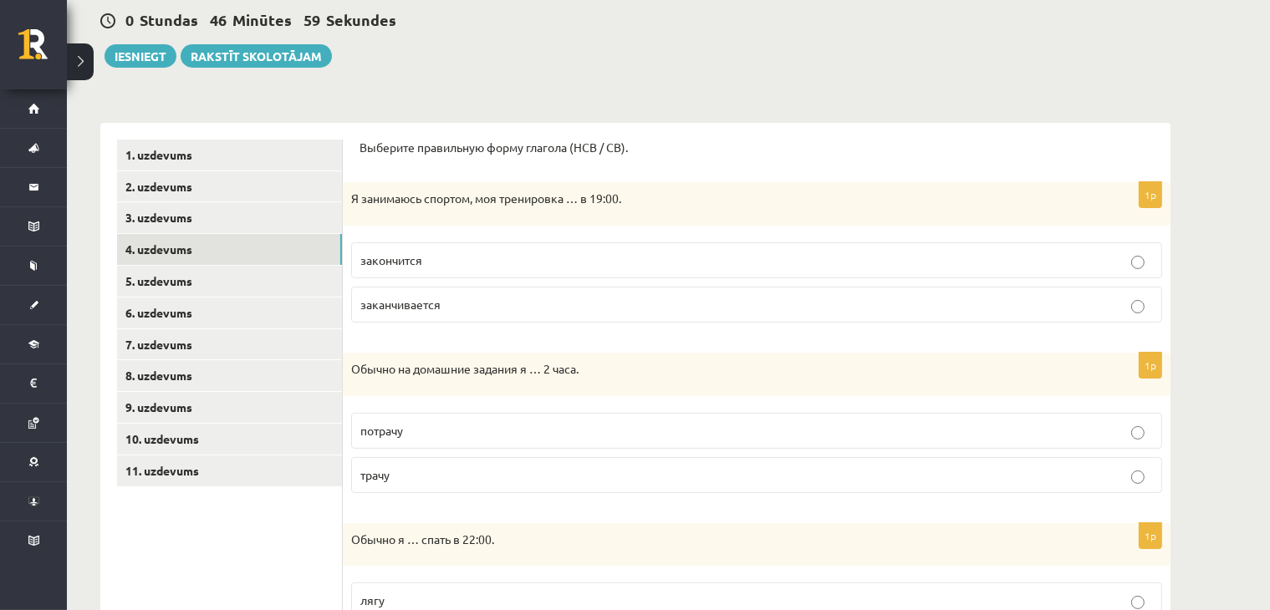
scroll to position [147, 0]
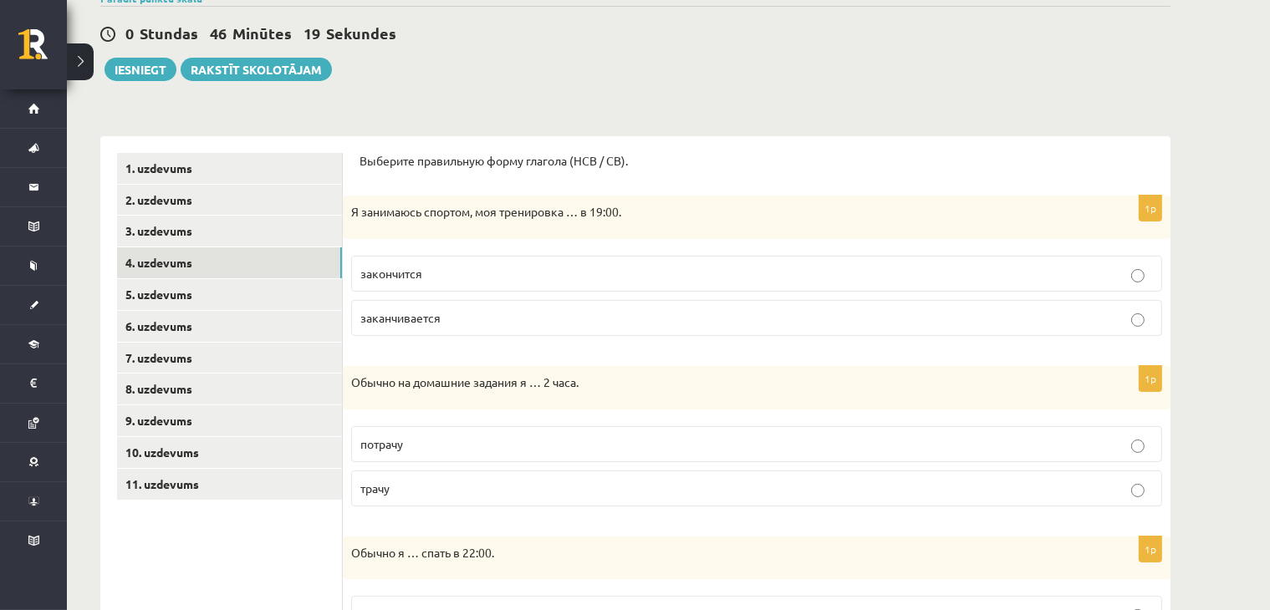
click at [624, 309] on p "заканчивается" at bounding box center [756, 318] width 792 height 18
click at [240, 222] on link "3. uzdevums" at bounding box center [229, 231] width 225 height 31
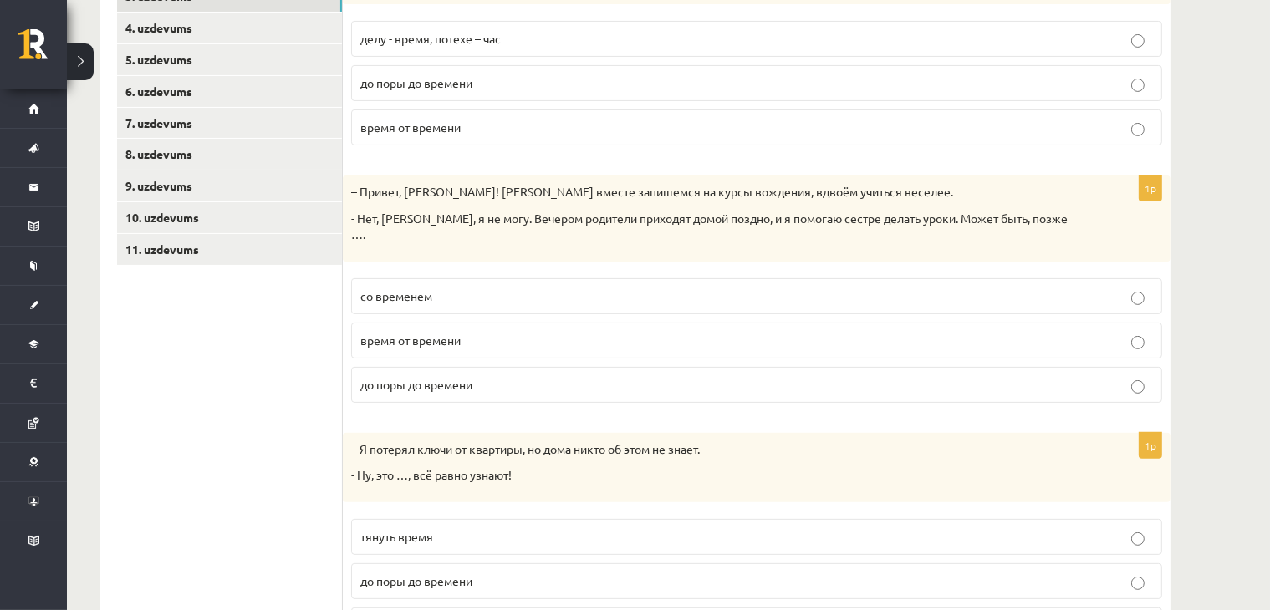
scroll to position [700, 0]
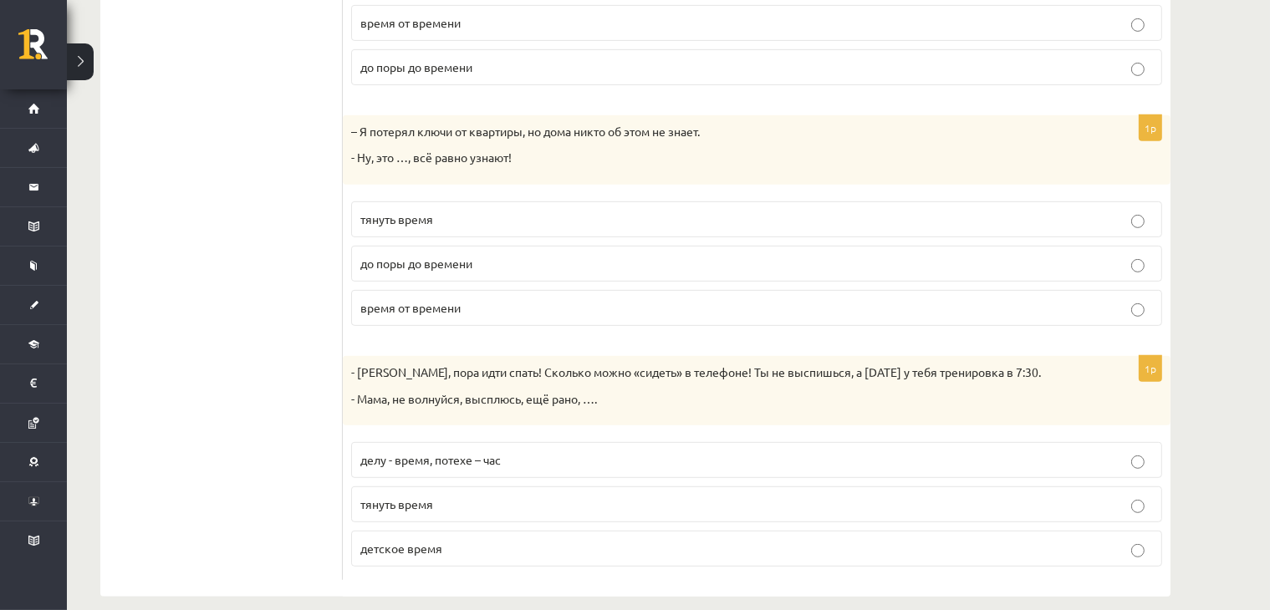
click at [509, 255] on p "до поры до времени" at bounding box center [756, 264] width 792 height 18
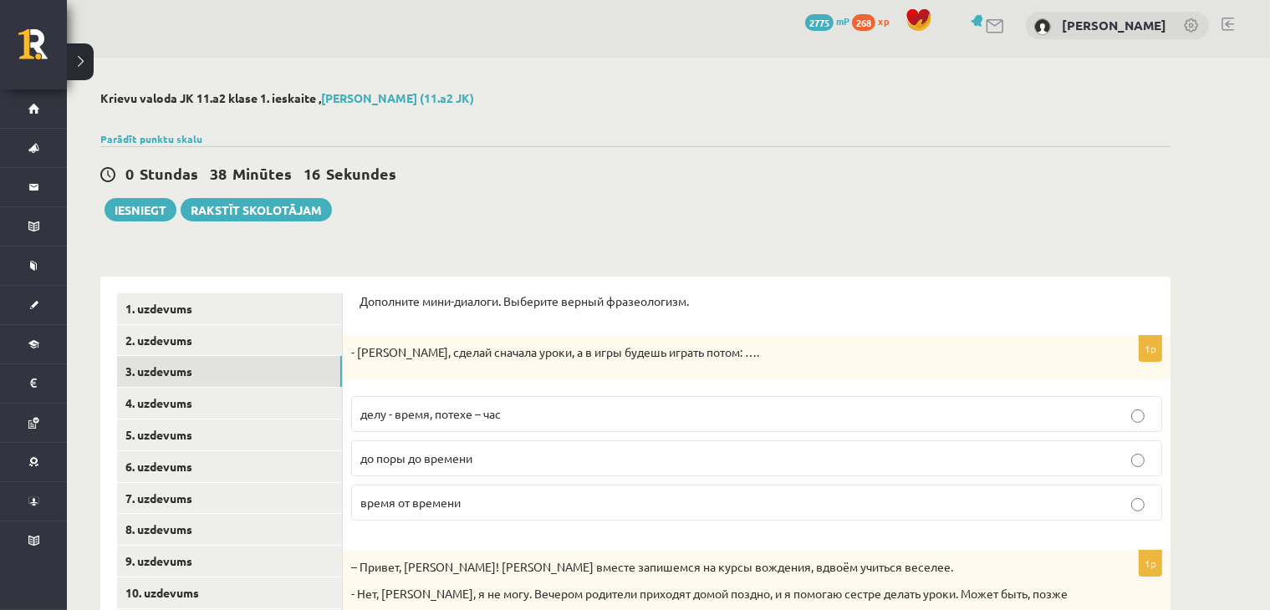
scroll to position [0, 0]
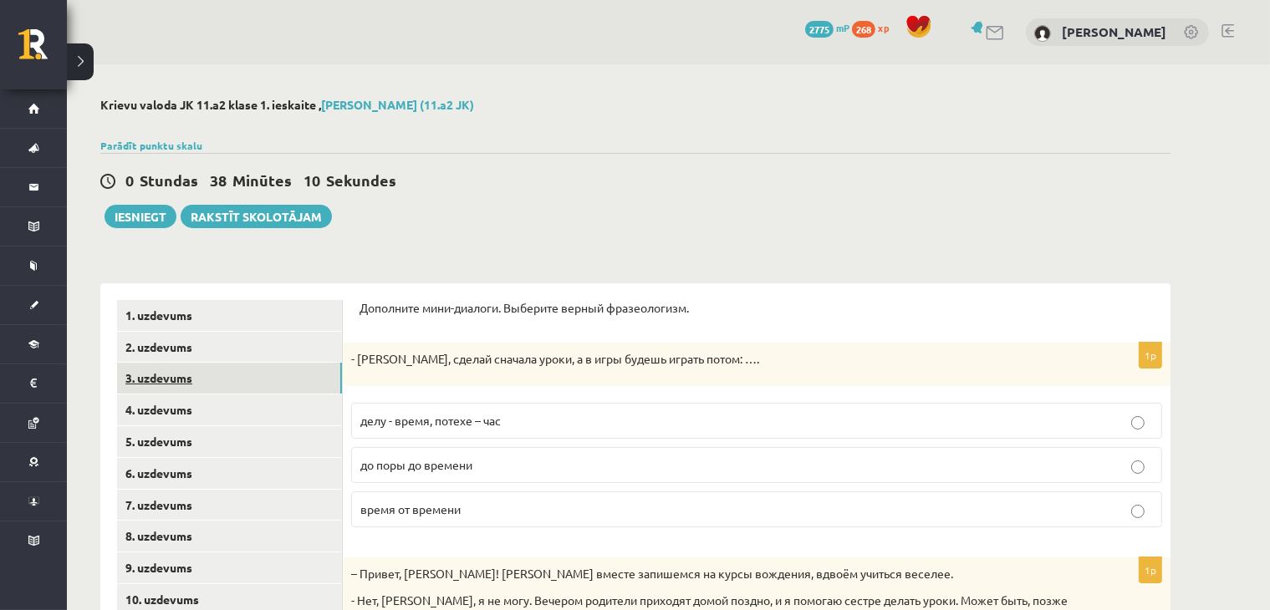
click at [204, 382] on link "3. uzdevums" at bounding box center [229, 378] width 225 height 31
click at [250, 415] on link "4. uzdevums" at bounding box center [229, 410] width 225 height 31
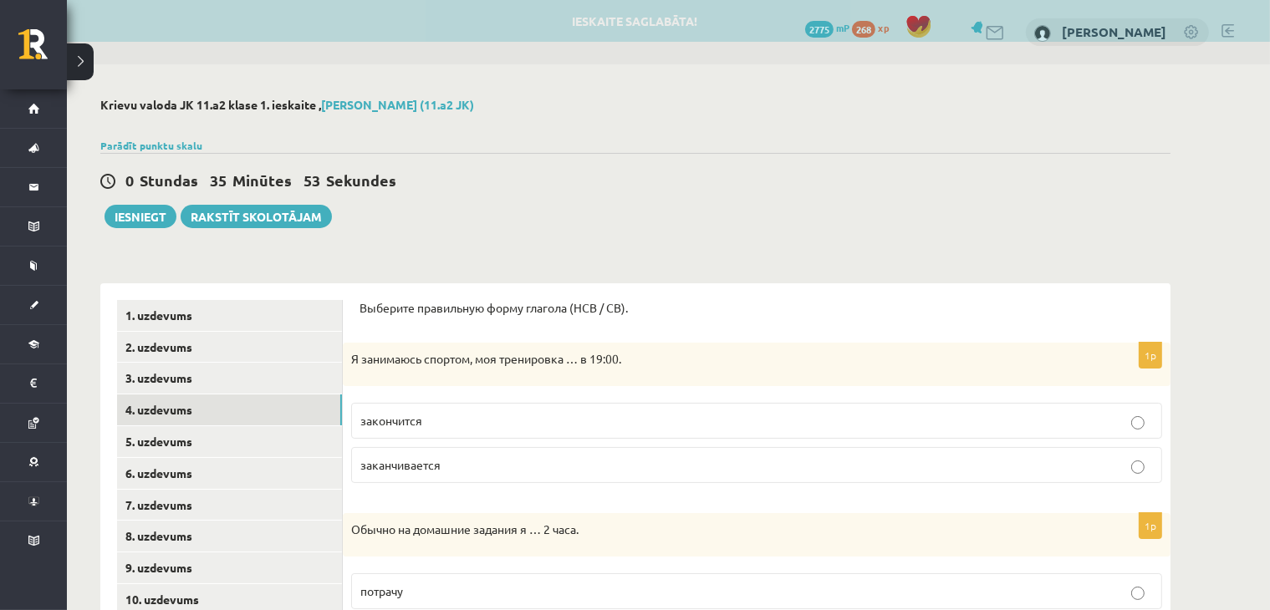
click at [826, 416] on p "закончится" at bounding box center [756, 421] width 792 height 18
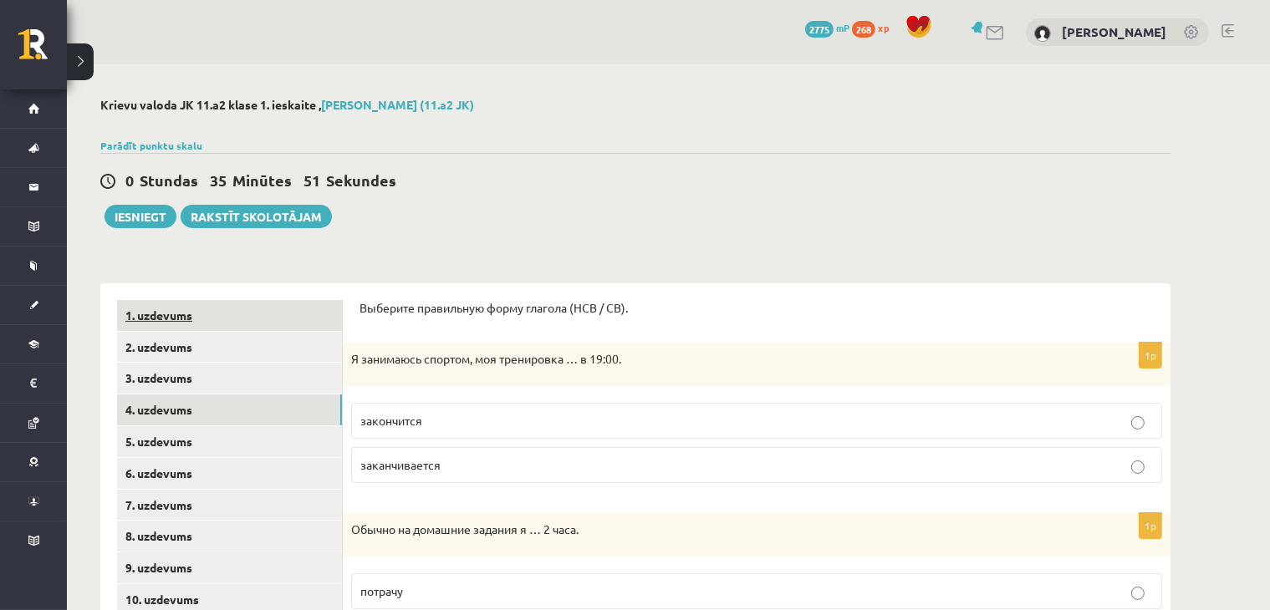
click at [224, 312] on link "1. uzdevums" at bounding box center [229, 315] width 225 height 31
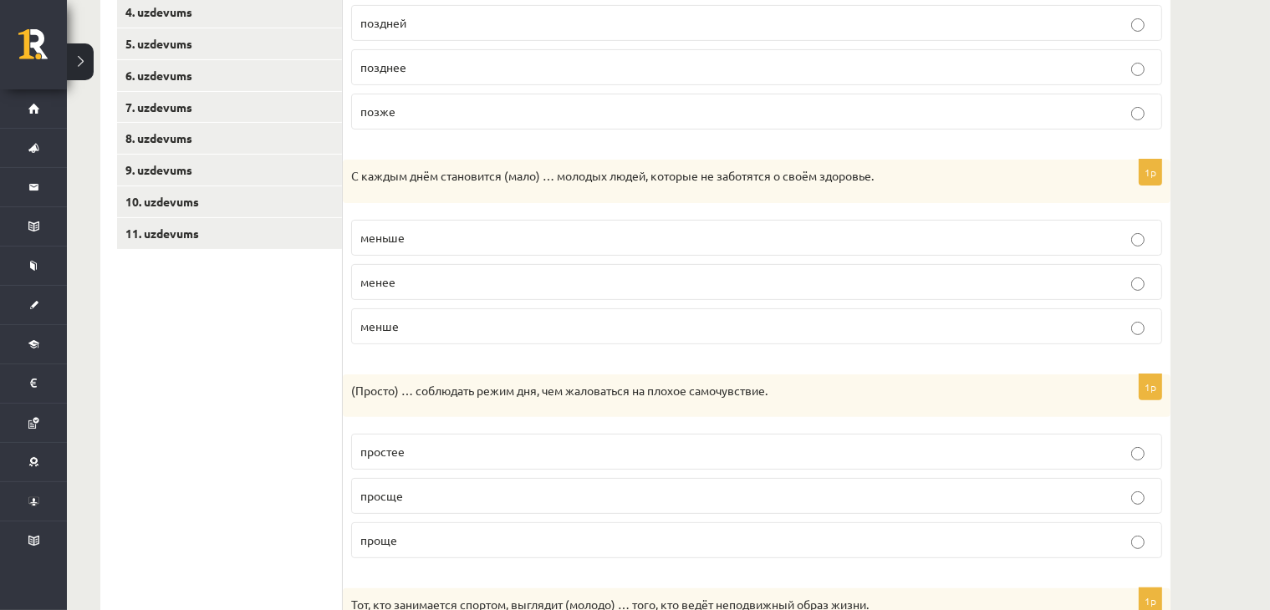
scroll to position [53, 0]
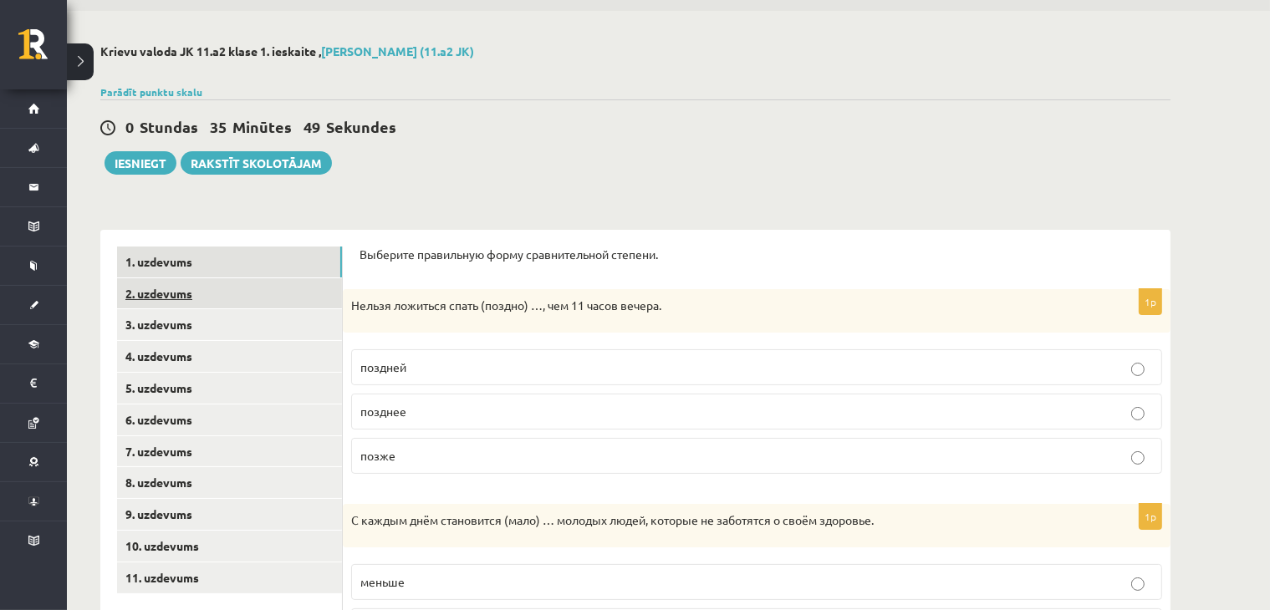
click at [224, 304] on link "2. uzdevums" at bounding box center [229, 293] width 225 height 31
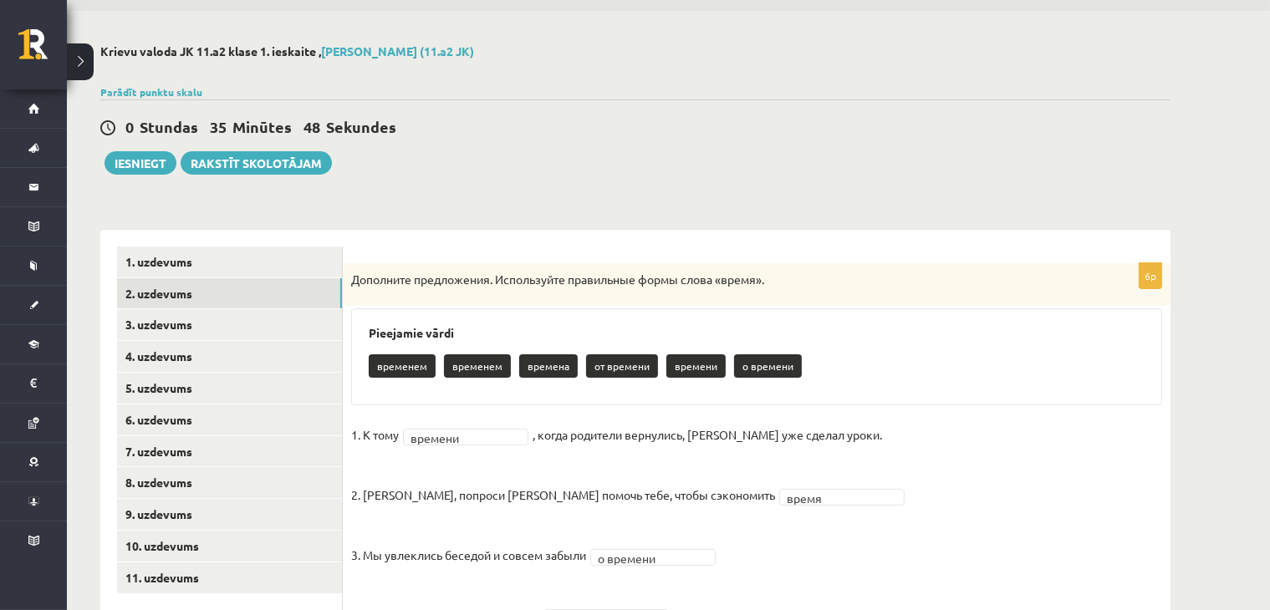
scroll to position [260, 0]
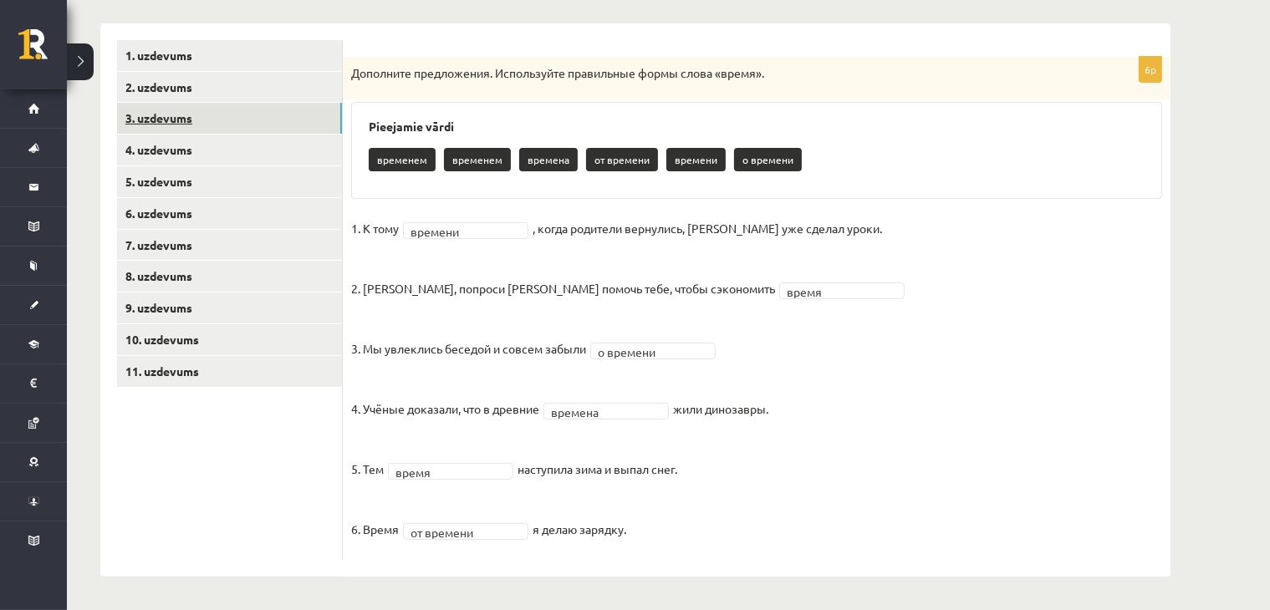
click at [313, 126] on link "3. uzdevums" at bounding box center [229, 118] width 225 height 31
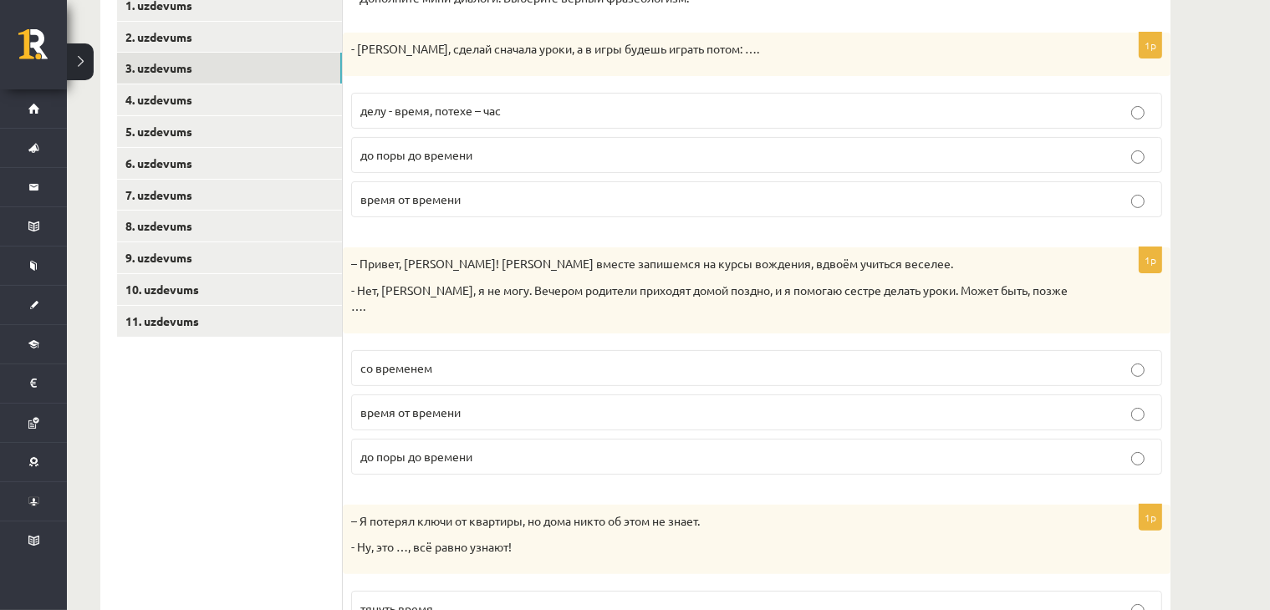
scroll to position [0, 0]
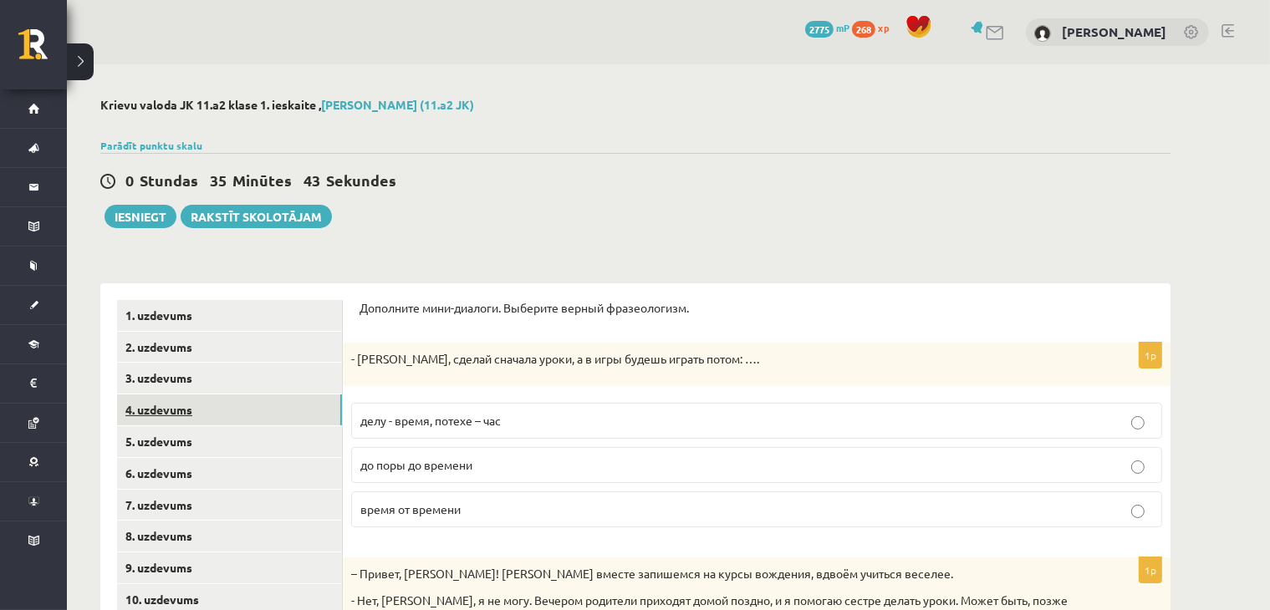
click at [160, 409] on link "4. uzdevums" at bounding box center [229, 410] width 225 height 31
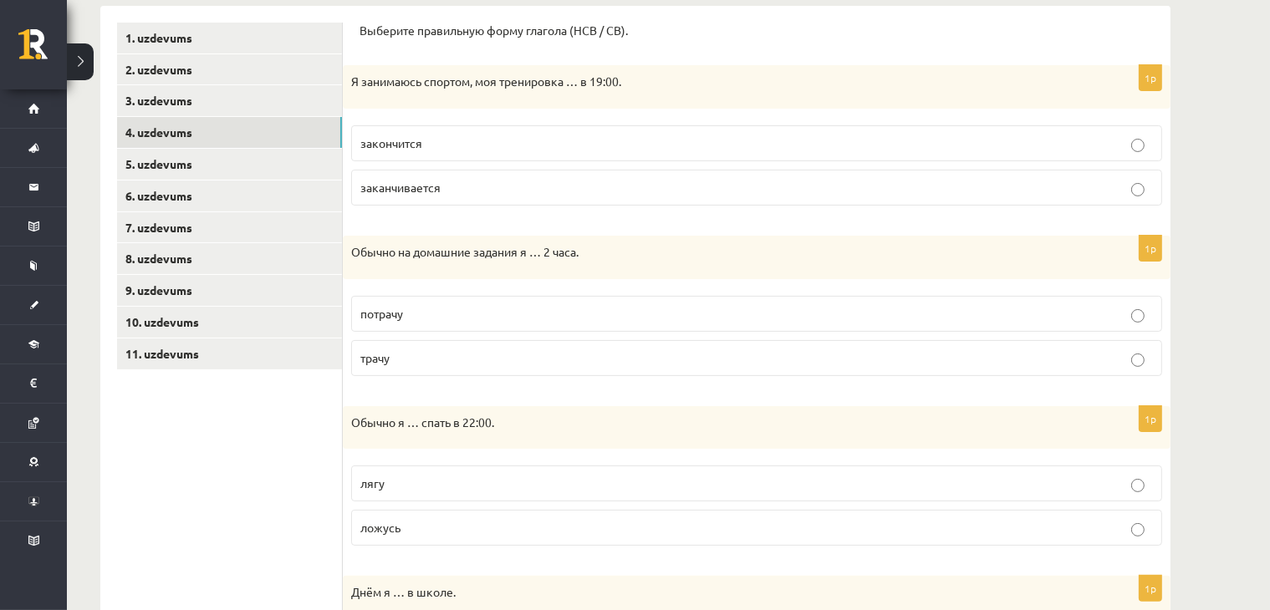
scroll to position [195, 0]
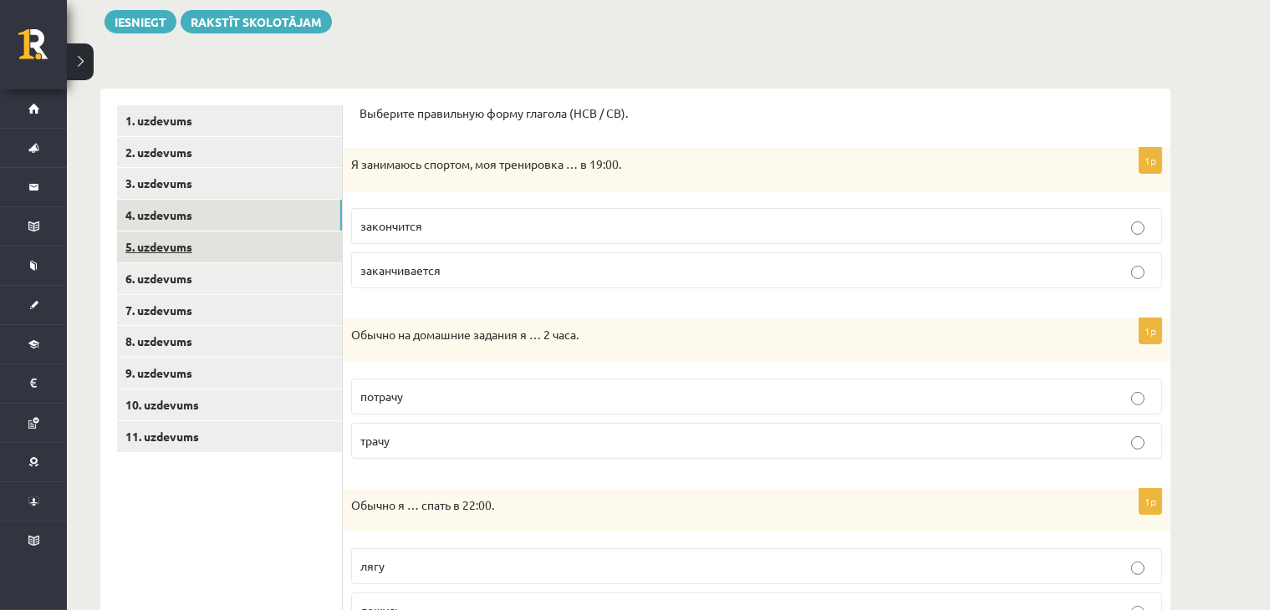
click at [177, 252] on link "5. uzdevums" at bounding box center [229, 247] width 225 height 31
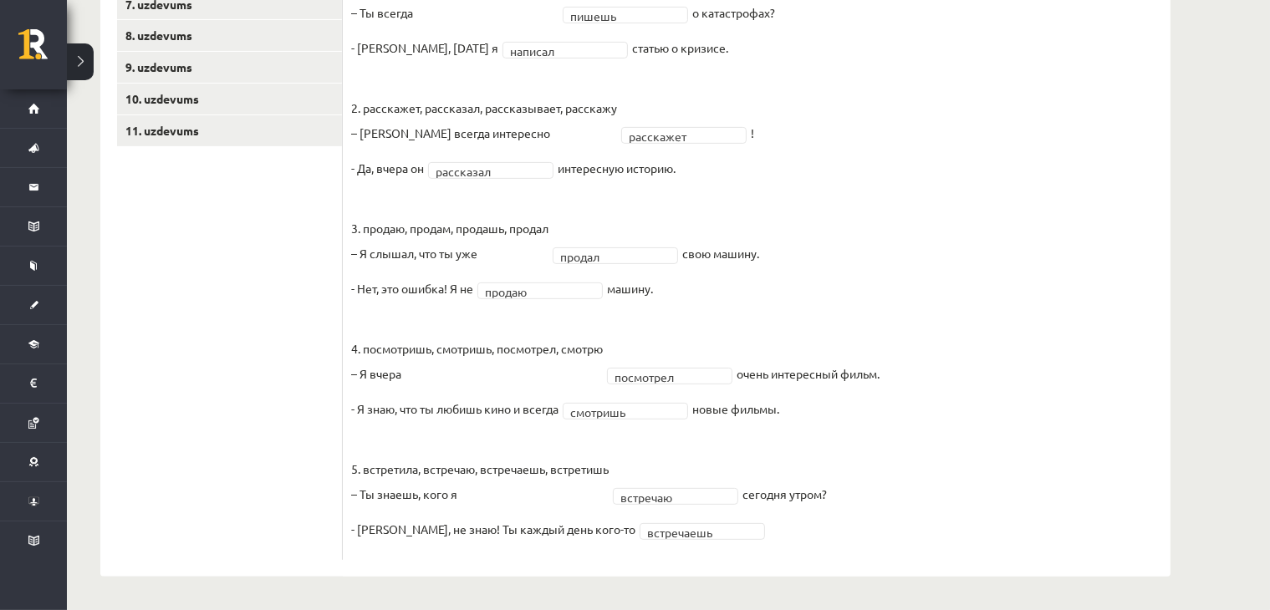
scroll to position [305, 0]
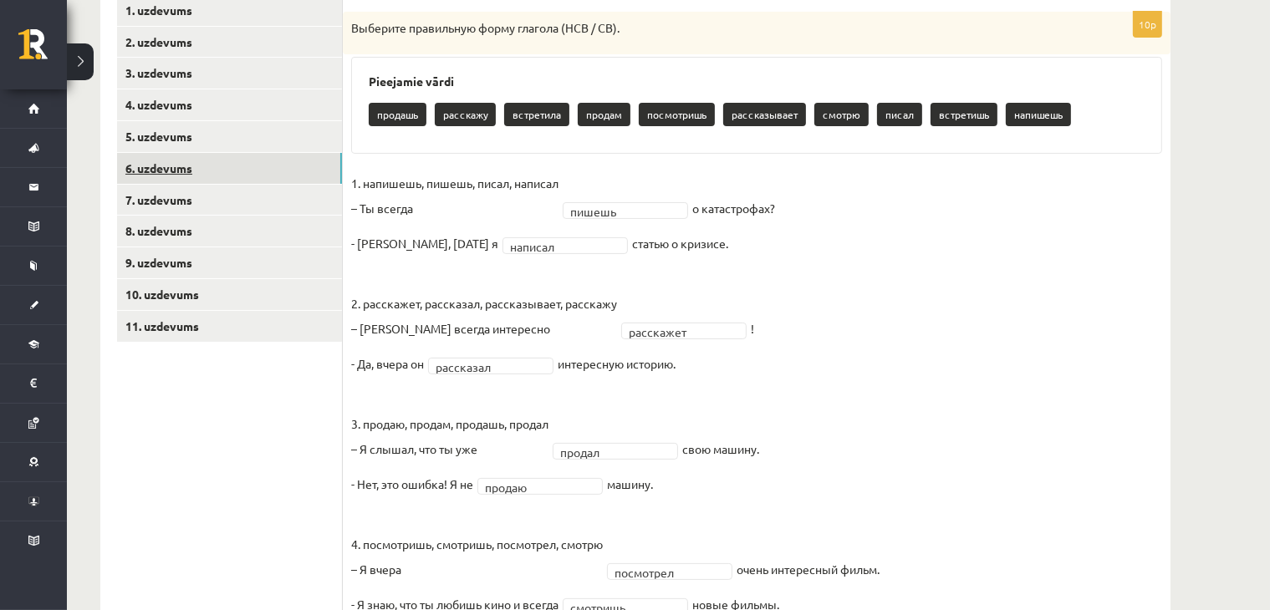
click at [257, 178] on link "6. uzdevums" at bounding box center [229, 168] width 225 height 31
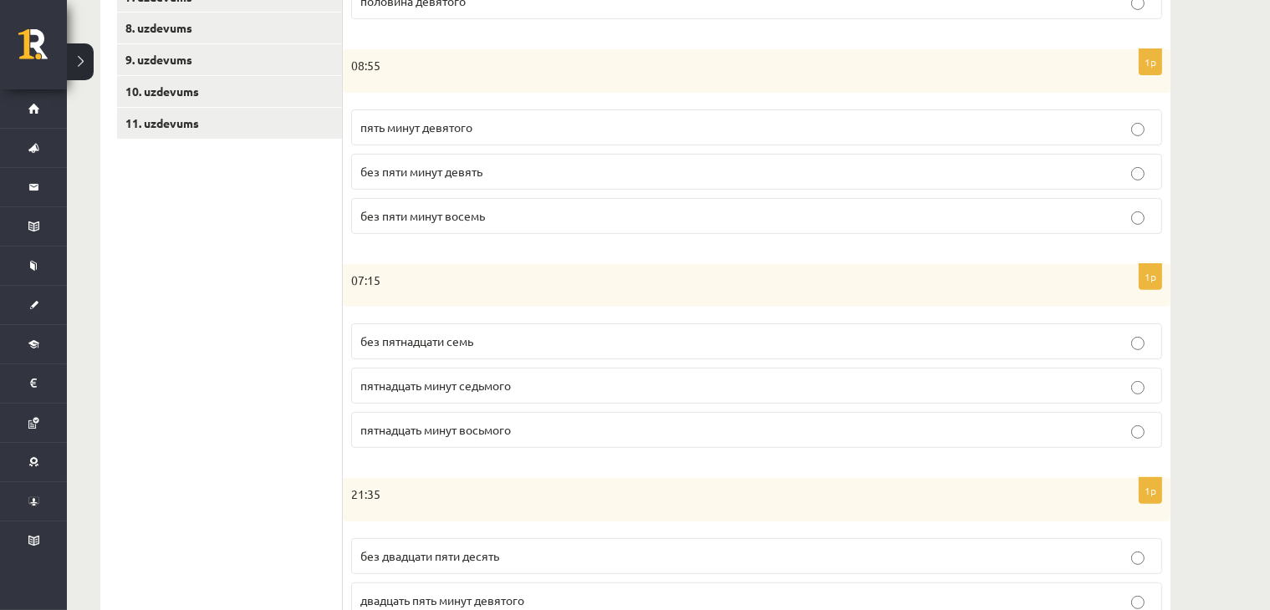
scroll to position [445, 0]
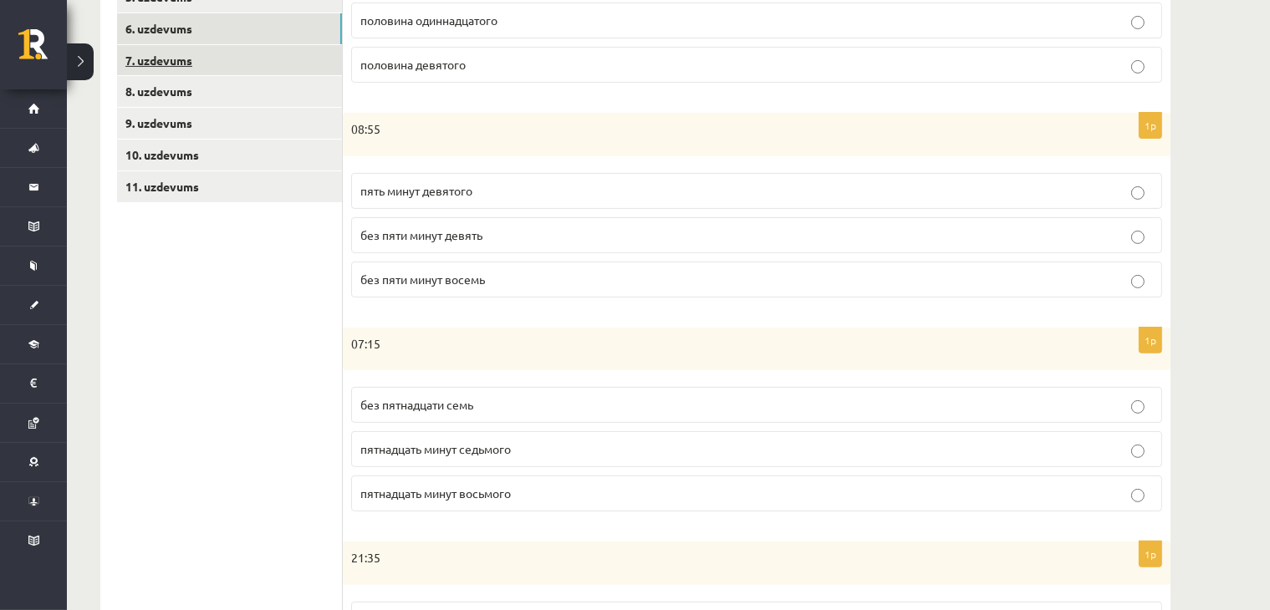
click at [341, 71] on link "7. uzdevums" at bounding box center [229, 60] width 225 height 31
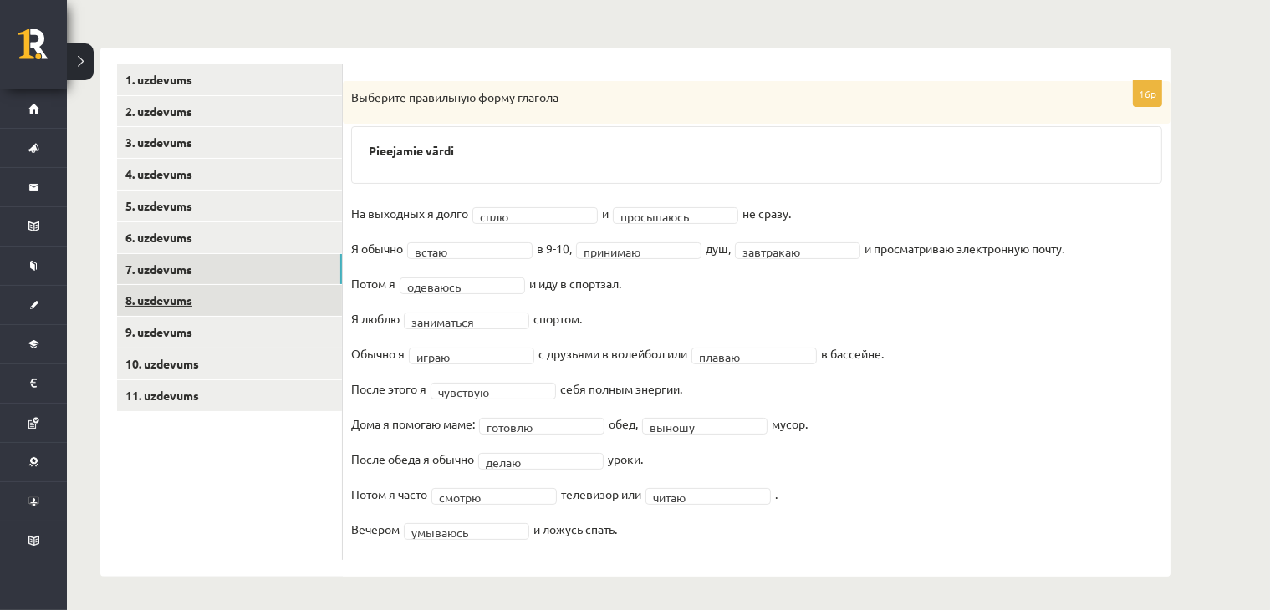
click at [288, 307] on link "8. uzdevums" at bounding box center [229, 300] width 225 height 31
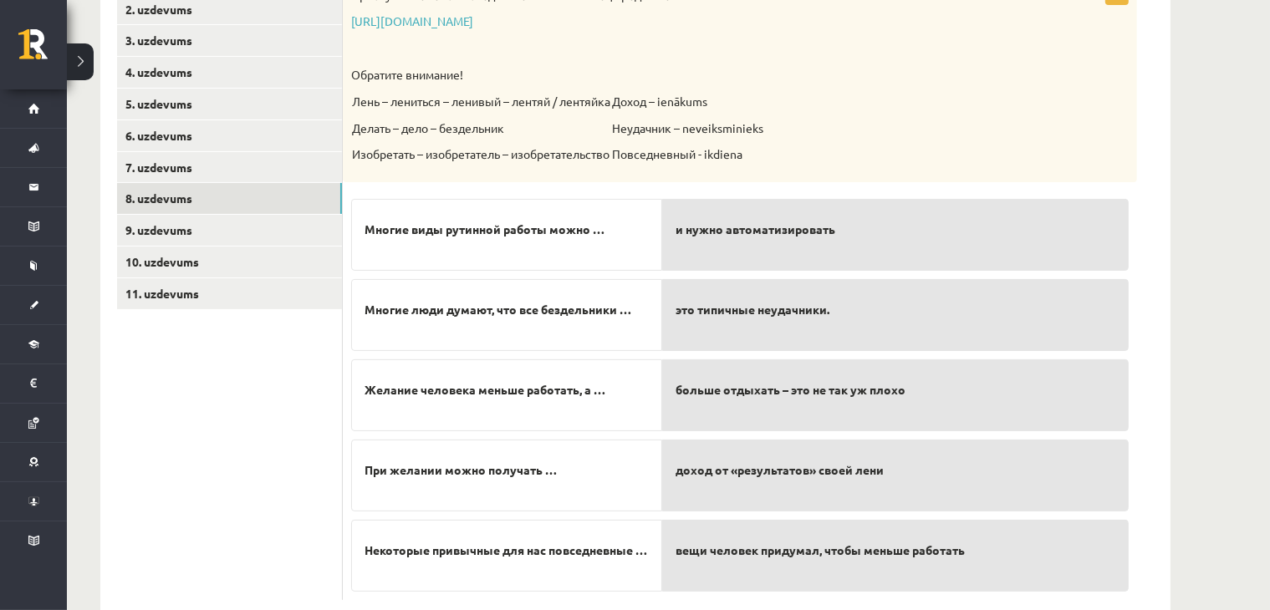
scroll to position [376, 0]
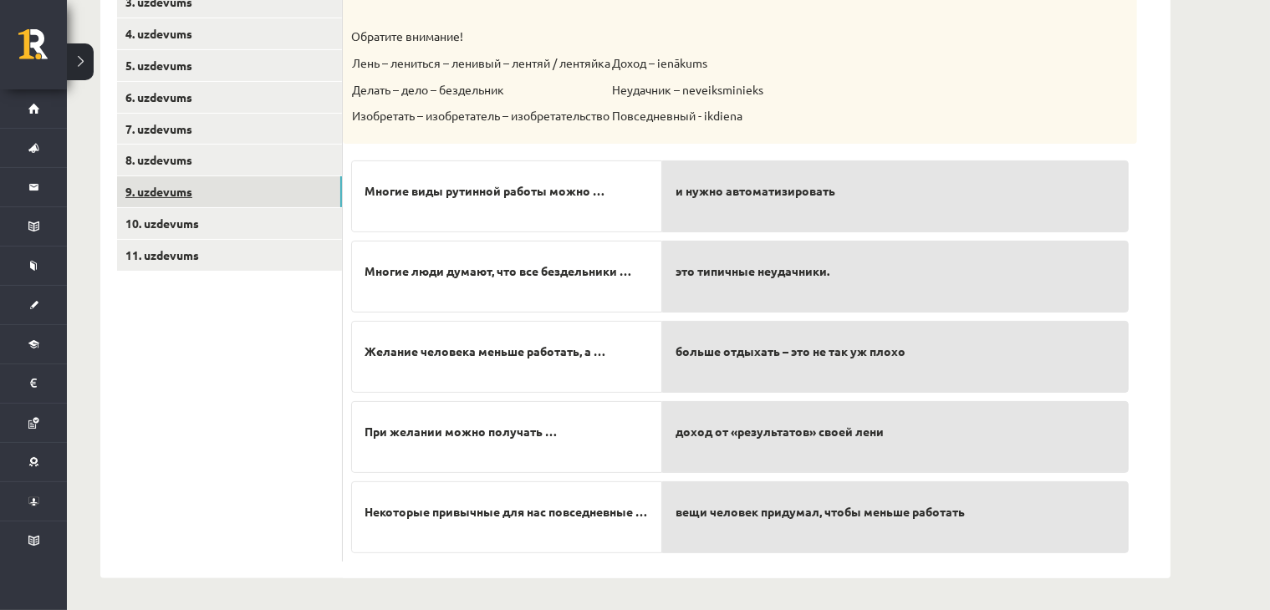
click at [197, 184] on link "9. uzdevums" at bounding box center [229, 191] width 225 height 31
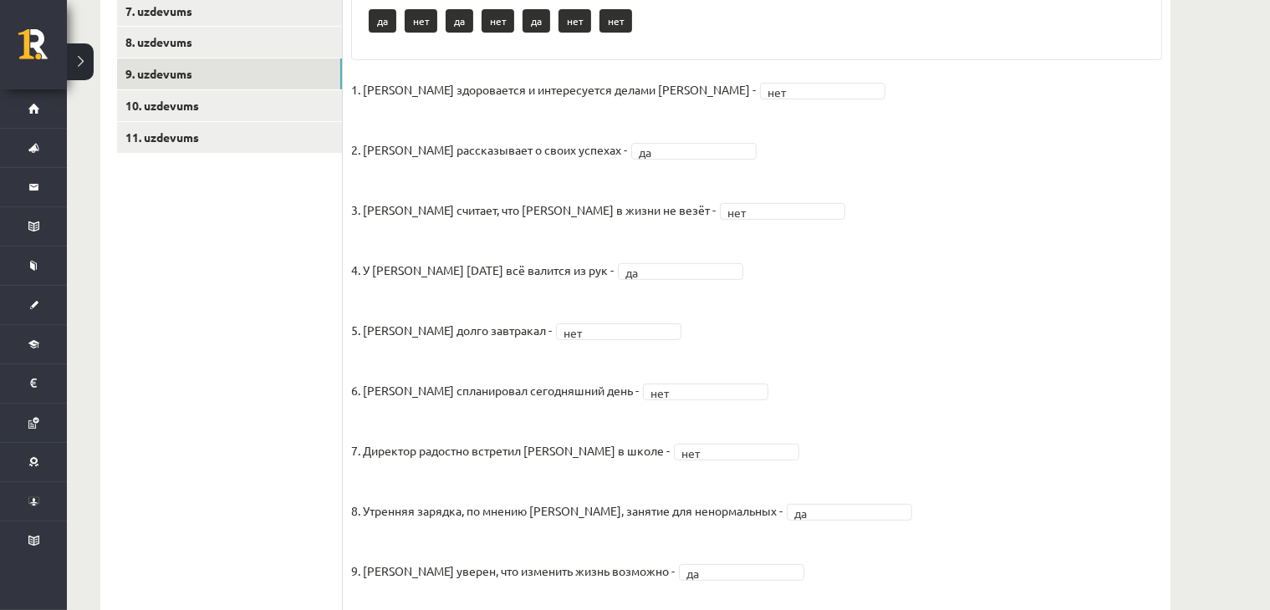
scroll to position [486, 0]
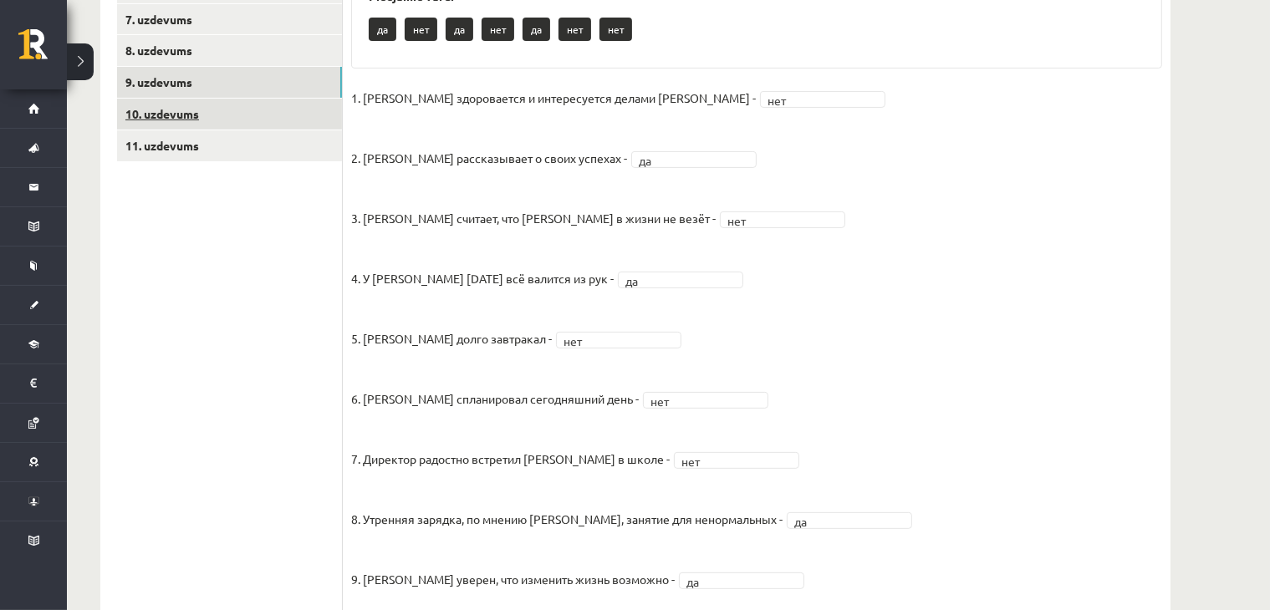
click at [259, 114] on link "10. uzdevums" at bounding box center [229, 114] width 225 height 31
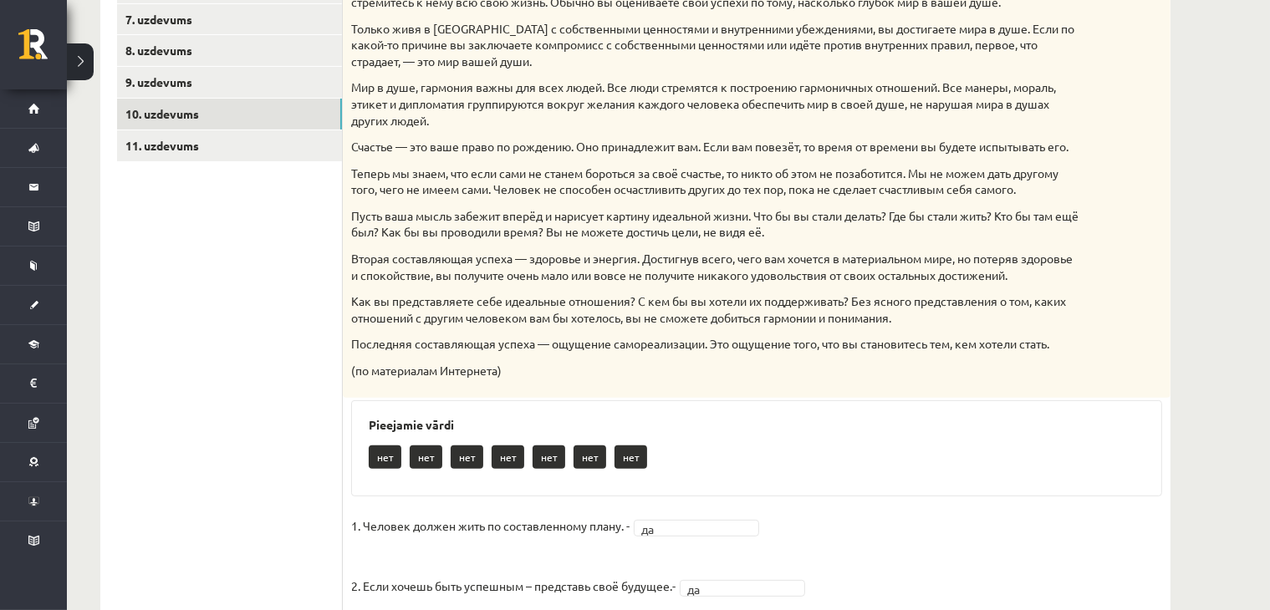
click at [280, 161] on ul "1. uzdevums 2. uzdevums 3. uzdevums 4. uzdevums 5. uzdevums 6. uzdevums 7. uzde…" at bounding box center [230, 607] width 226 height 1586
click at [281, 155] on link "11. uzdevums" at bounding box center [229, 145] width 225 height 31
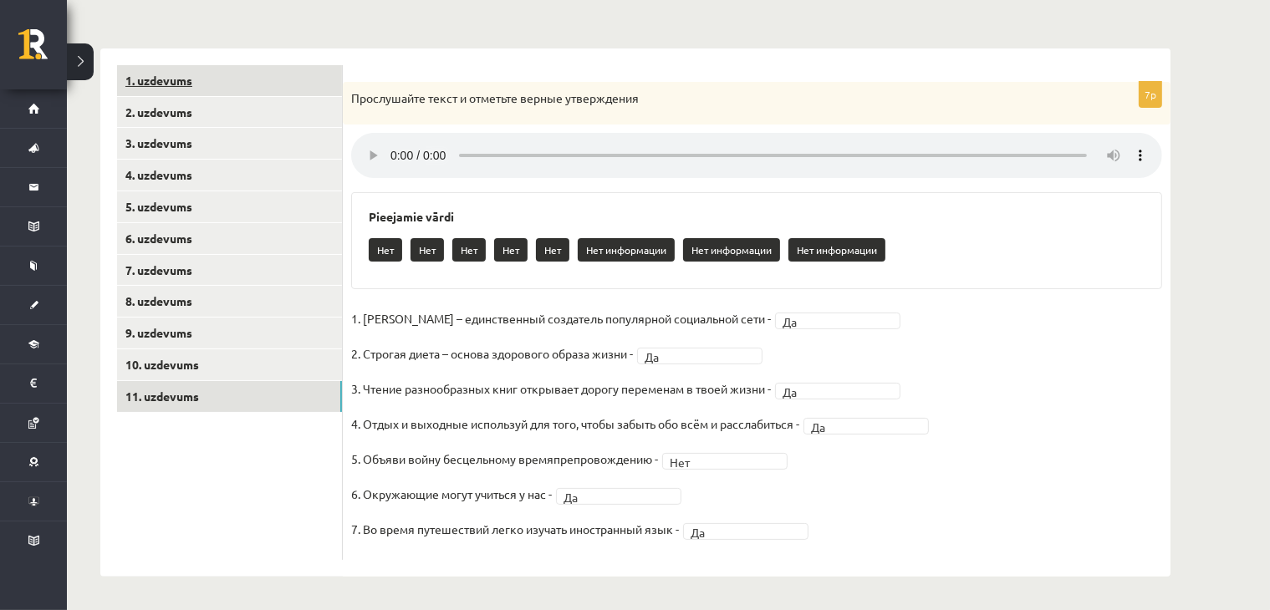
click at [281, 69] on link "1. uzdevums" at bounding box center [229, 80] width 225 height 31
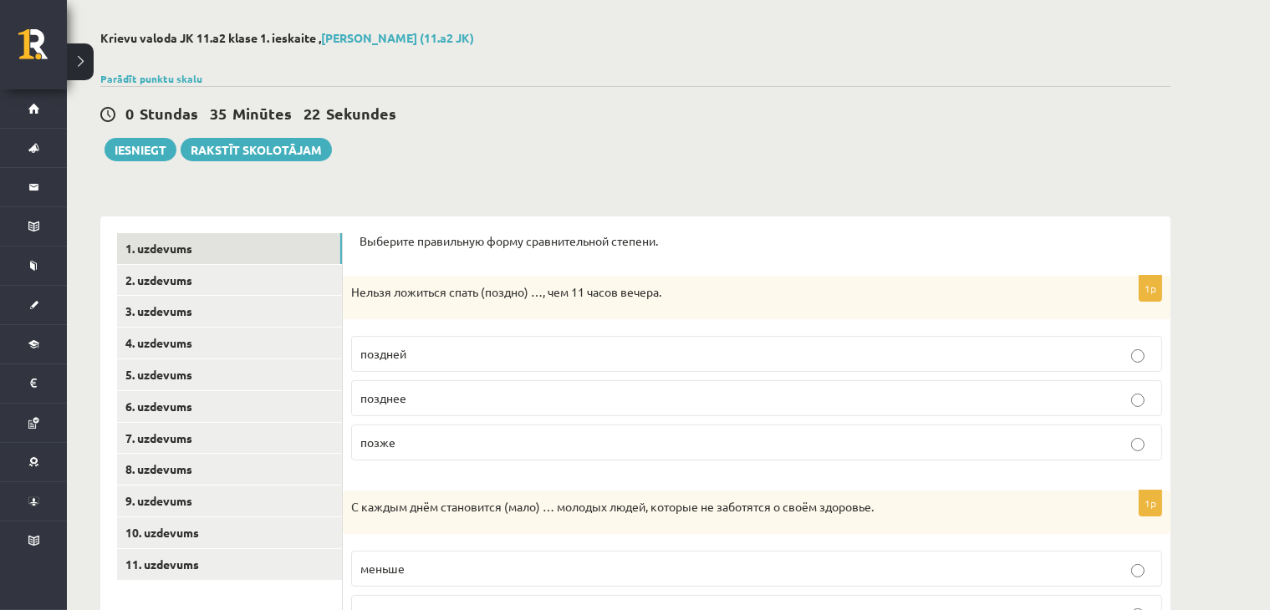
scroll to position [0, 0]
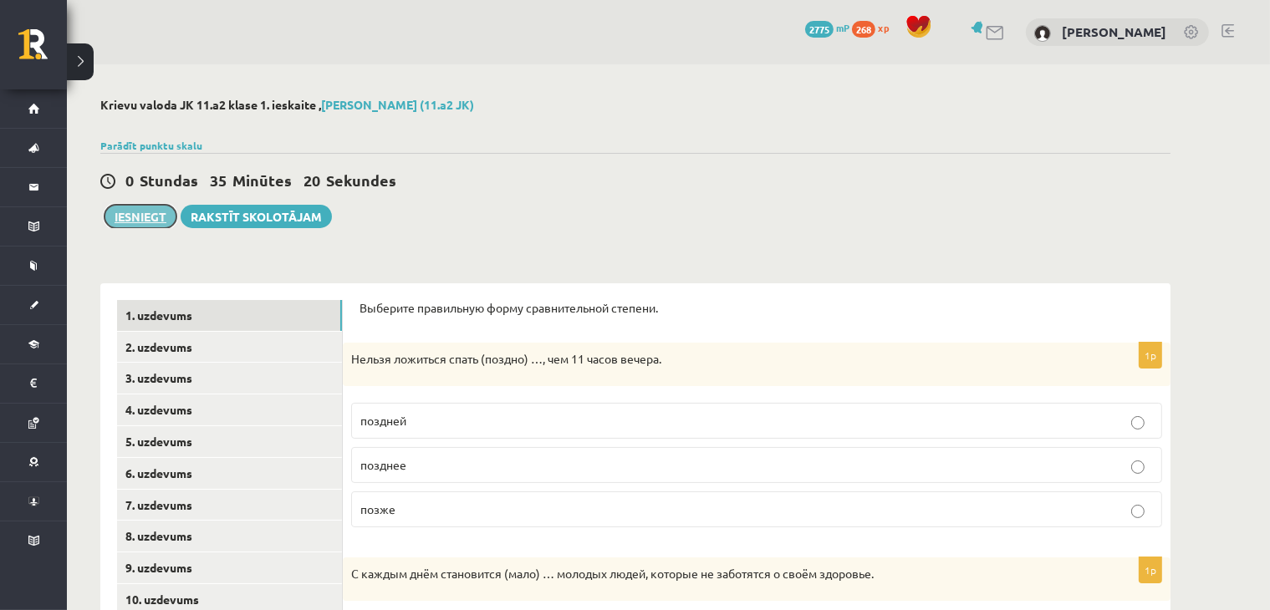
click at [141, 220] on button "Iesniegt" at bounding box center [140, 216] width 72 height 23
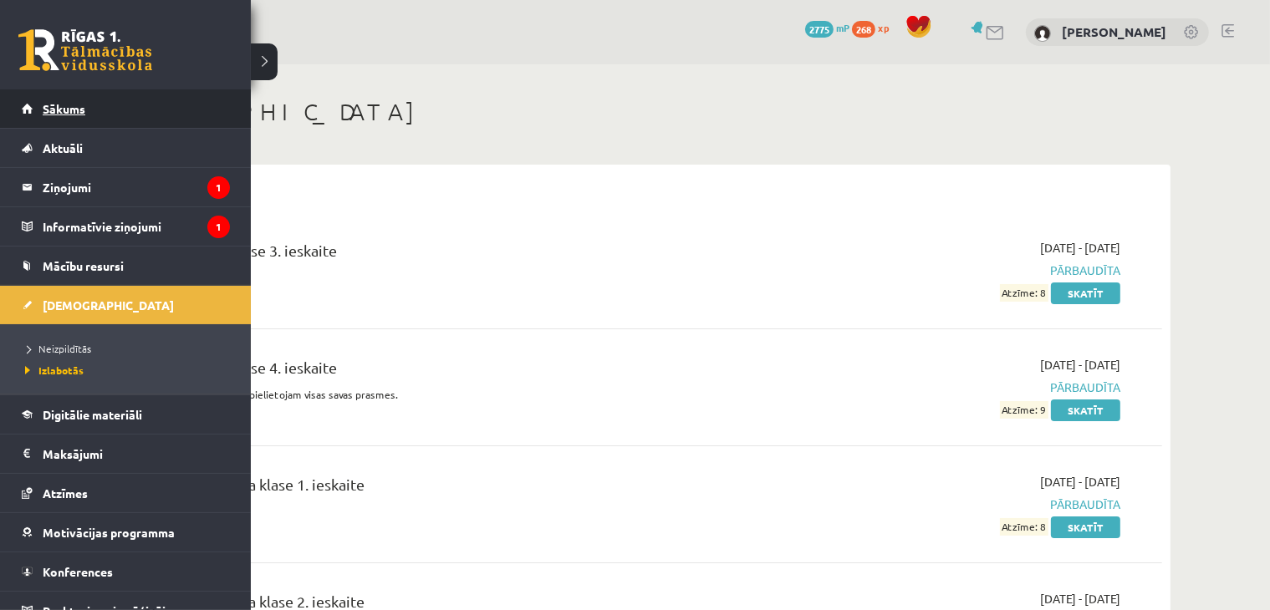
click at [34, 102] on link "Sākums" at bounding box center [126, 108] width 208 height 38
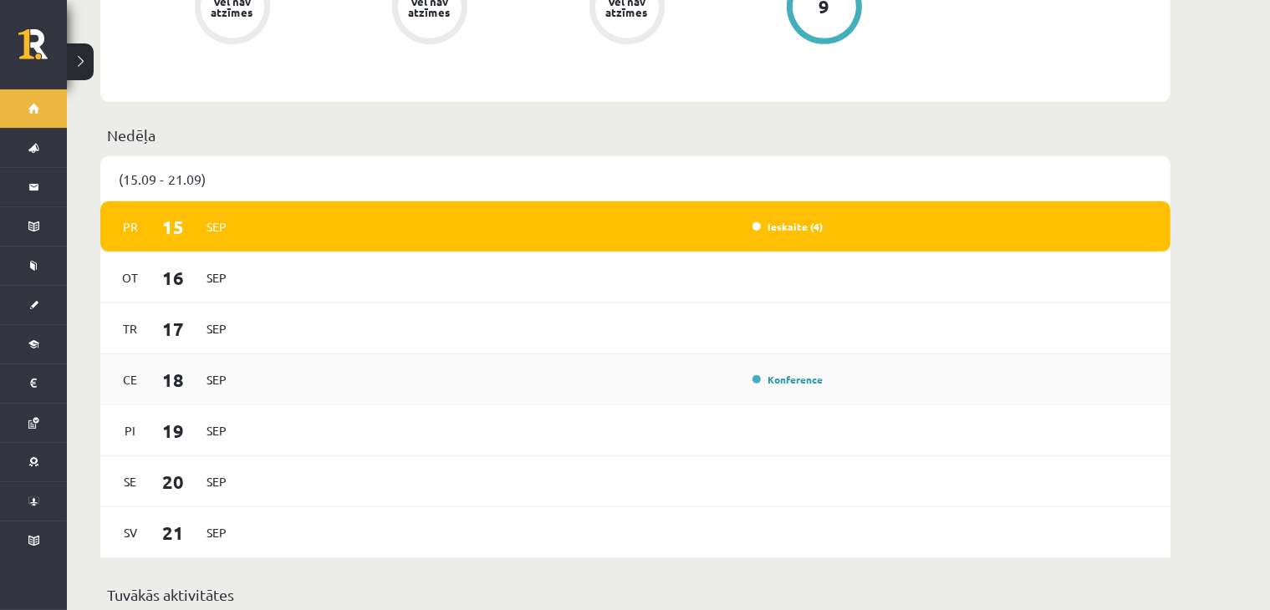
scroll to position [1170, 0]
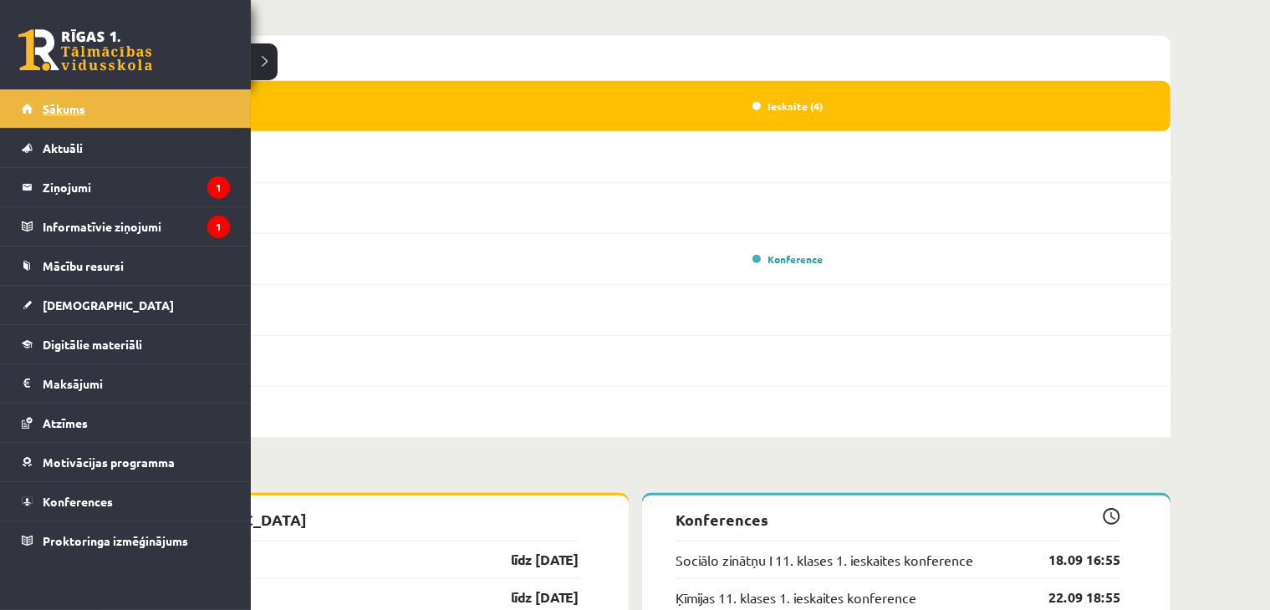
click at [65, 109] on span "Sākums" at bounding box center [64, 108] width 43 height 15
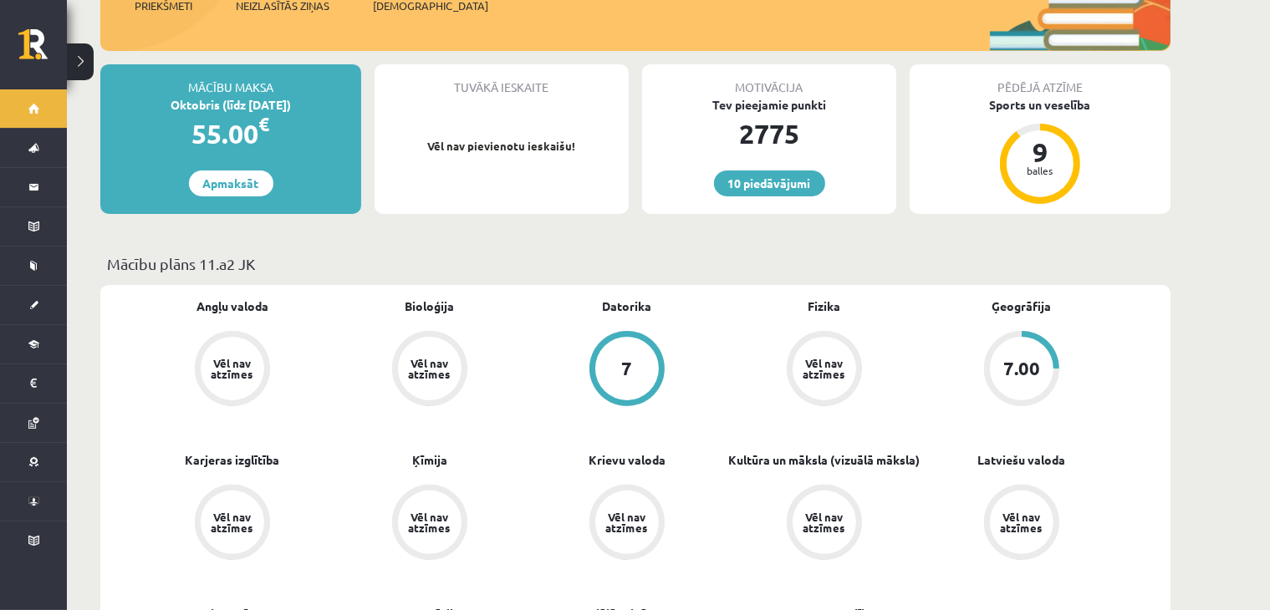
scroll to position [975, 0]
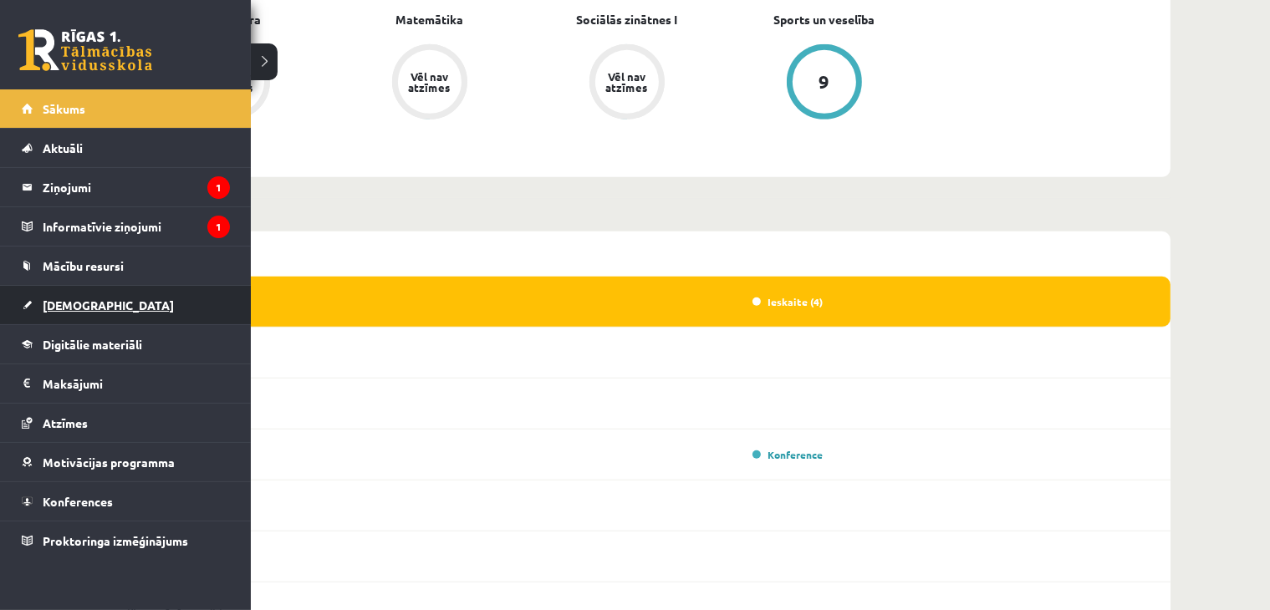
click at [87, 311] on link "[DEMOGRAPHIC_DATA]" at bounding box center [126, 305] width 208 height 38
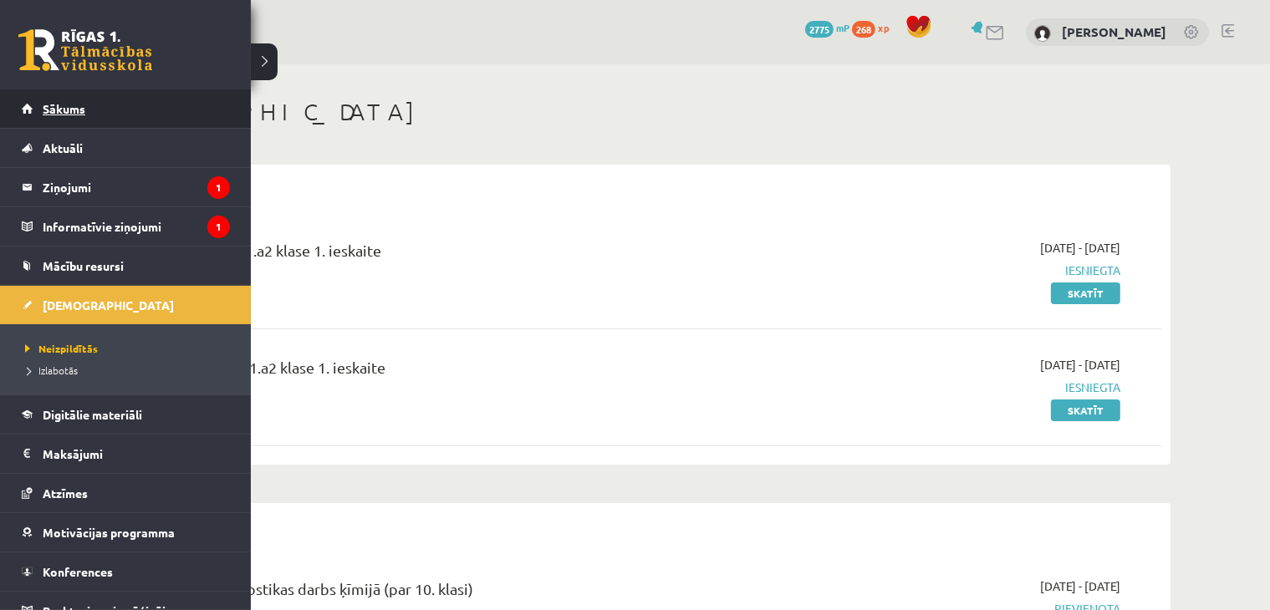
click at [52, 118] on link "Sākums" at bounding box center [126, 108] width 208 height 38
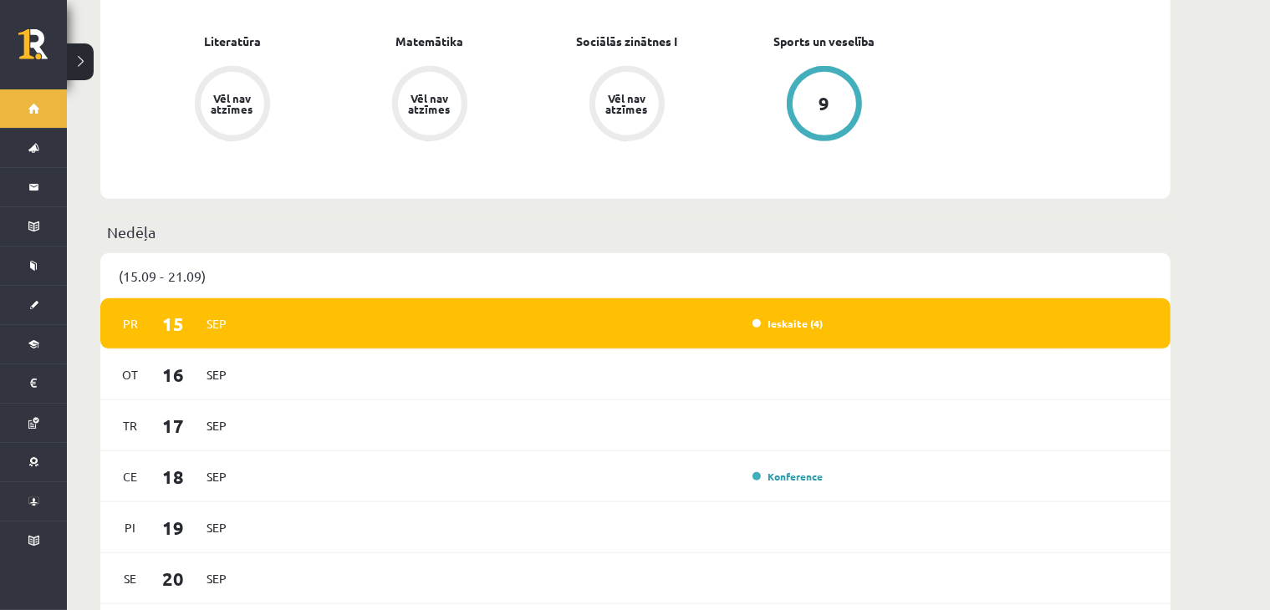
scroll to position [975, 0]
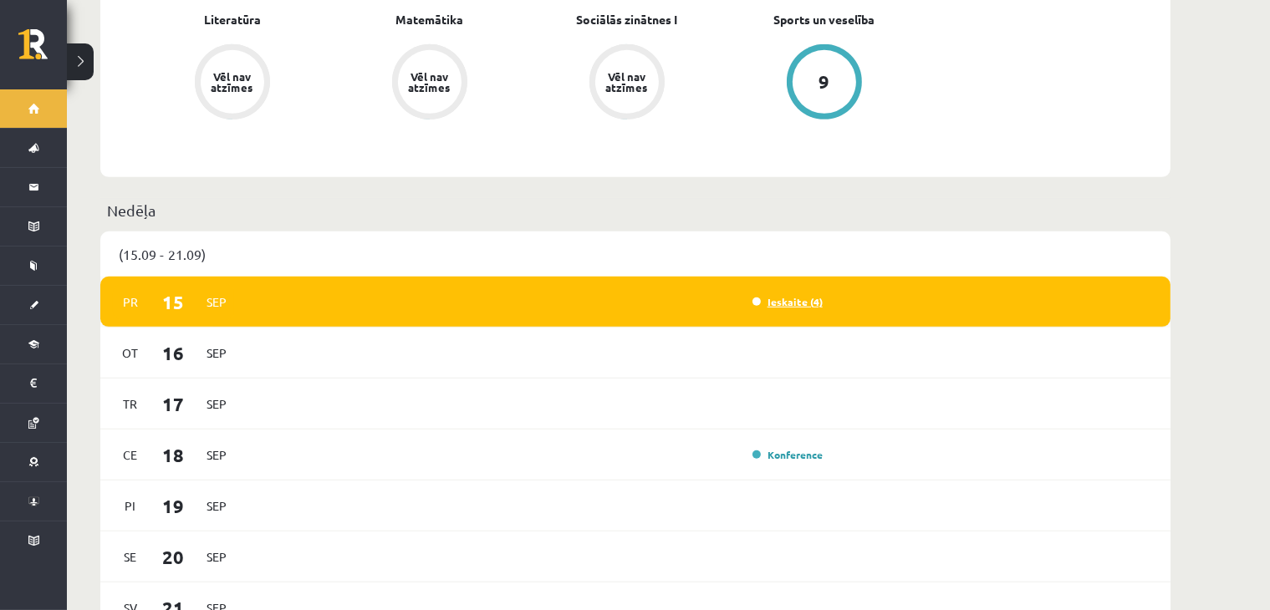
click at [811, 295] on link "Ieskaite (4)" at bounding box center [787, 301] width 70 height 13
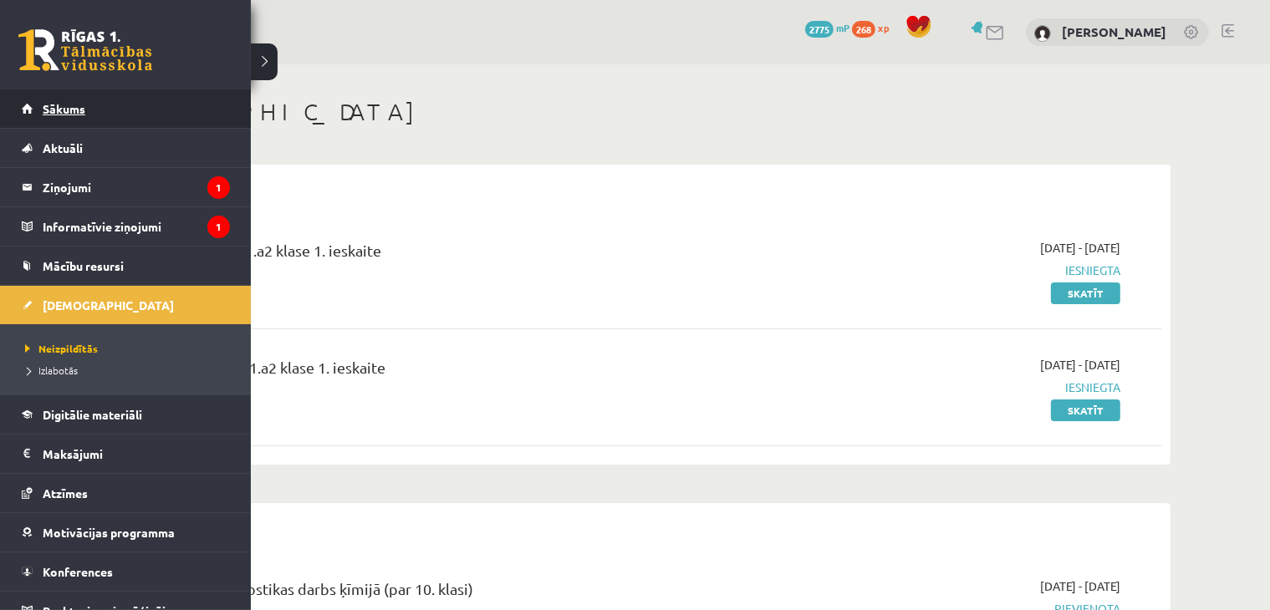
click at [43, 111] on span "Sākums" at bounding box center [64, 108] width 43 height 15
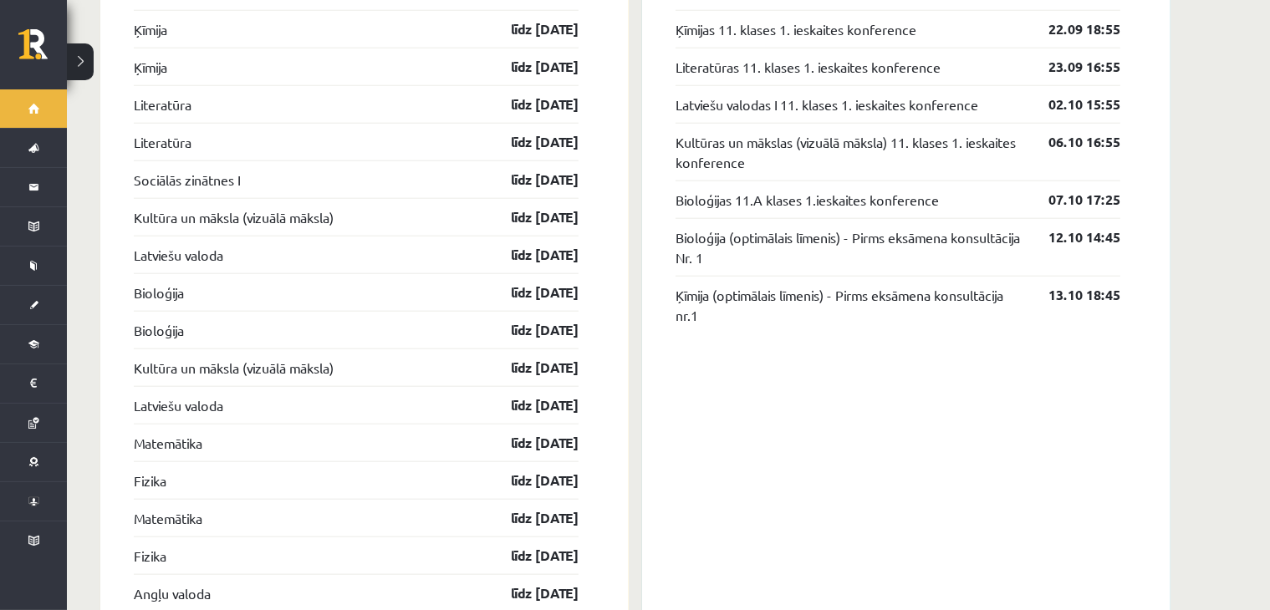
scroll to position [1755, 0]
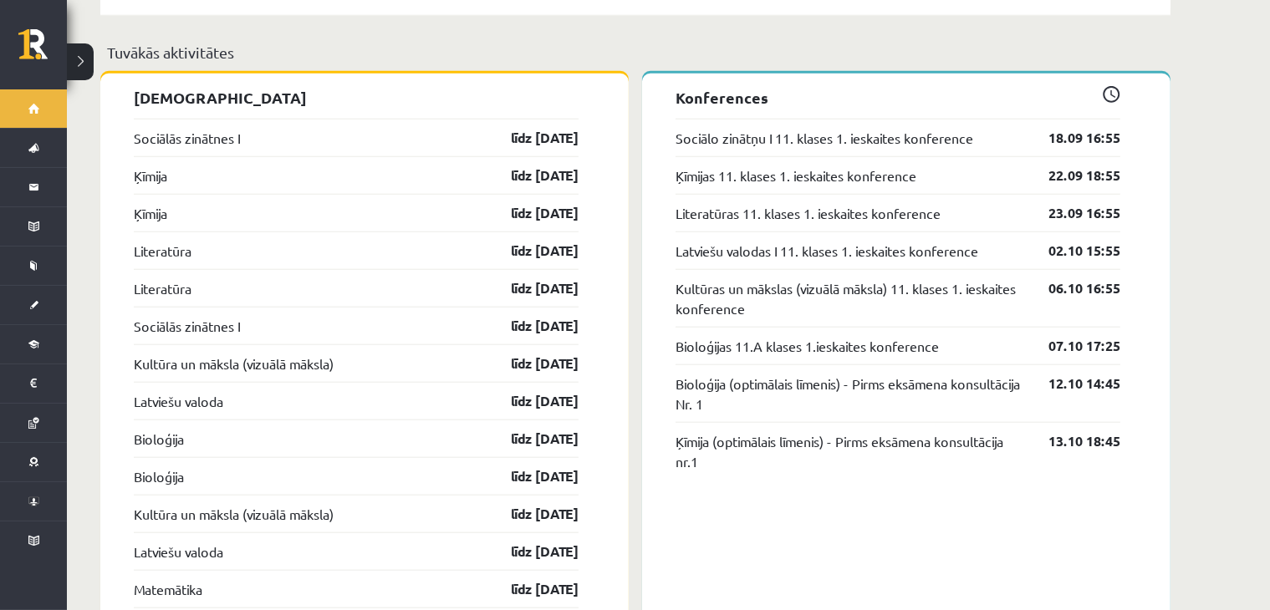
scroll to position [1588, 0]
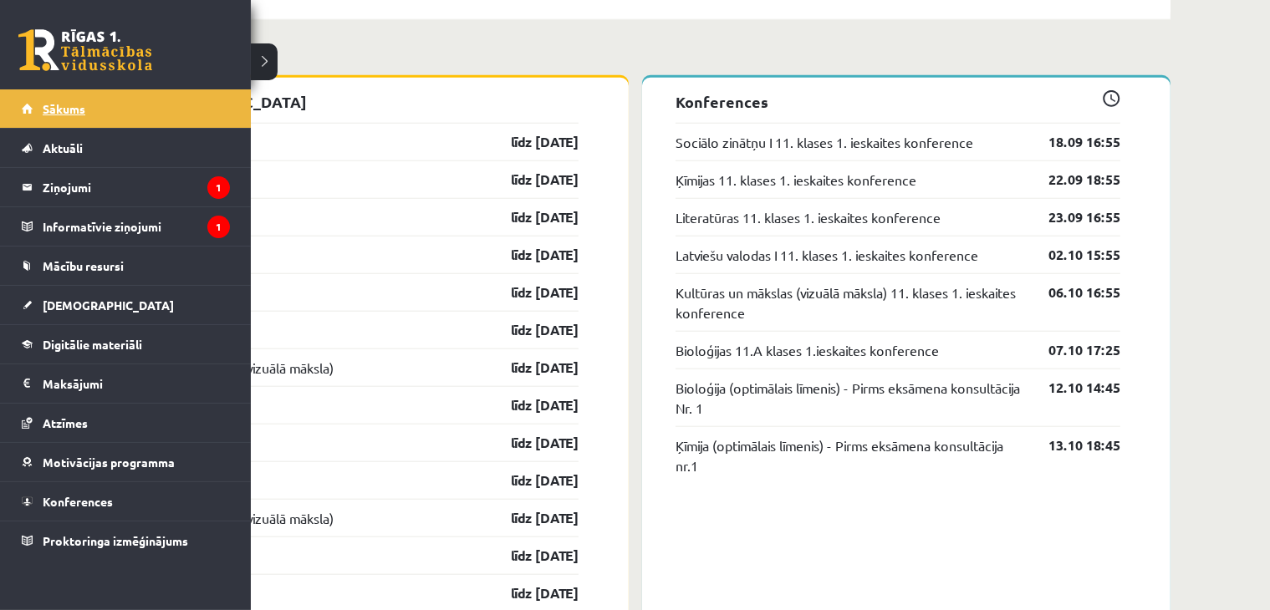
click at [54, 99] on link "Sākums" at bounding box center [126, 108] width 208 height 38
